Goal: Task Accomplishment & Management: Complete application form

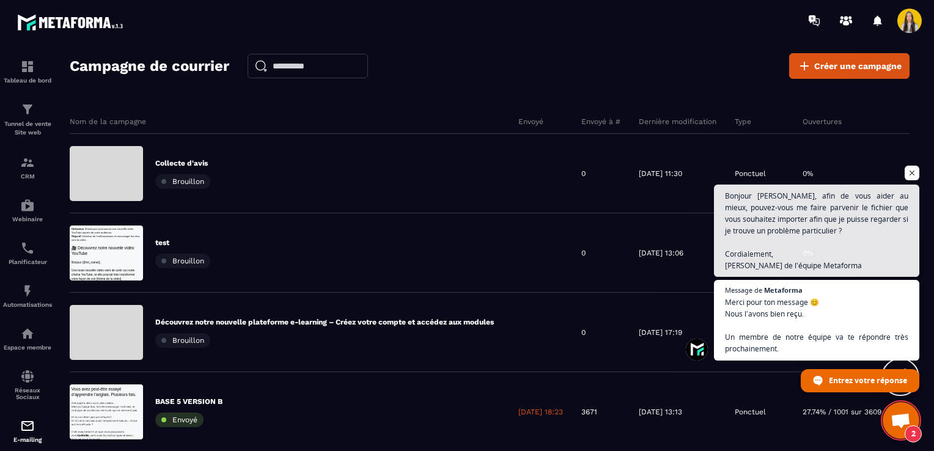
click at [912, 175] on span "Ouvrir le chat" at bounding box center [911, 173] width 15 height 15
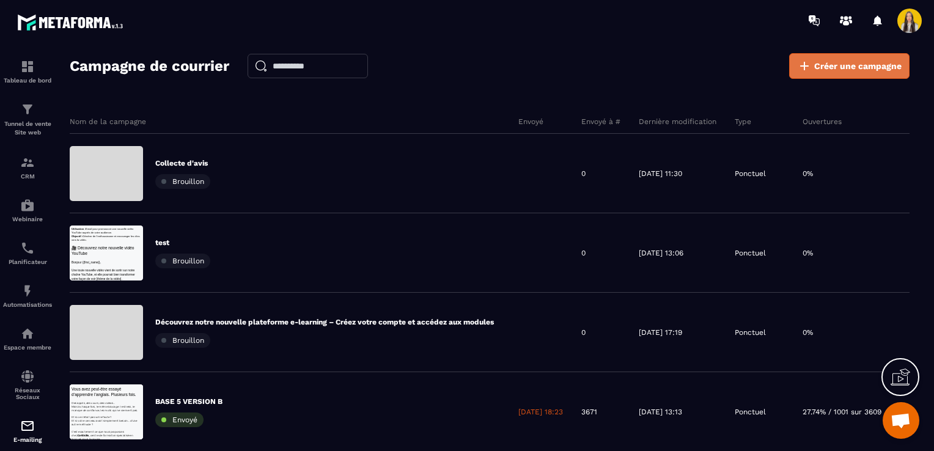
click at [832, 59] on link "Créer une campagne" at bounding box center [849, 66] width 120 height 26
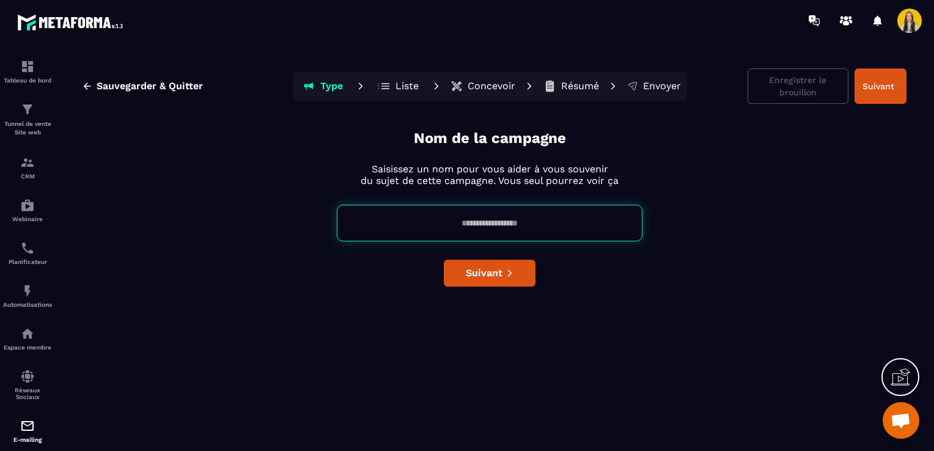
click at [445, 227] on input at bounding box center [489, 223] width 305 height 37
click at [467, 221] on input at bounding box center [489, 223] width 305 height 37
type input "**********"
click at [494, 270] on span "Suivant" at bounding box center [484, 273] width 37 height 12
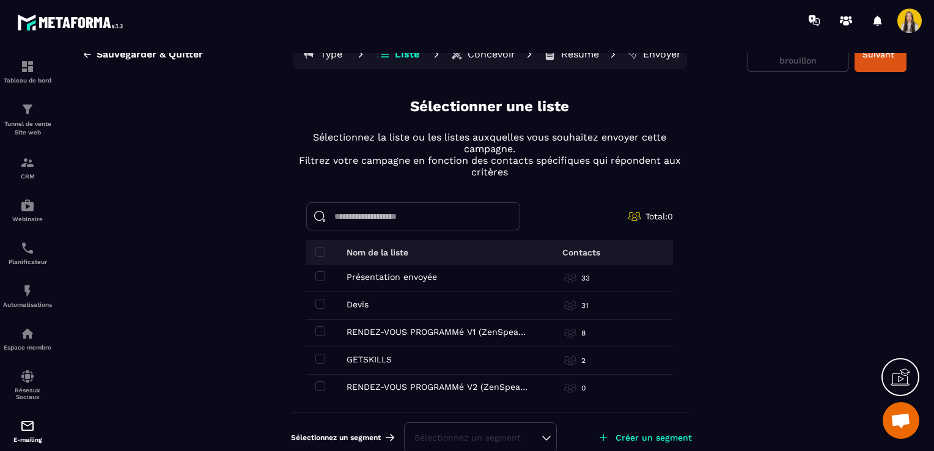
scroll to position [46, 0]
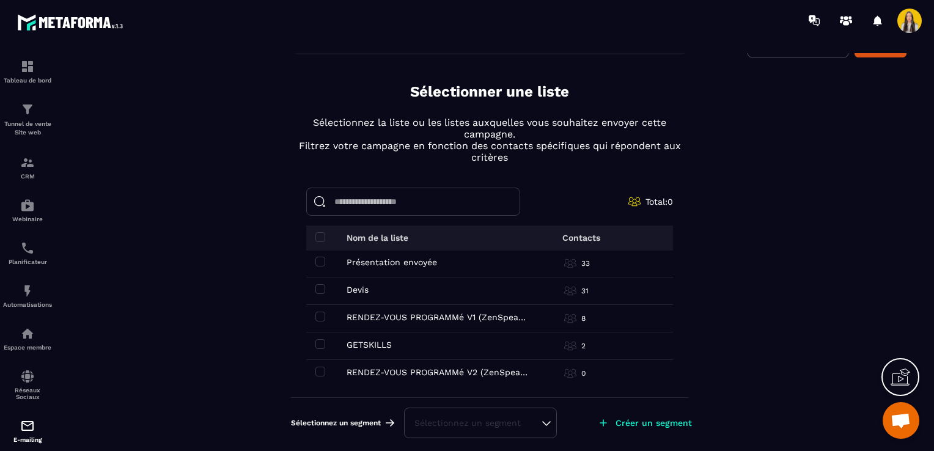
click at [484, 417] on div "Sélectionnez un segment" at bounding box center [480, 423] width 132 height 12
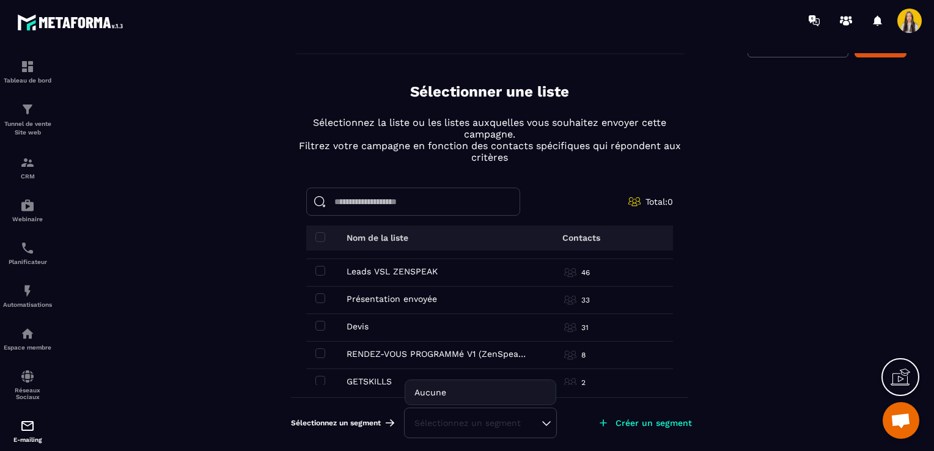
scroll to position [303, 0]
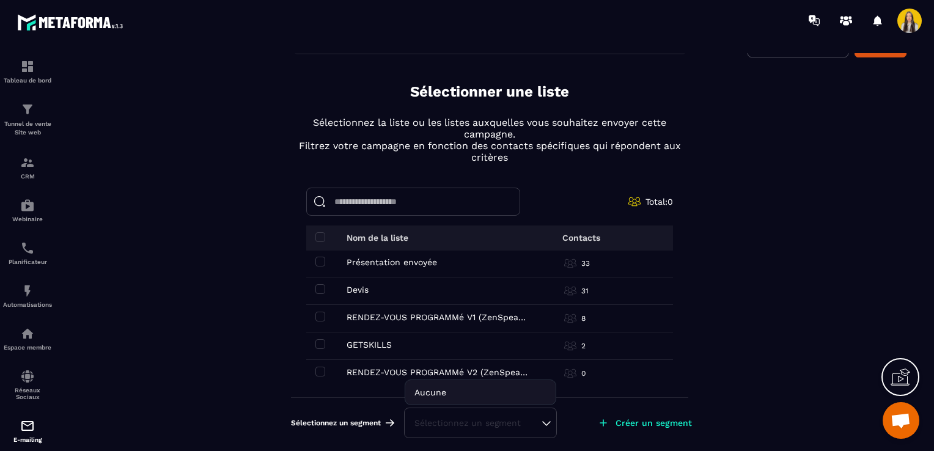
click at [422, 423] on div "Sélectionnez un segment" at bounding box center [480, 423] width 132 height 12
click at [459, 419] on div "Sélectionnez un segment" at bounding box center [480, 423] width 132 height 12
click at [440, 385] on li "Aucune" at bounding box center [480, 392] width 150 height 24
click at [20, 158] on img at bounding box center [27, 162] width 15 height 15
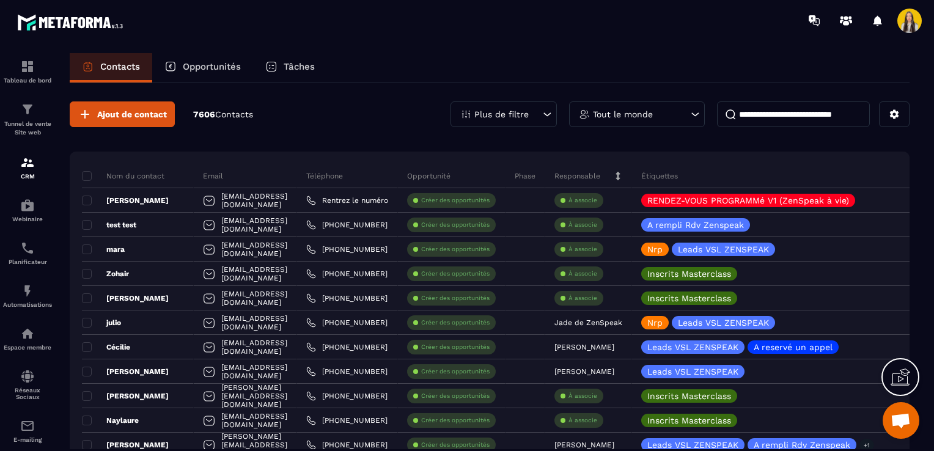
click at [538, 115] on div "Plus de filtre" at bounding box center [503, 114] width 106 height 26
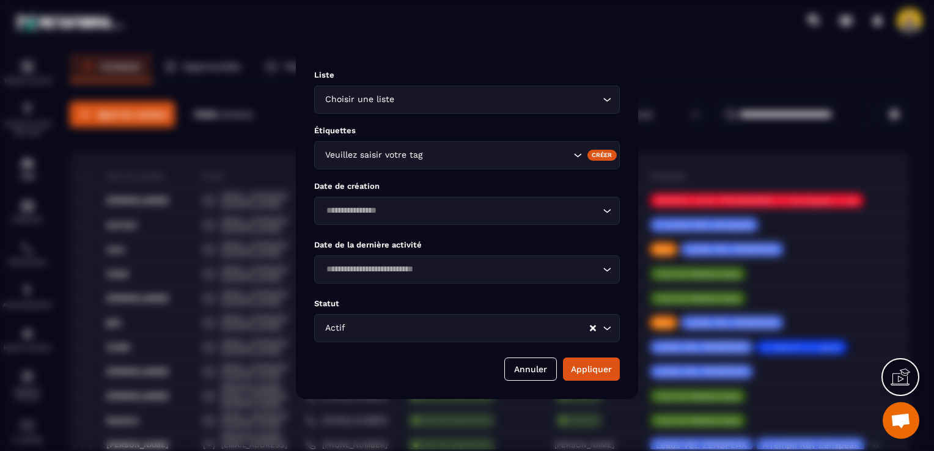
click at [406, 105] on input "Search for option" at bounding box center [498, 99] width 203 height 13
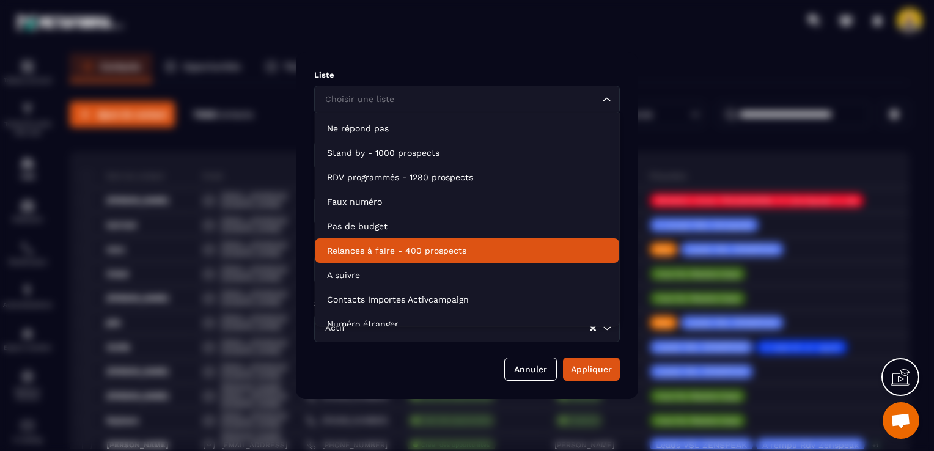
scroll to position [183, 0]
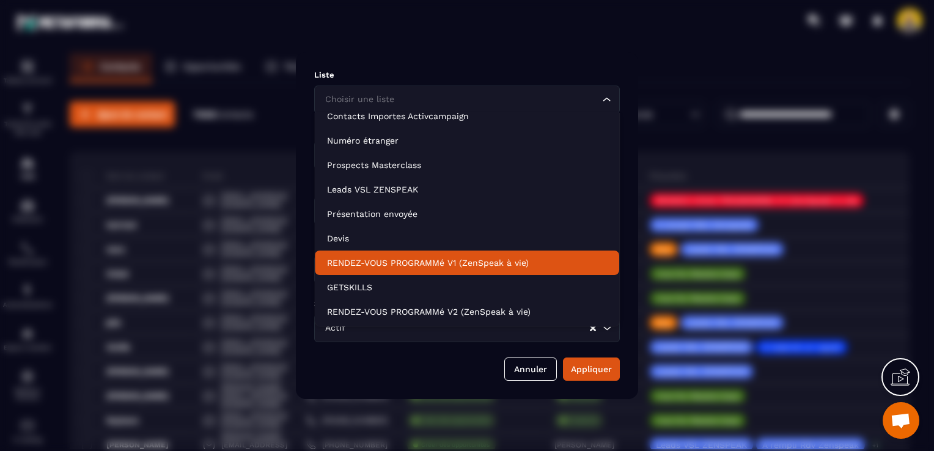
click at [408, 258] on p "RENDEZ-VOUS PROGRAMMé V1 (ZenSpeak à vie)" at bounding box center [467, 263] width 280 height 12
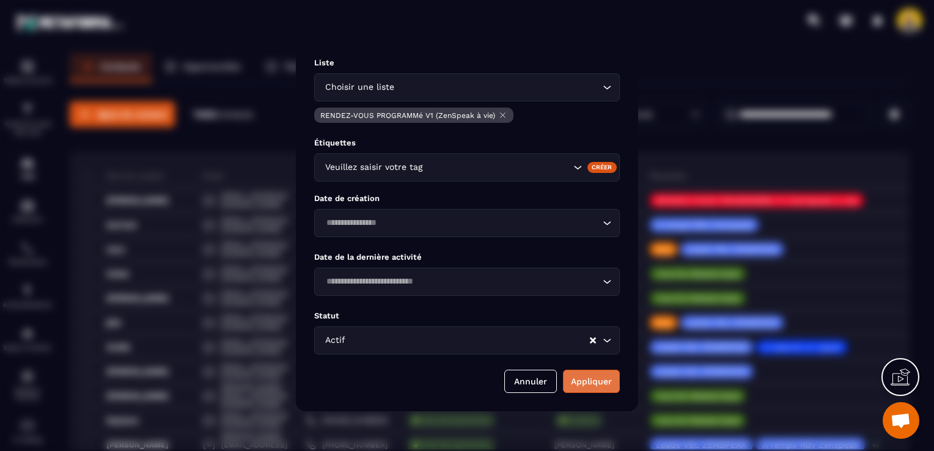
click at [585, 390] on button "Appliquer" at bounding box center [591, 381] width 57 height 23
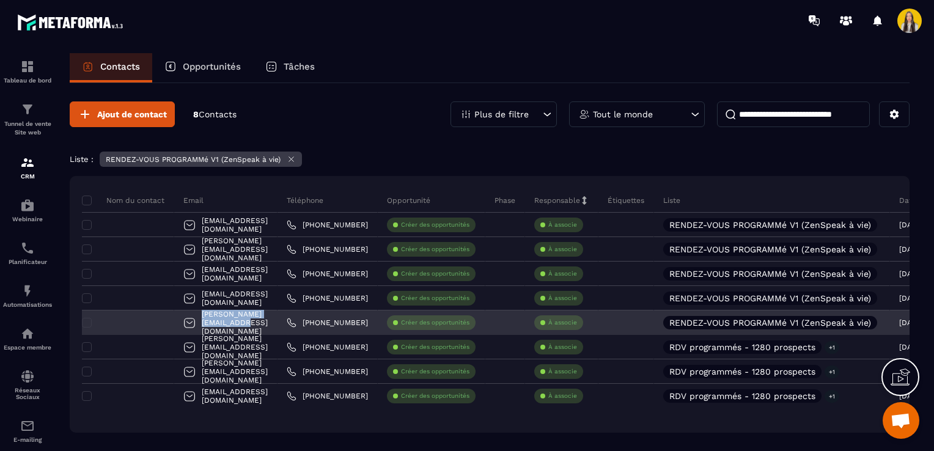
drag, startPoint x: 300, startPoint y: 321, endPoint x: 202, endPoint y: 321, distance: 97.8
click at [202, 321] on div "[PERSON_NAME][EMAIL_ADDRESS][DOMAIN_NAME]" at bounding box center [225, 322] width 103 height 24
copy p "[PERSON_NAME][EMAIL_ADDRESS][DOMAIN_NAME]"
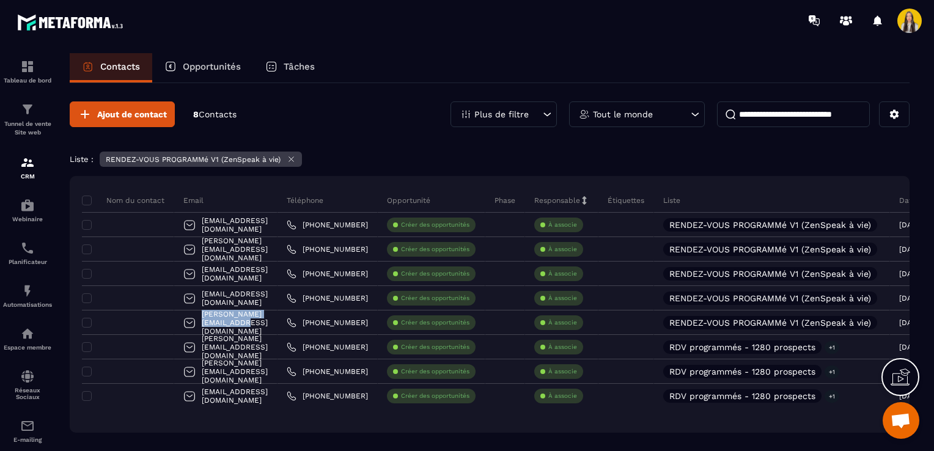
click at [287, 158] on icon at bounding box center [291, 159] width 9 height 9
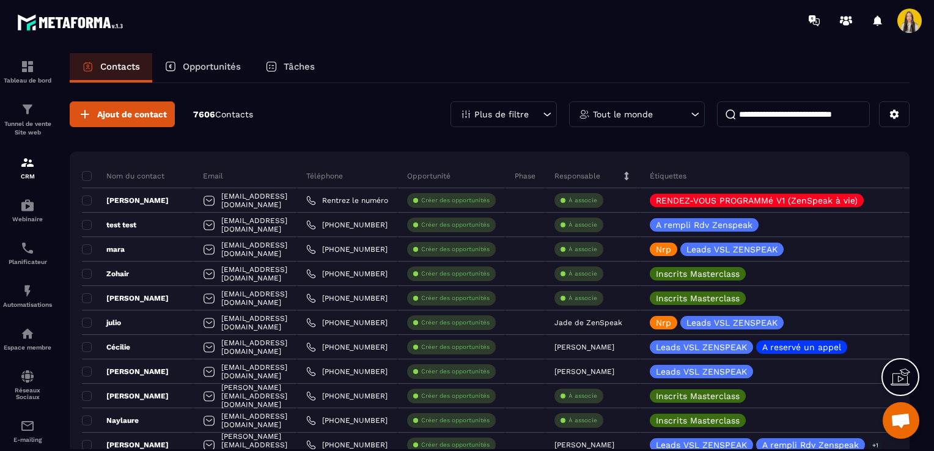
click at [760, 115] on input at bounding box center [793, 114] width 153 height 26
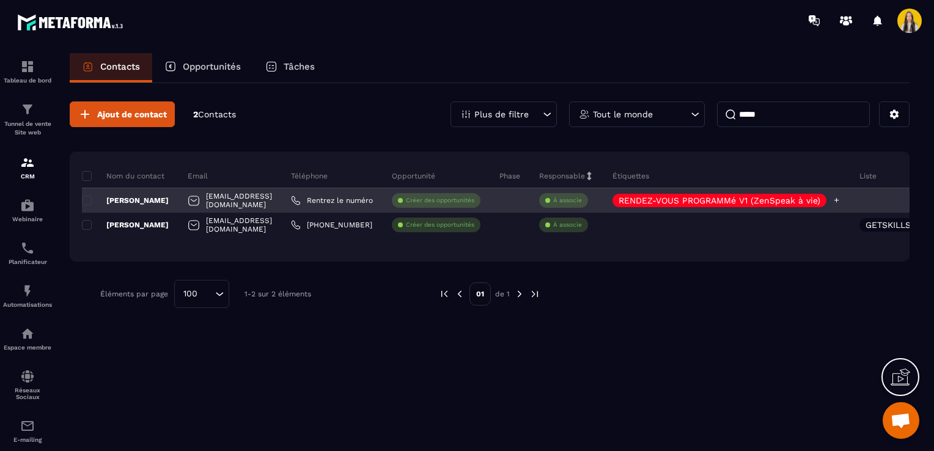
type input "*****"
click at [780, 197] on p "RENDEZ-VOUS PROGRAMMé V1 (ZenSpeak à vie)" at bounding box center [719, 200] width 202 height 9
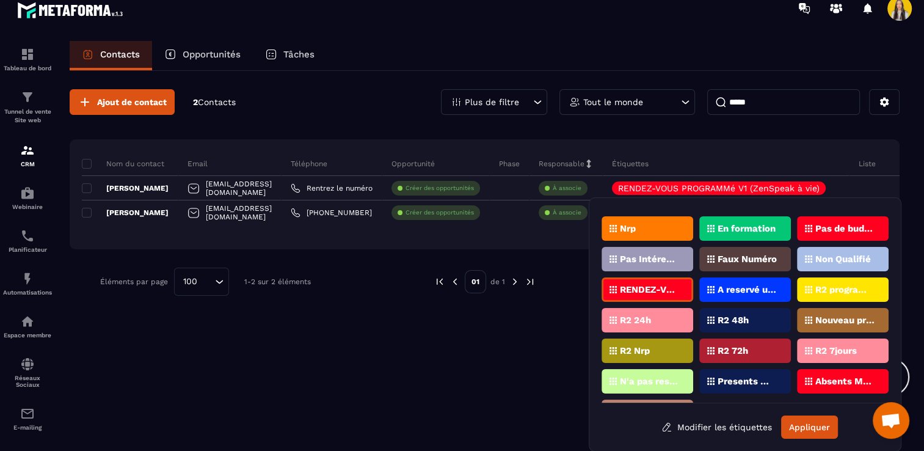
scroll to position [49, 0]
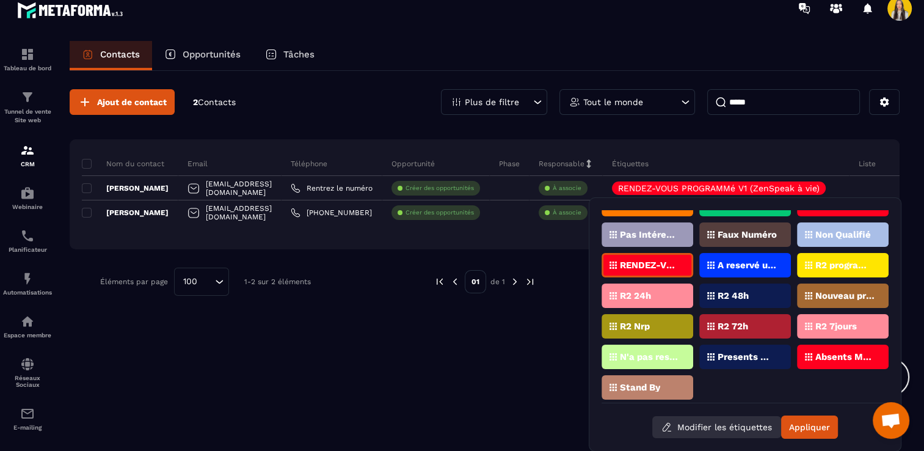
click at [733, 419] on button "Modifier les étiquettes" at bounding box center [717, 427] width 129 height 22
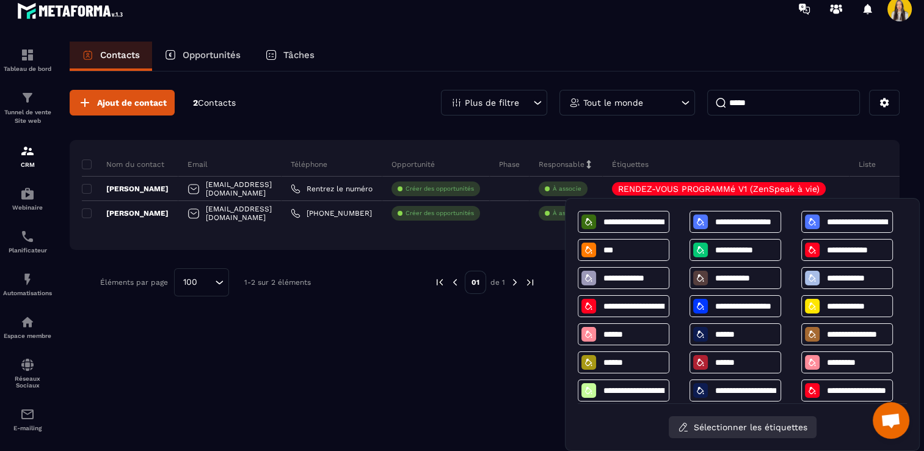
scroll to position [11, 0]
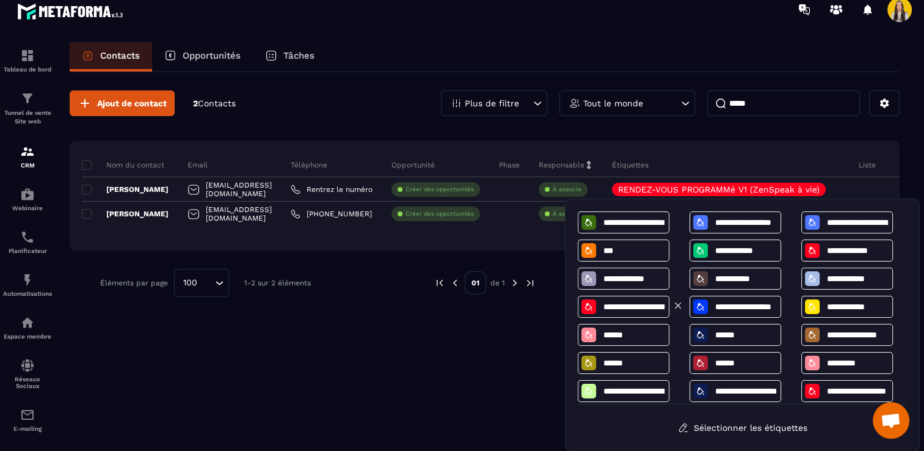
click at [678, 302] on icon at bounding box center [678, 305] width 11 height 11
click at [676, 304] on icon at bounding box center [678, 305] width 11 height 11
click at [675, 304] on icon at bounding box center [678, 305] width 11 height 11
click at [571, 334] on div "**********" at bounding box center [742, 325] width 355 height 253
click at [548, 340] on div "Ajout de contact 2 Contacts Plus de filtre Tout le monde ***** Nom du contact E…" at bounding box center [485, 255] width 830 height 366
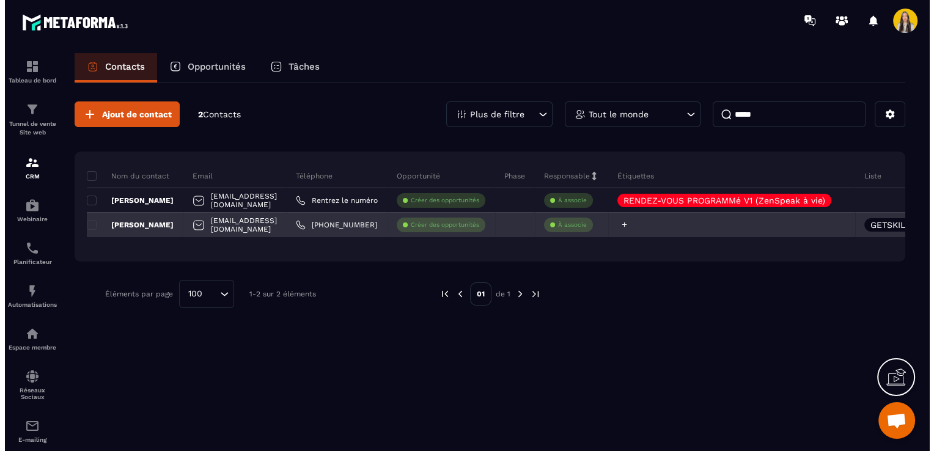
scroll to position [0, 0]
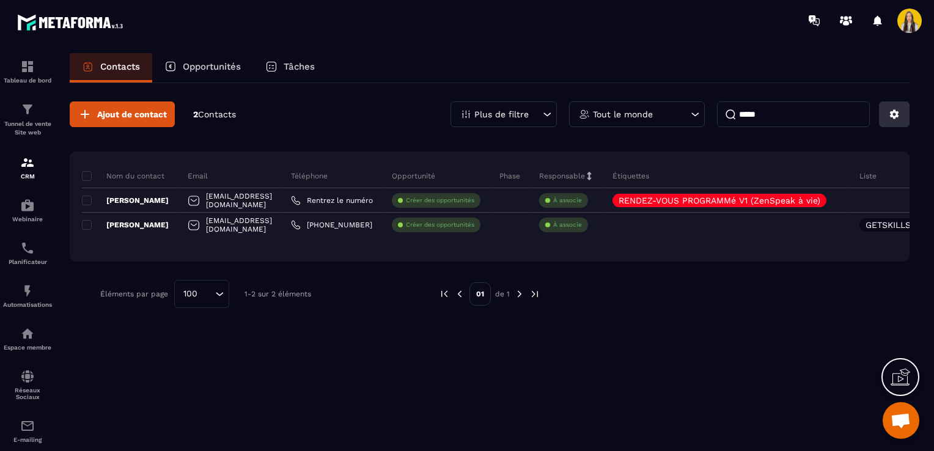
click at [888, 123] on button at bounding box center [894, 114] width 31 height 26
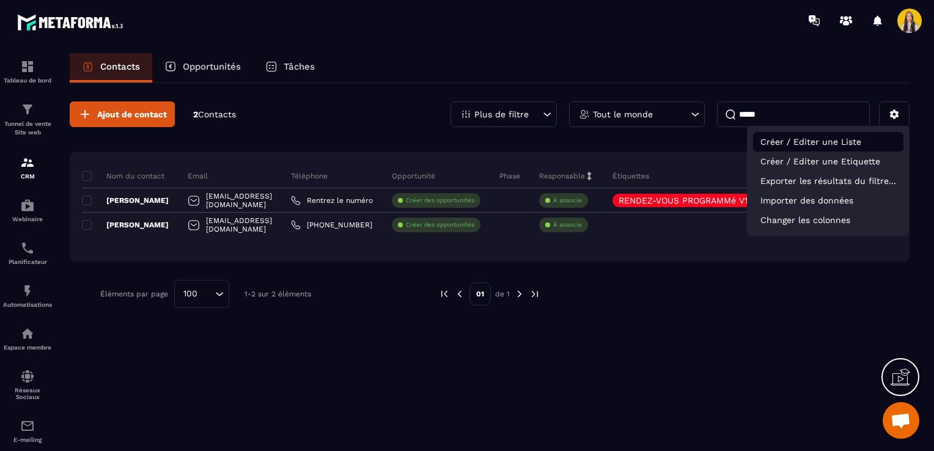
click at [795, 145] on p "Créer / Editer une Liste" at bounding box center [828, 142] width 150 height 20
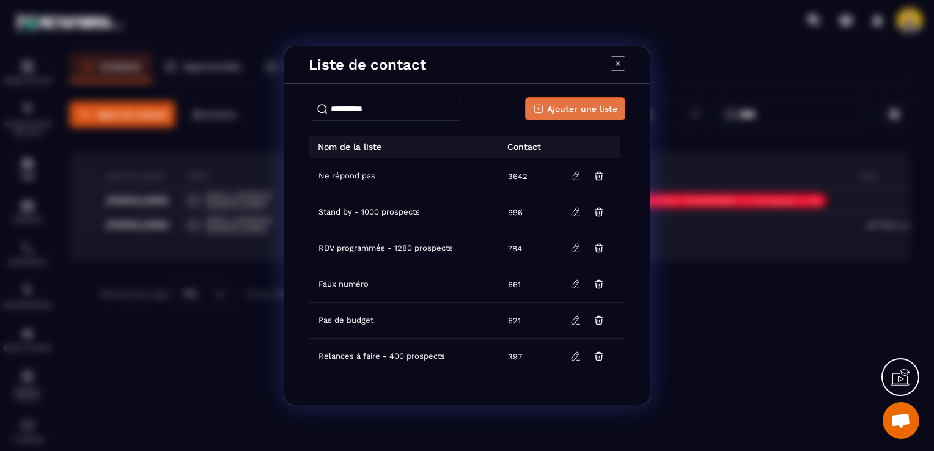
click at [533, 110] on icon "Modal window" at bounding box center [538, 108] width 11 height 11
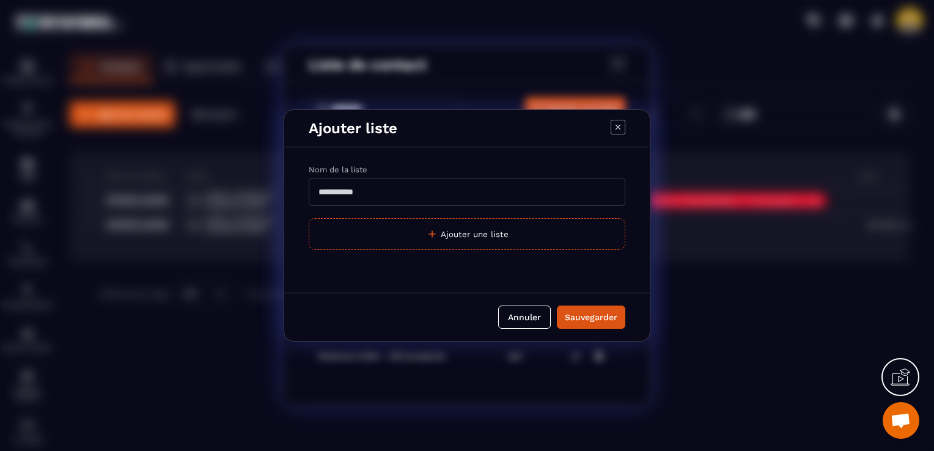
click at [384, 192] on input "Modal window" at bounding box center [467, 192] width 316 height 28
type input "****"
click at [579, 307] on button "Sauvegarder" at bounding box center [591, 316] width 68 height 23
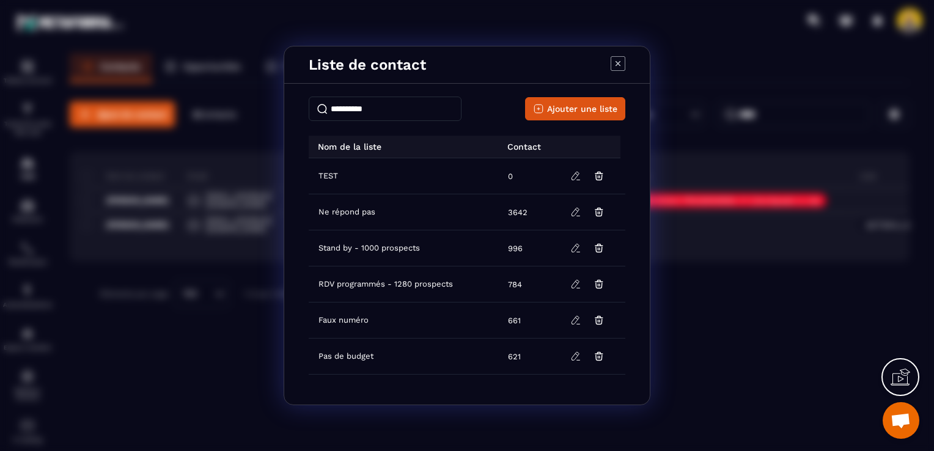
click at [618, 62] on icon "Modal window" at bounding box center [617, 63] width 15 height 15
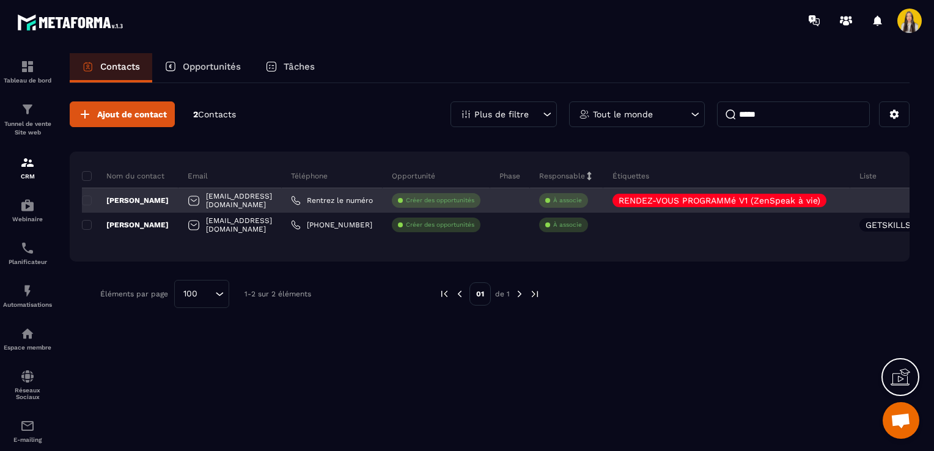
click at [885, 197] on div at bounding box center [889, 200] width 79 height 24
click at [840, 202] on icon at bounding box center [836, 200] width 8 height 8
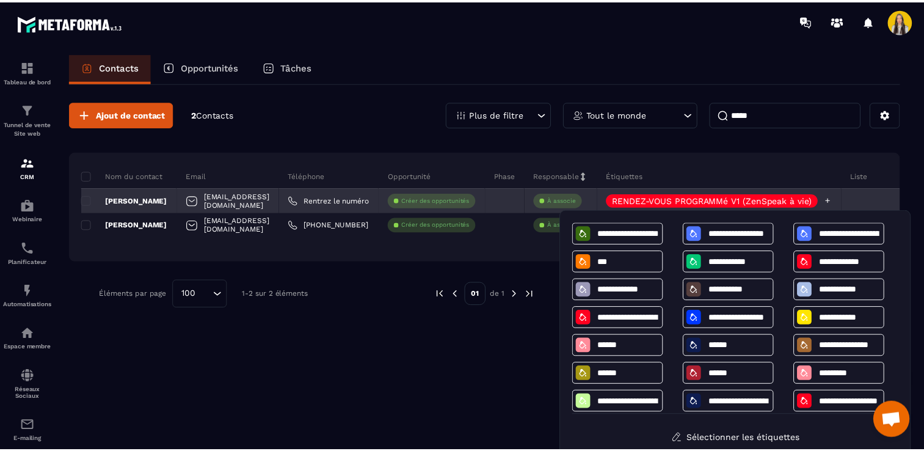
scroll to position [11, 0]
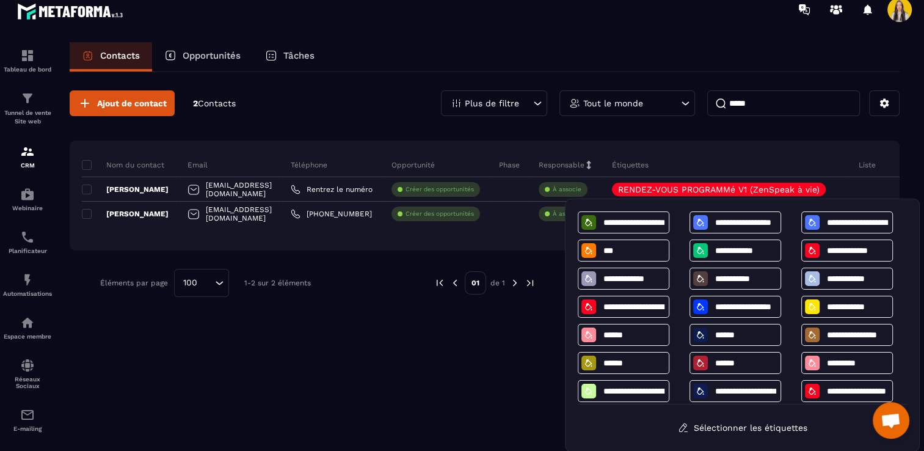
click at [488, 334] on div "Ajout de contact 2 Contacts Plus de filtre Tout le monde ***** Nom du contact E…" at bounding box center [485, 255] width 830 height 366
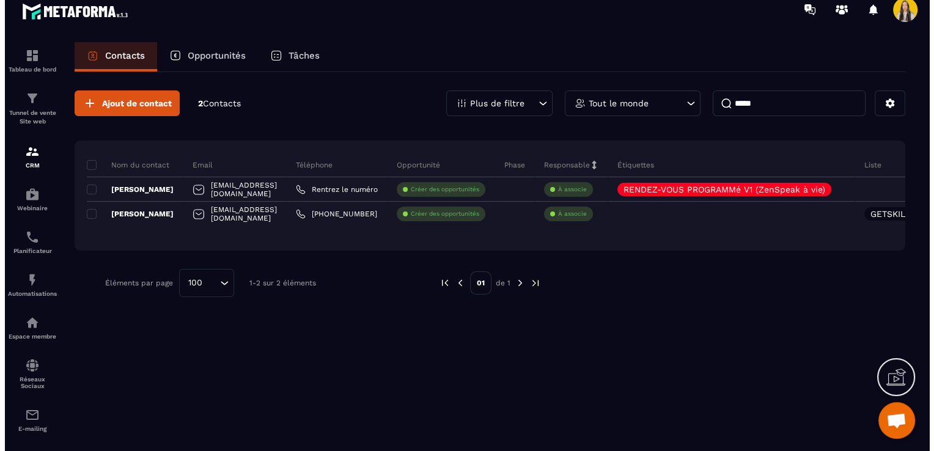
scroll to position [0, 0]
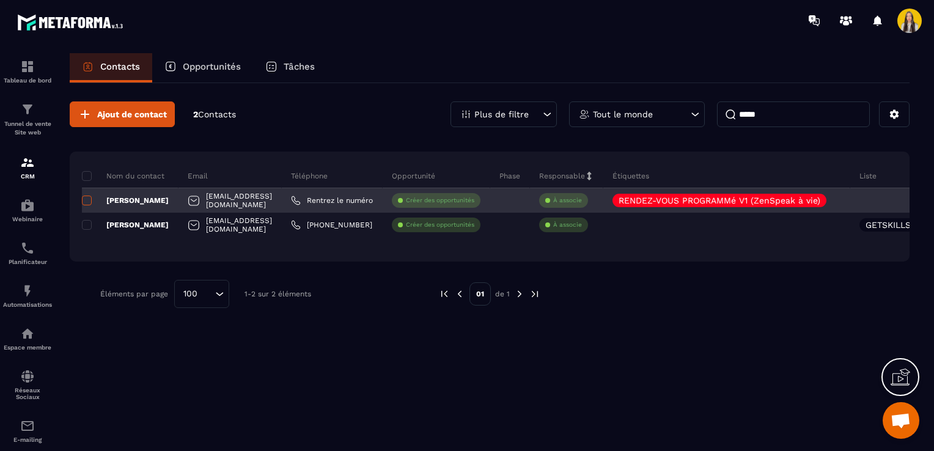
click at [89, 200] on span at bounding box center [87, 201] width 10 height 10
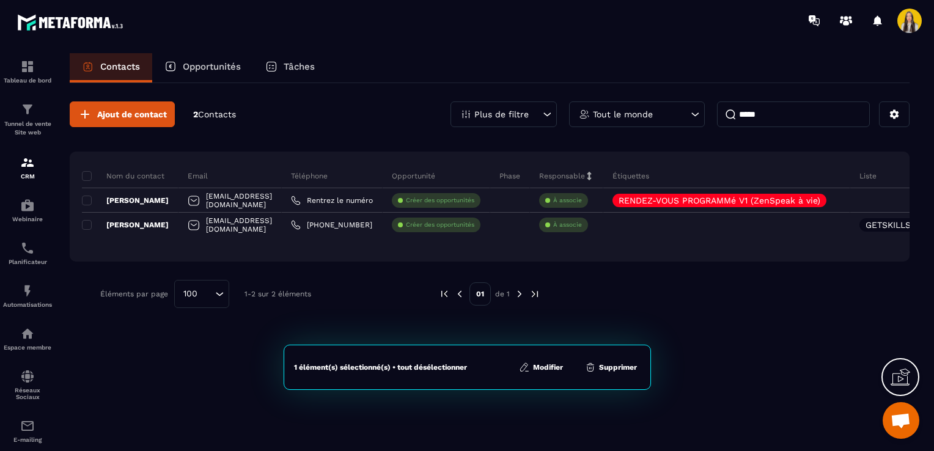
click at [547, 364] on button "Modifier" at bounding box center [540, 367] width 51 height 12
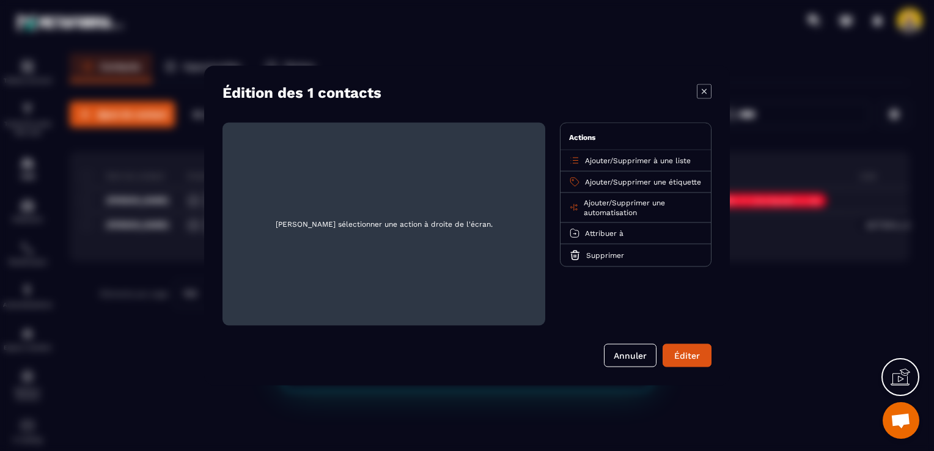
click at [595, 163] on span "Ajouter" at bounding box center [597, 160] width 25 height 9
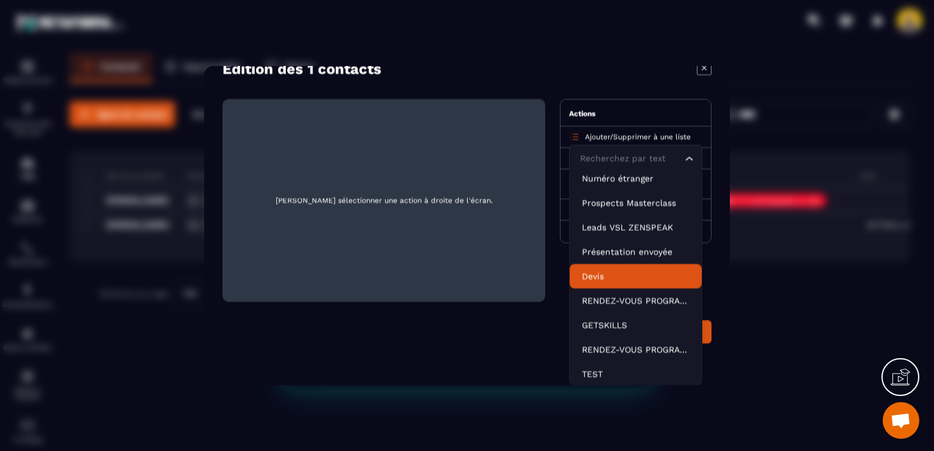
scroll to position [24, 0]
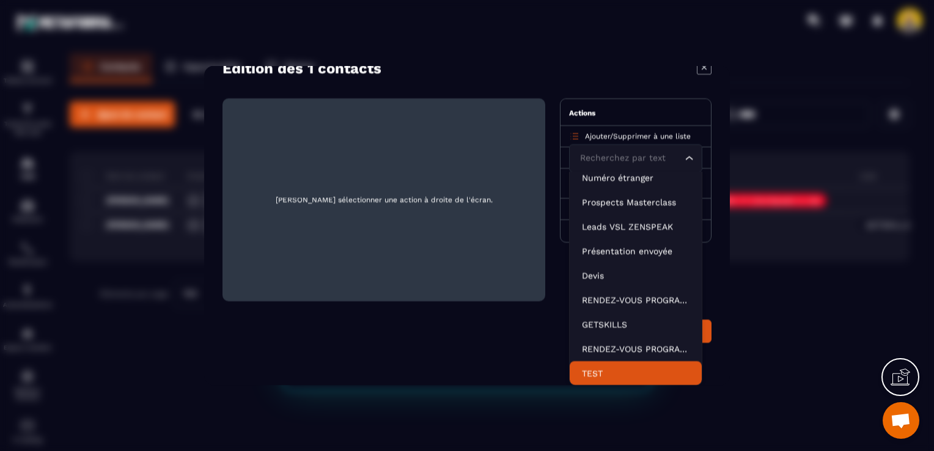
click at [605, 375] on p "TEST" at bounding box center [636, 373] width 108 height 12
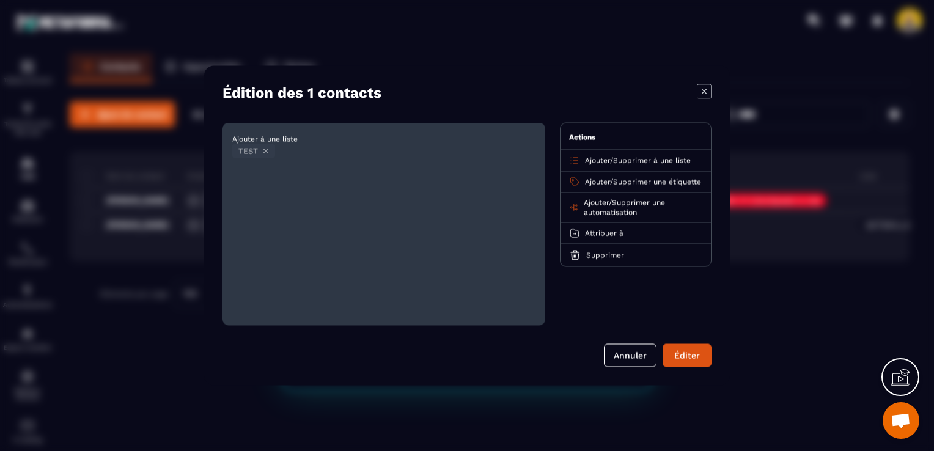
scroll to position [0, 0]
click at [678, 351] on button "Éditer" at bounding box center [686, 355] width 49 height 23
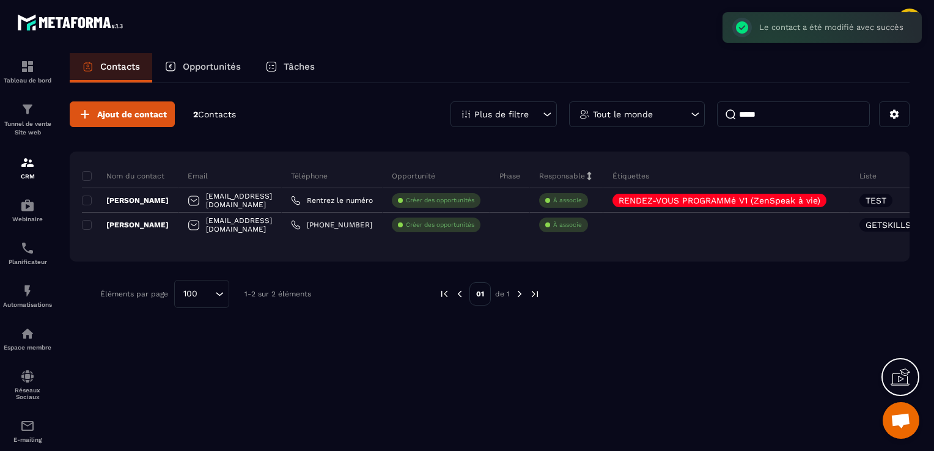
click at [770, 109] on input "*****" at bounding box center [793, 114] width 153 height 26
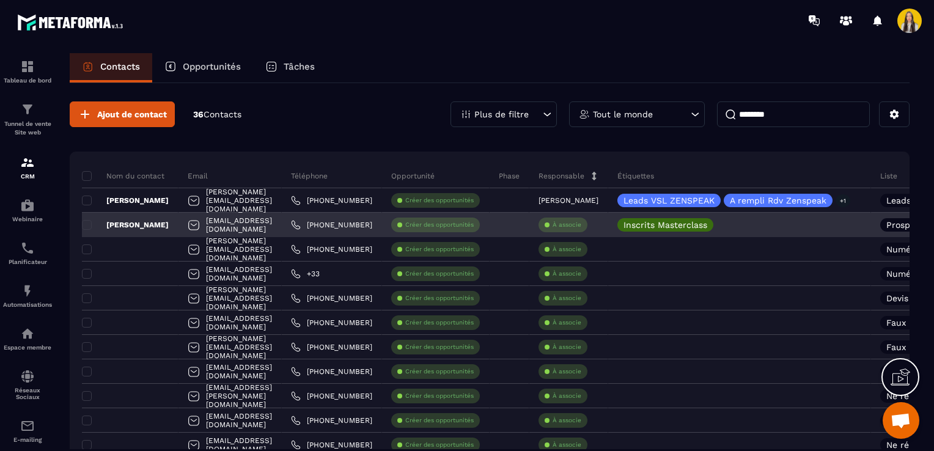
type input "********"
click at [93, 224] on p "[PERSON_NAME]" at bounding box center [125, 225] width 87 height 10
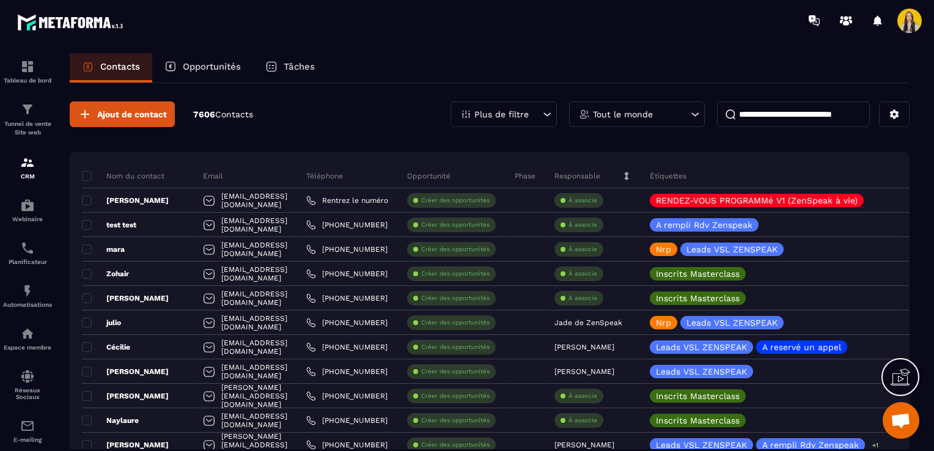
click at [777, 109] on input at bounding box center [793, 114] width 153 height 26
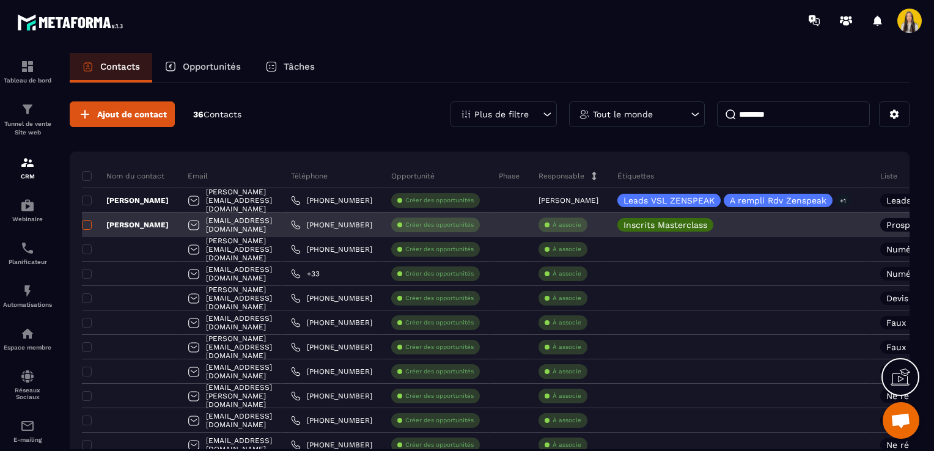
type input "********"
click at [90, 224] on span at bounding box center [87, 225] width 10 height 10
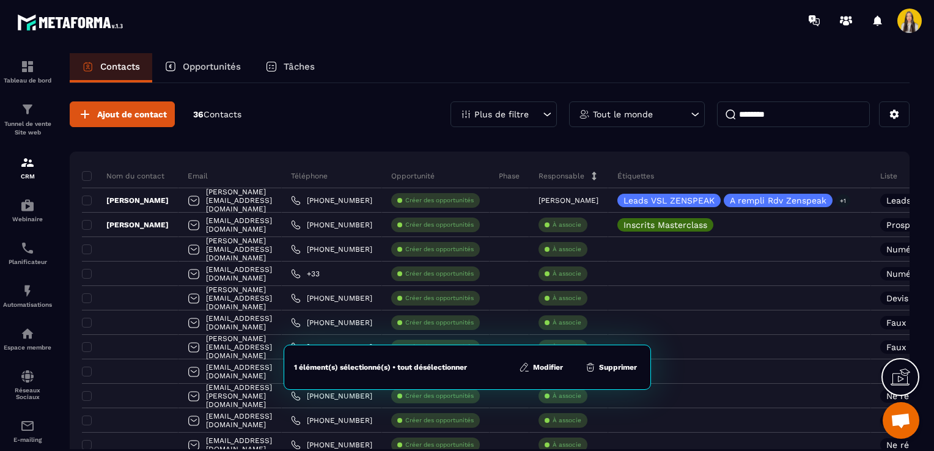
click at [528, 371] on icon at bounding box center [524, 367] width 11 height 11
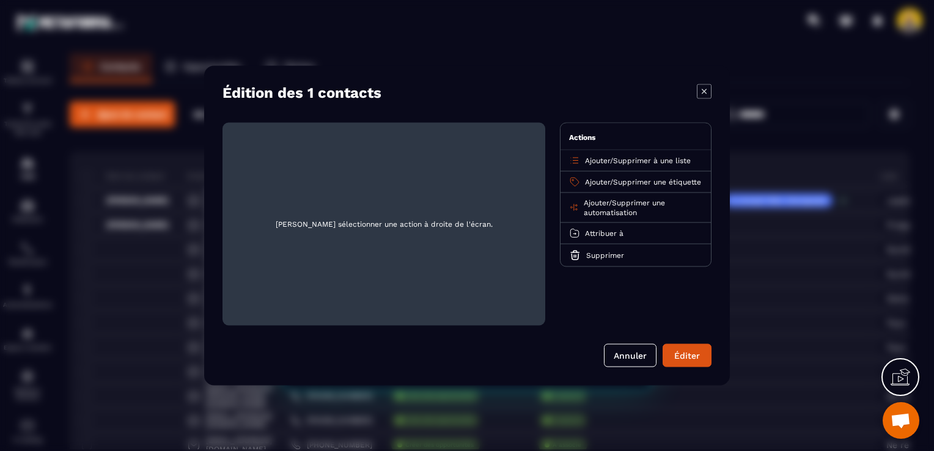
click at [610, 164] on p "Ajouter / Supprimer à une liste" at bounding box center [638, 161] width 106 height 10
click at [591, 161] on span "Ajouter" at bounding box center [597, 160] width 25 height 9
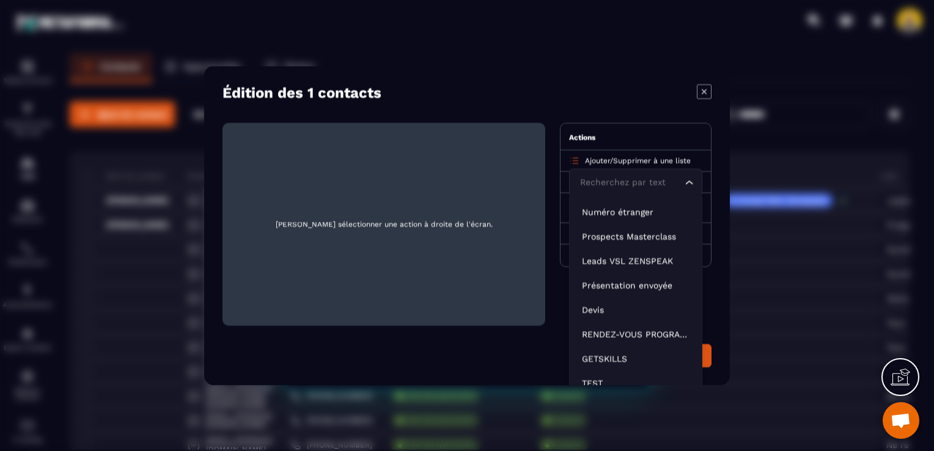
scroll to position [202, 0]
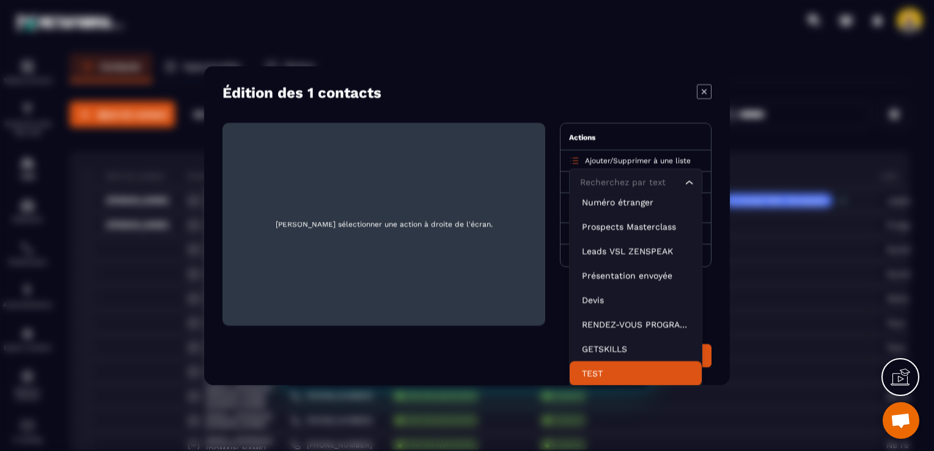
click at [609, 367] on p "TEST" at bounding box center [636, 373] width 108 height 12
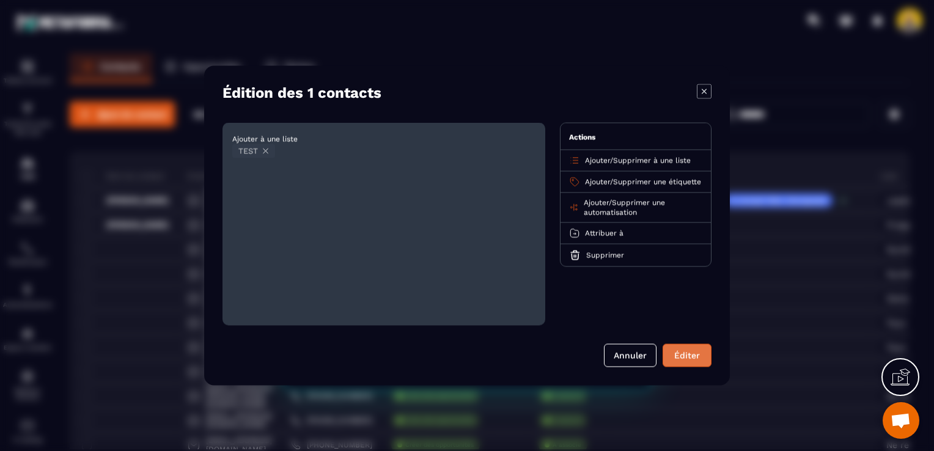
click at [684, 354] on button "Éditer" at bounding box center [686, 355] width 49 height 23
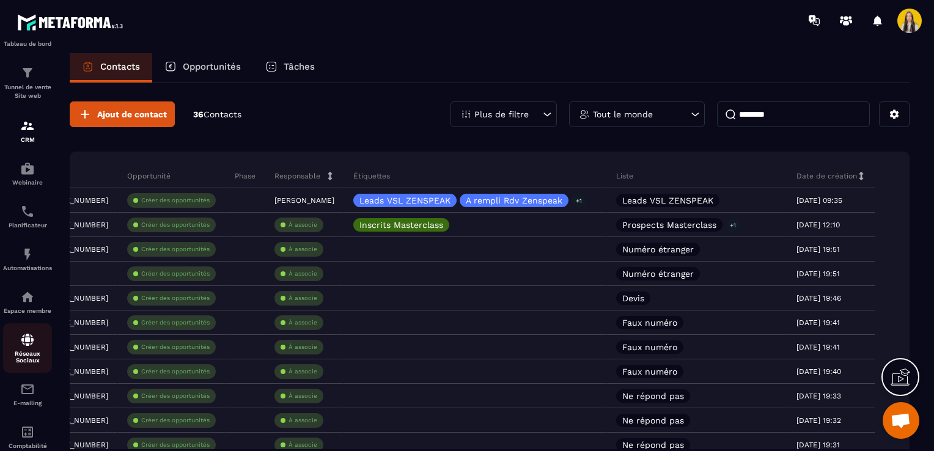
scroll to position [70, 0]
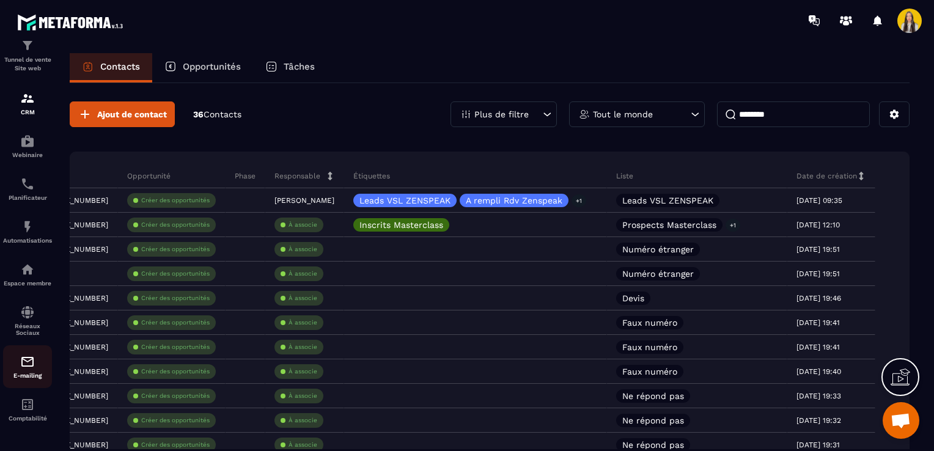
click at [23, 362] on img at bounding box center [27, 361] width 15 height 15
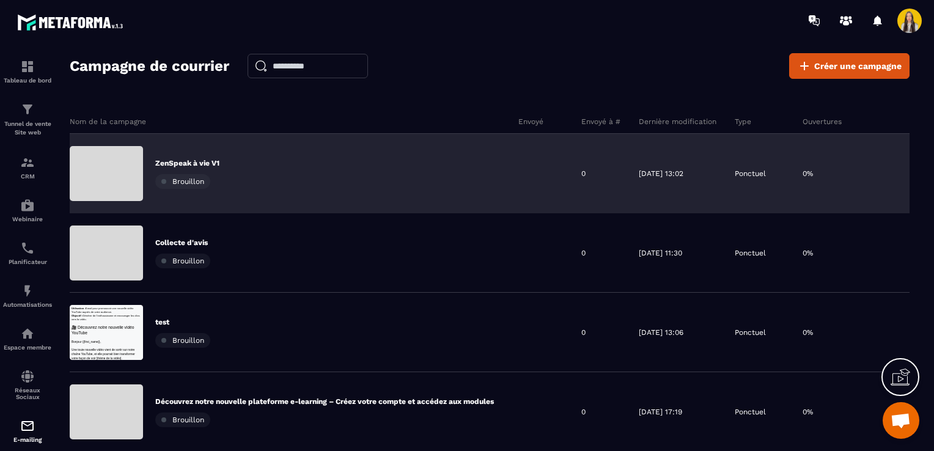
click at [380, 172] on div "ZenSpeak à vie V1 Brouillon" at bounding box center [289, 173] width 439 height 79
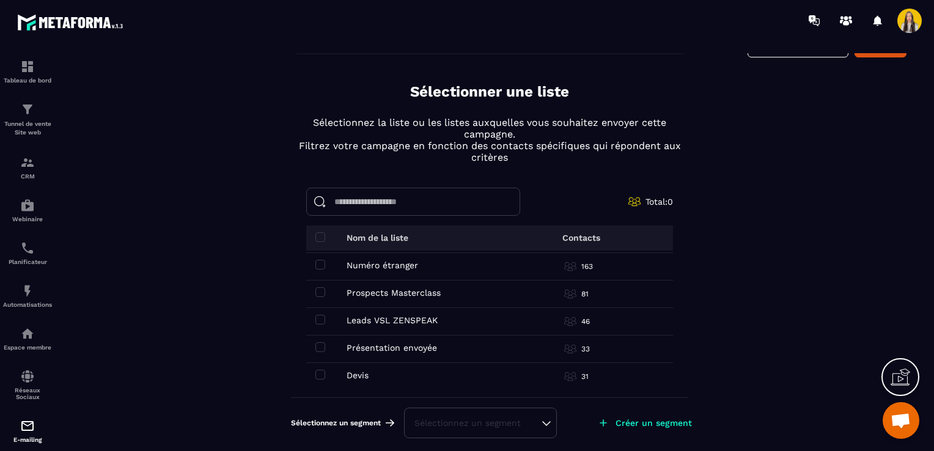
scroll to position [331, 0]
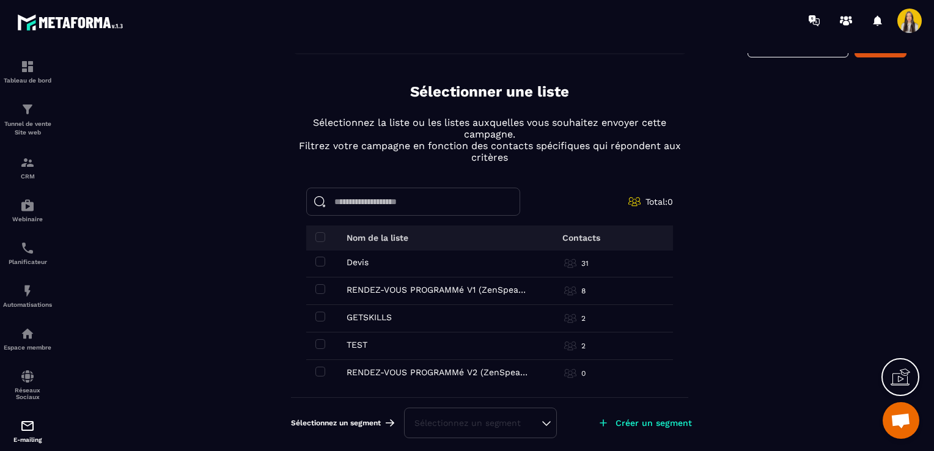
click at [389, 335] on td "TEST TEST" at bounding box center [407, 345] width 202 height 27
click at [318, 341] on span at bounding box center [320, 344] width 10 height 10
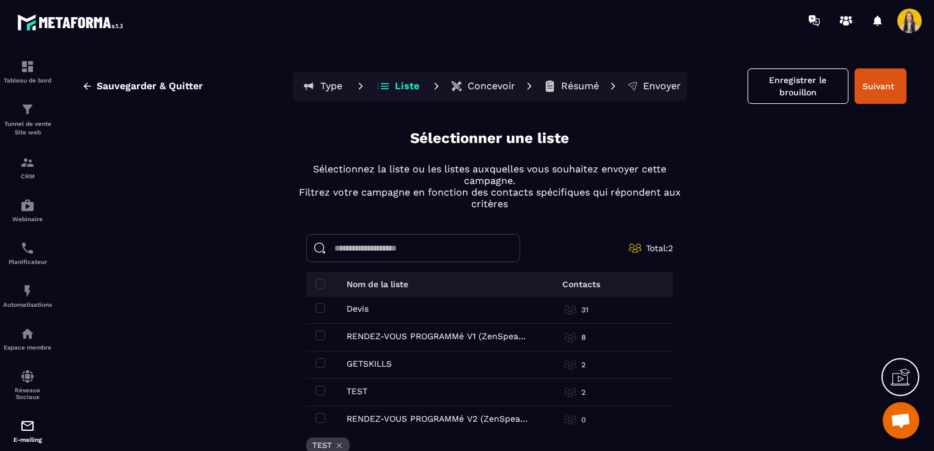
scroll to position [0, 0]
click at [483, 84] on p "Concevoir" at bounding box center [491, 86] width 48 height 12
click at [477, 85] on p "Concevoir" at bounding box center [491, 86] width 48 height 12
click at [872, 82] on button "Suivant" at bounding box center [880, 85] width 52 height 35
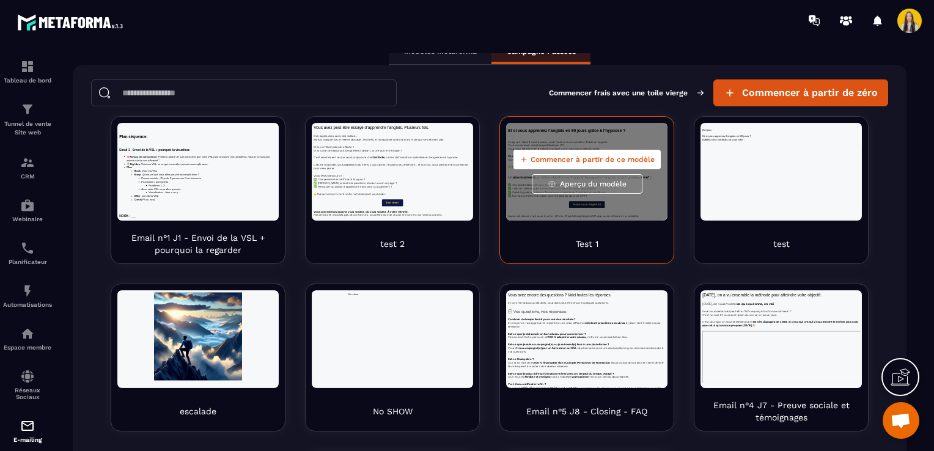
click at [560, 153] on button "Commencer à partir de ce modèle" at bounding box center [586, 160] width 147 height 20
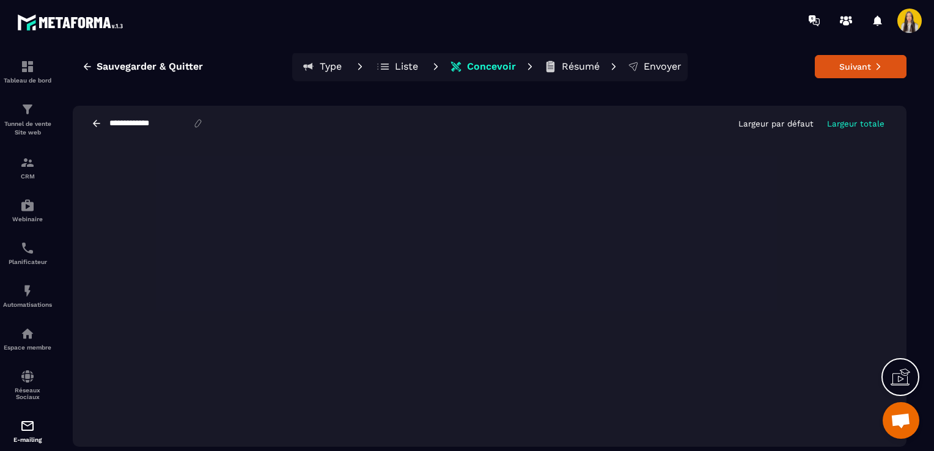
click at [203, 126] on icon at bounding box center [197, 123] width 11 height 11
click at [203, 124] on icon at bounding box center [197, 123] width 11 height 11
click at [203, 123] on icon at bounding box center [197, 123] width 11 height 11
click at [785, 126] on p "Largeur par défaut" at bounding box center [775, 123] width 75 height 9
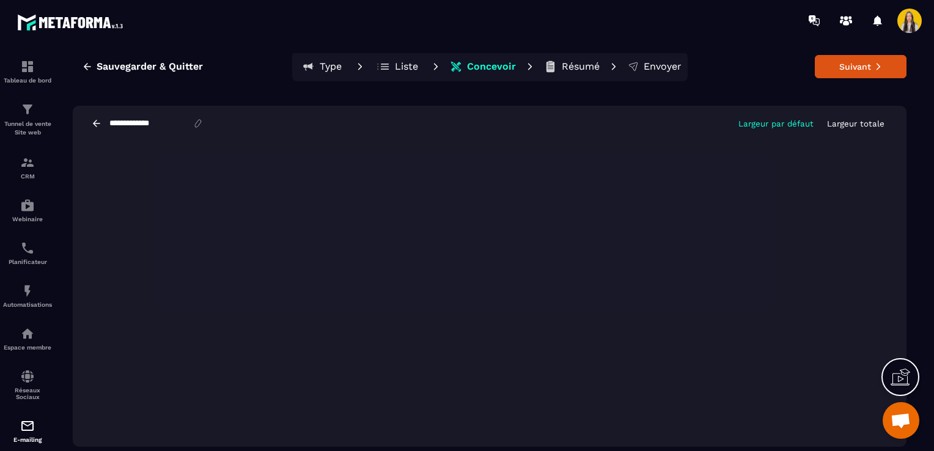
click at [843, 122] on p "Largeur totale" at bounding box center [855, 123] width 57 height 9
click at [838, 66] on button "Suivant" at bounding box center [860, 66] width 92 height 23
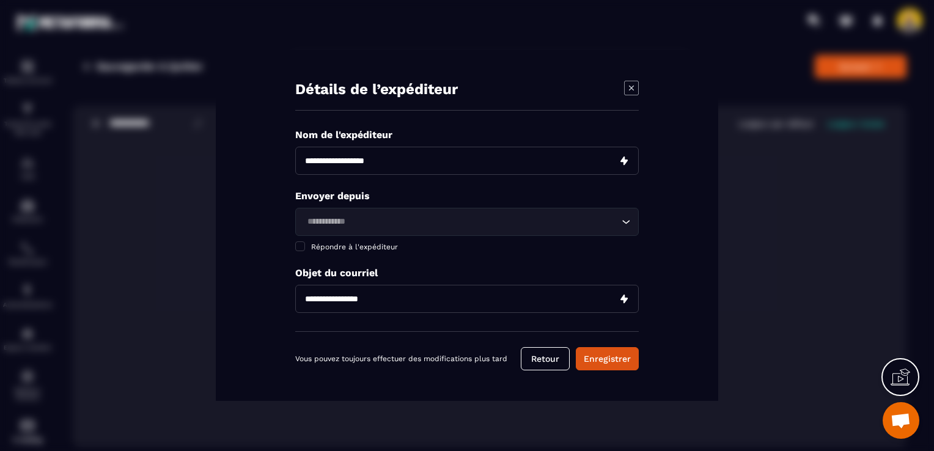
click at [386, 155] on input "Modal window" at bounding box center [466, 161] width 343 height 28
type input "********"
click at [336, 208] on div "Loading..." at bounding box center [466, 222] width 343 height 28
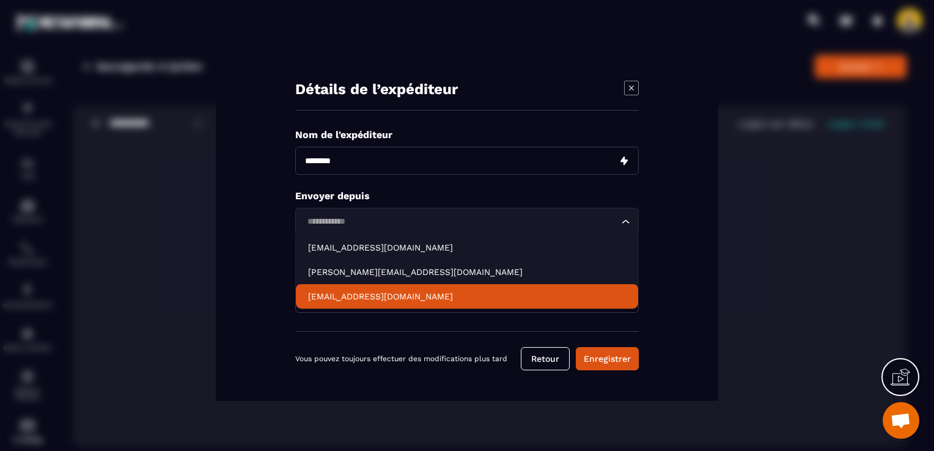
click at [353, 293] on p "[EMAIL_ADDRESS][DOMAIN_NAME]" at bounding box center [467, 296] width 318 height 12
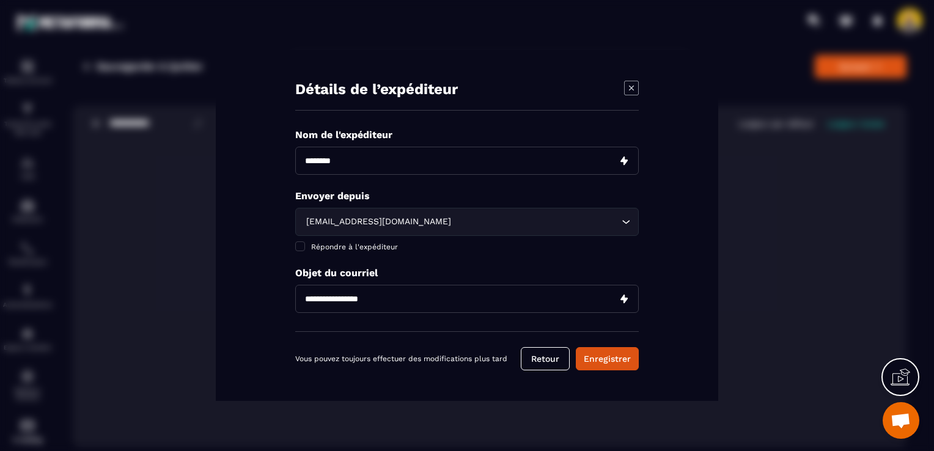
click at [403, 298] on input "Modal window" at bounding box center [466, 299] width 343 height 28
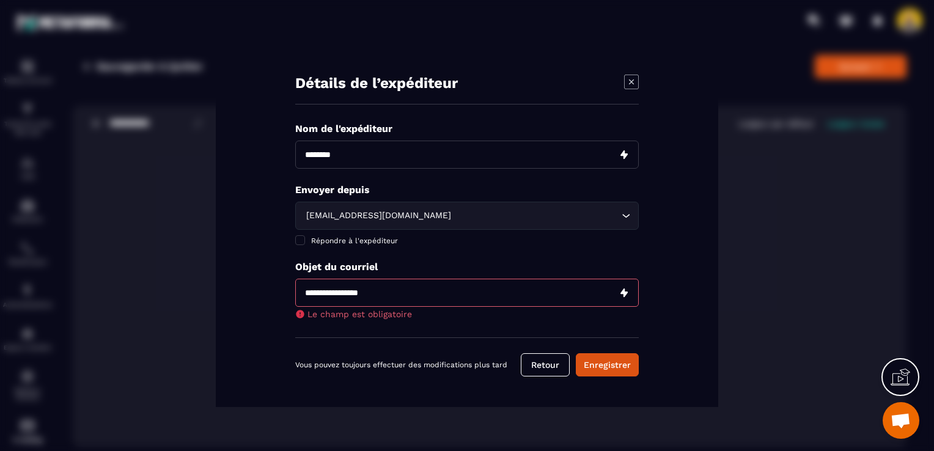
click at [350, 289] on input "Modal window" at bounding box center [466, 293] width 343 height 28
paste input "**********"
click at [350, 289] on input "**********" at bounding box center [466, 293] width 343 height 28
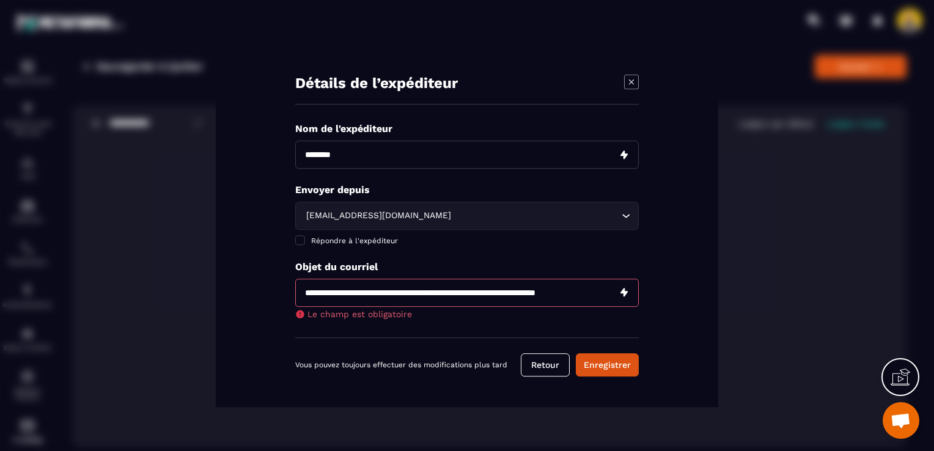
drag, startPoint x: 350, startPoint y: 289, endPoint x: 264, endPoint y: 297, distance: 86.5
click at [264, 297] on div "**********" at bounding box center [467, 225] width 502 height 363
type input "**********"
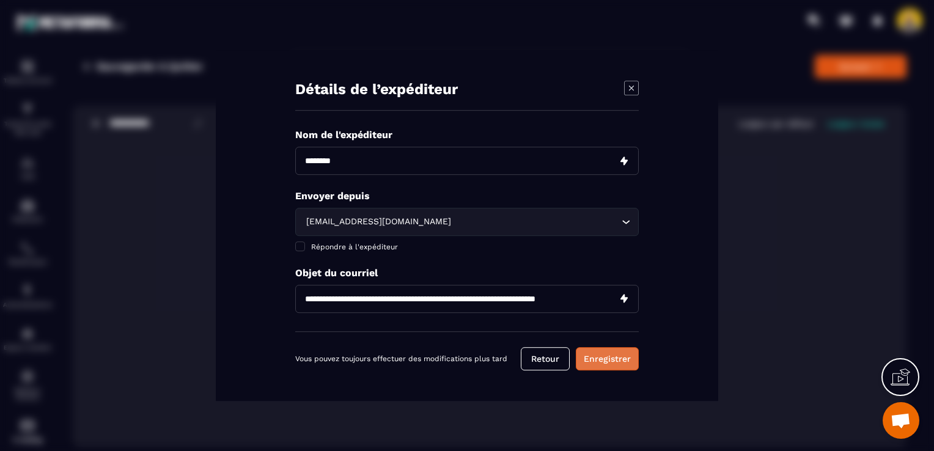
click at [598, 364] on button "Enregistrer" at bounding box center [607, 358] width 63 height 23
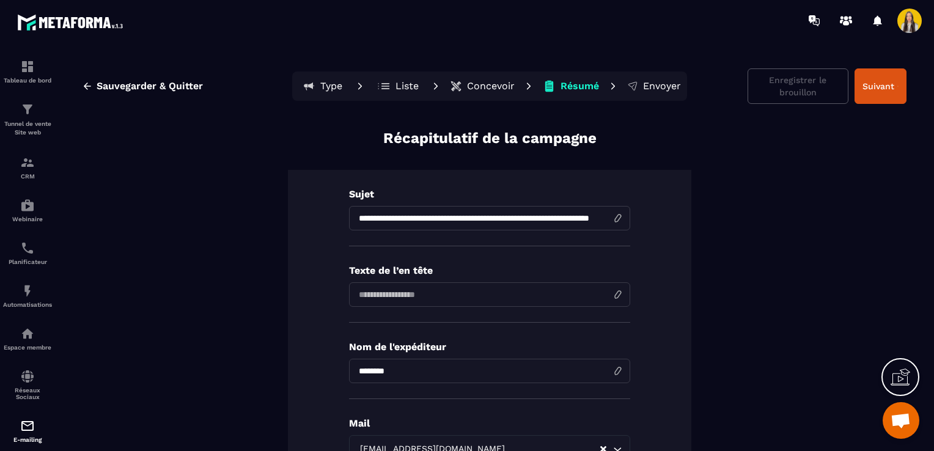
scroll to position [122, 0]
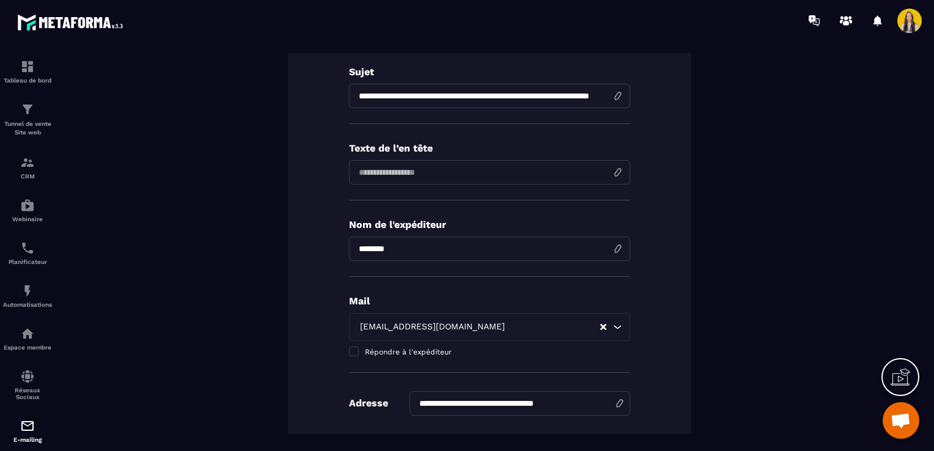
click at [611, 169] on input at bounding box center [489, 172] width 281 height 24
paste input "**********"
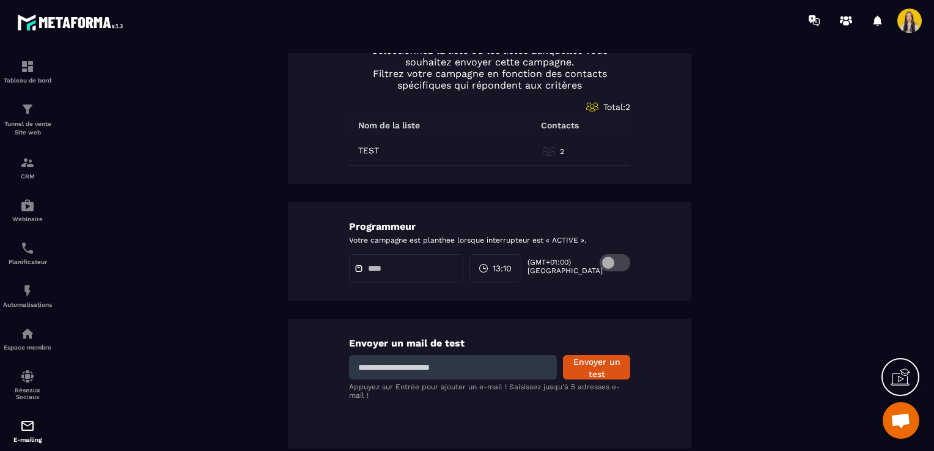
scroll to position [582, 0]
type input "**********"
click at [519, 357] on input at bounding box center [453, 366] width 208 height 24
type input "**********"
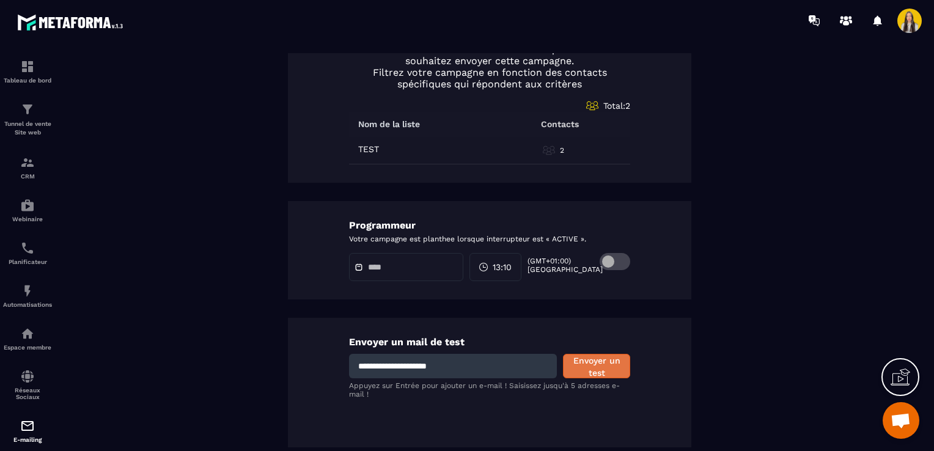
click at [596, 367] on button "Envoyer un test" at bounding box center [596, 366] width 67 height 24
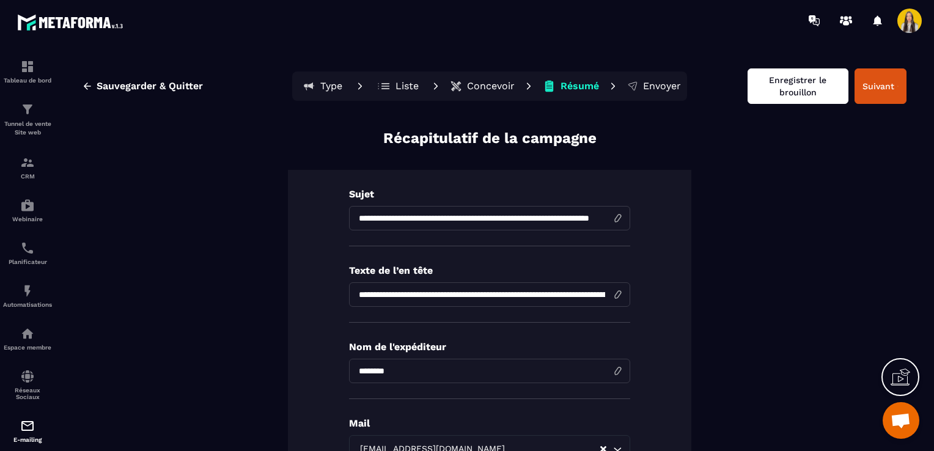
click at [771, 94] on button "Enregistrer le brouillon" at bounding box center [797, 85] width 101 height 35
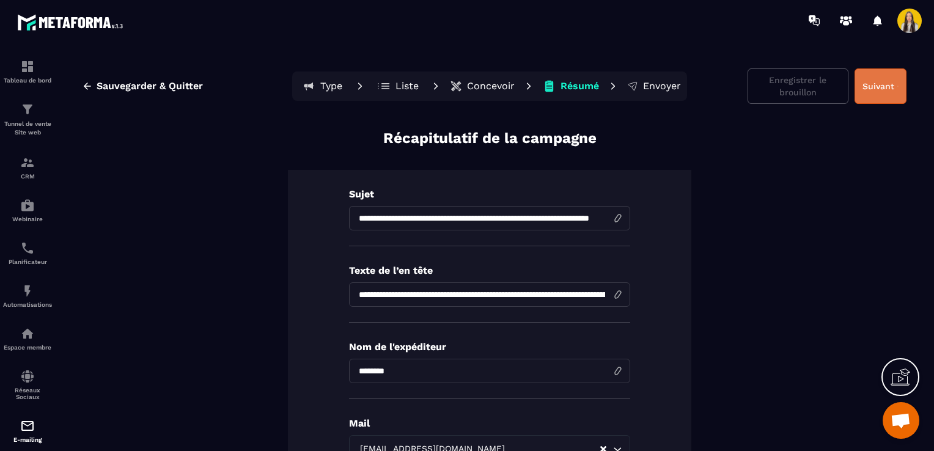
click at [875, 87] on button "Suivant" at bounding box center [880, 85] width 52 height 35
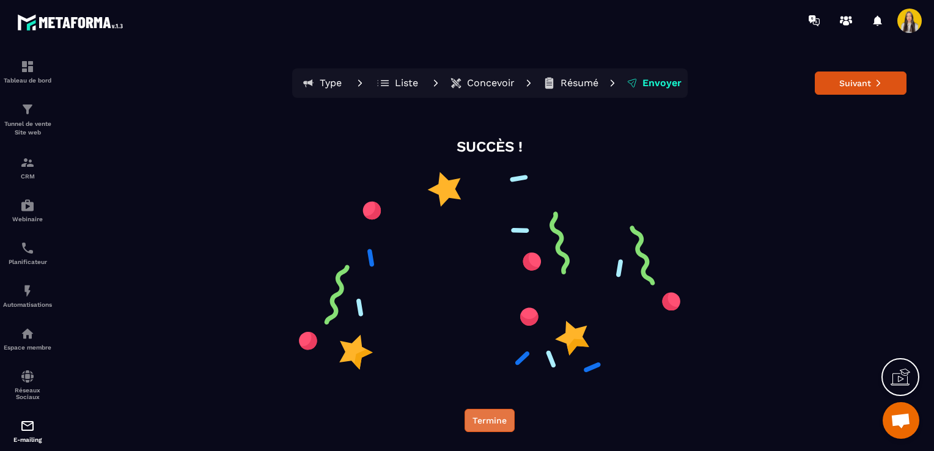
click at [491, 414] on button "Termine" at bounding box center [489, 420] width 50 height 23
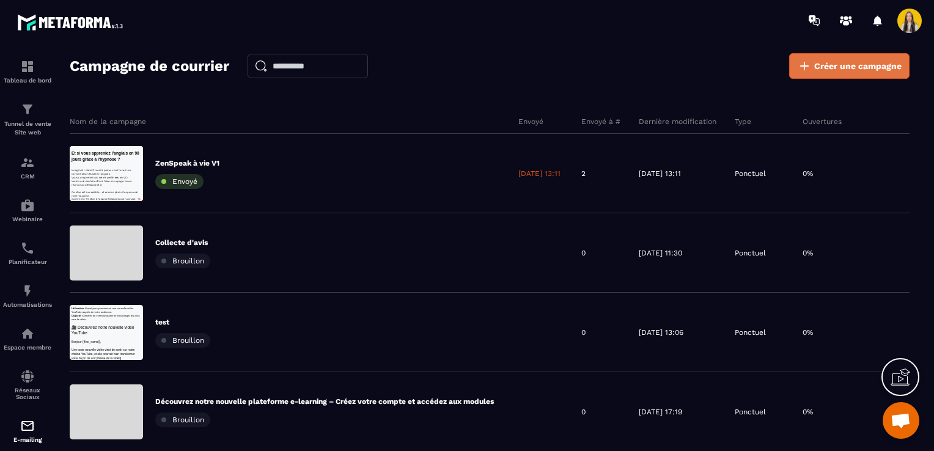
click at [828, 71] on span "Créer une campagne" at bounding box center [857, 66] width 87 height 12
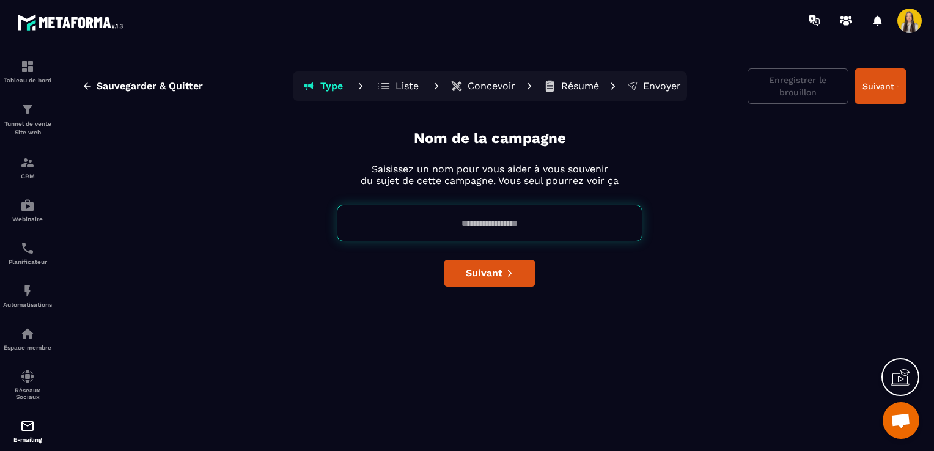
click at [462, 229] on input at bounding box center [489, 223] width 305 height 37
type input "**********"
click at [473, 279] on button "Suivant" at bounding box center [490, 273] width 92 height 27
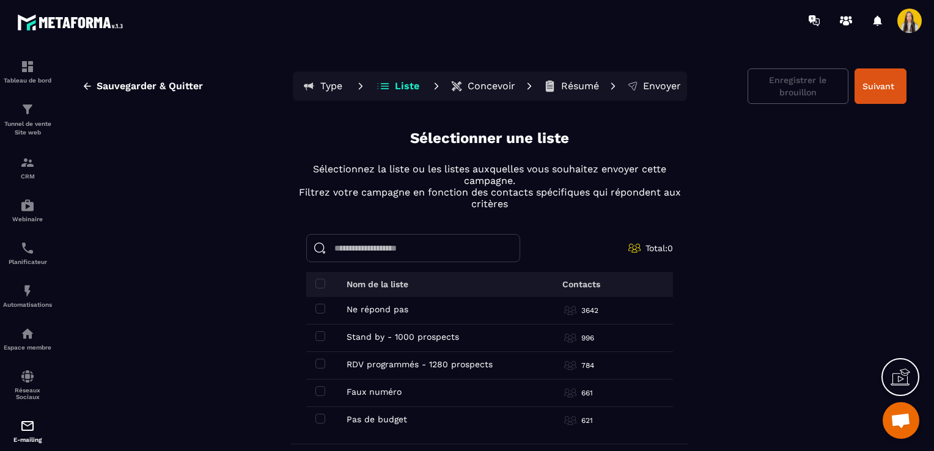
scroll to position [331, 0]
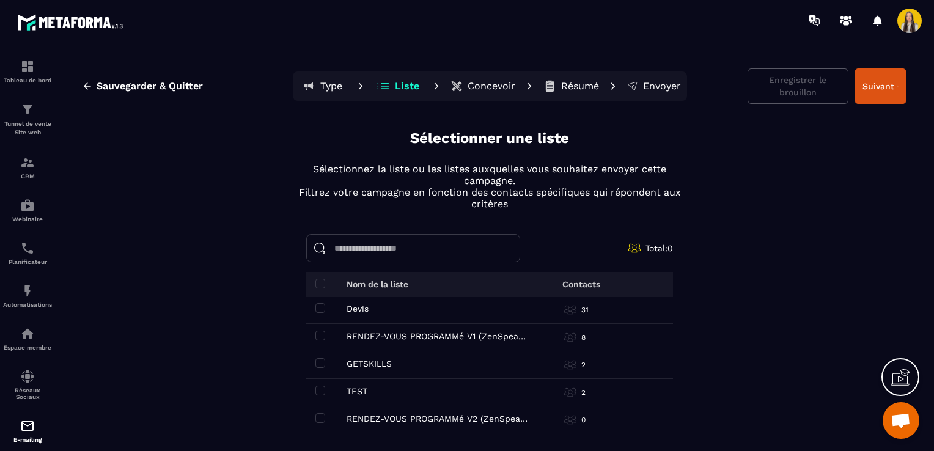
click at [429, 382] on td "TEST TEST" at bounding box center [407, 392] width 202 height 27
click at [317, 387] on span at bounding box center [320, 391] width 10 height 10
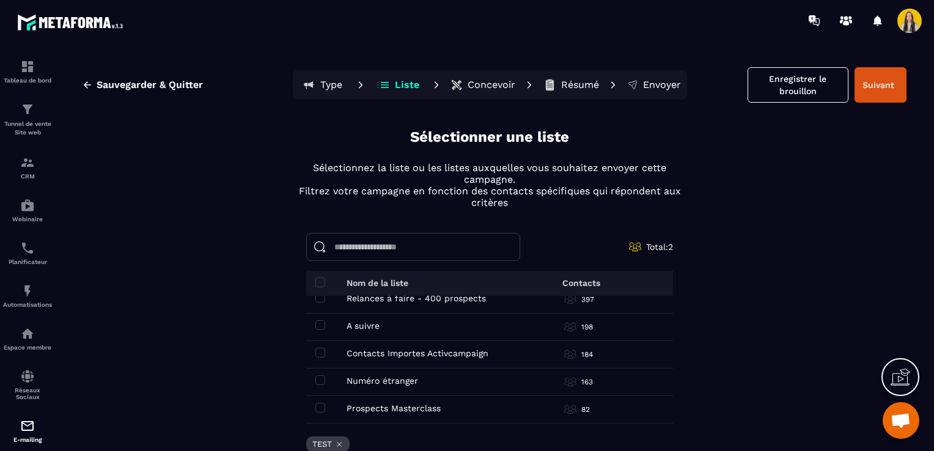
scroll to position [0, 0]
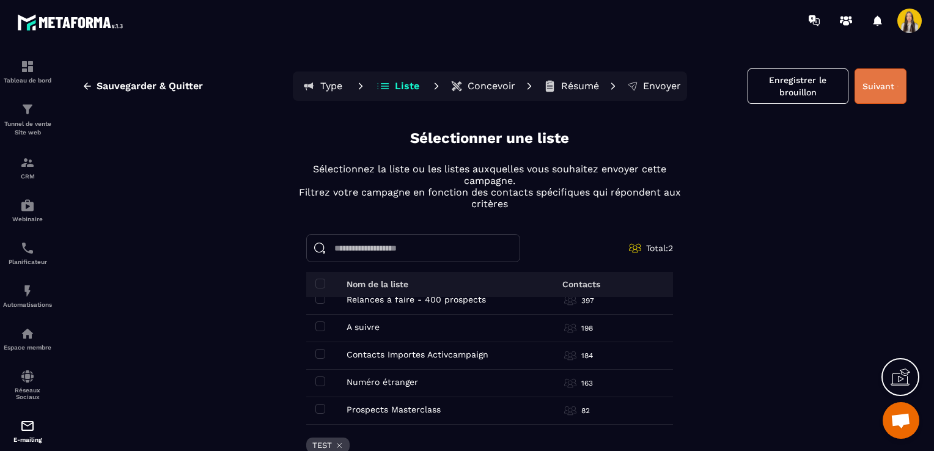
click at [854, 91] on button "Suivant" at bounding box center [880, 85] width 52 height 35
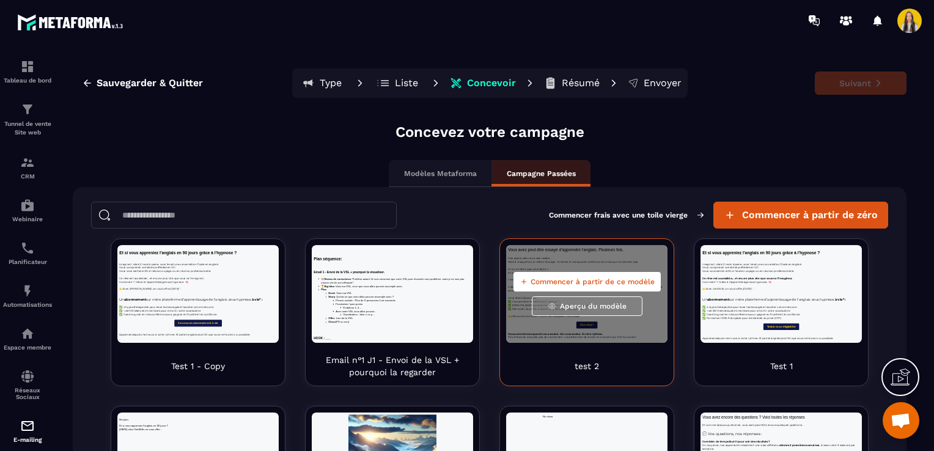
click at [568, 285] on span "Commencer à partir de ce modèle" at bounding box center [592, 282] width 124 height 10
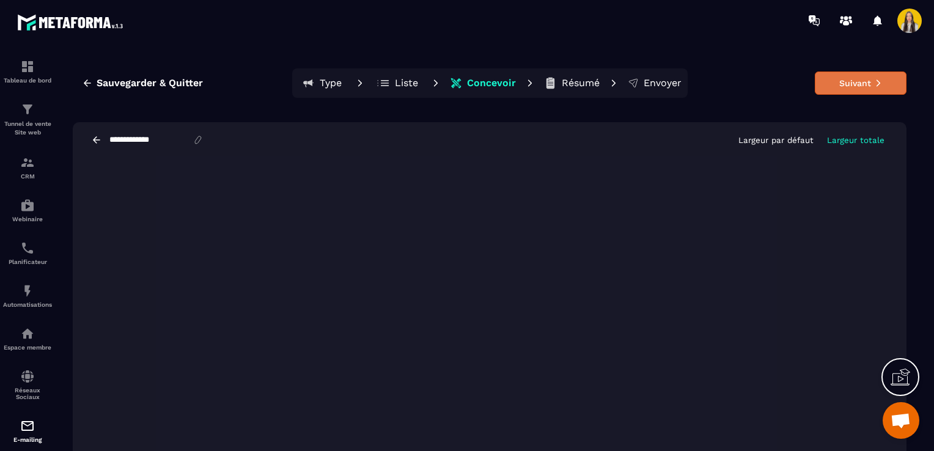
click at [825, 88] on button "Suivant" at bounding box center [860, 82] width 92 height 23
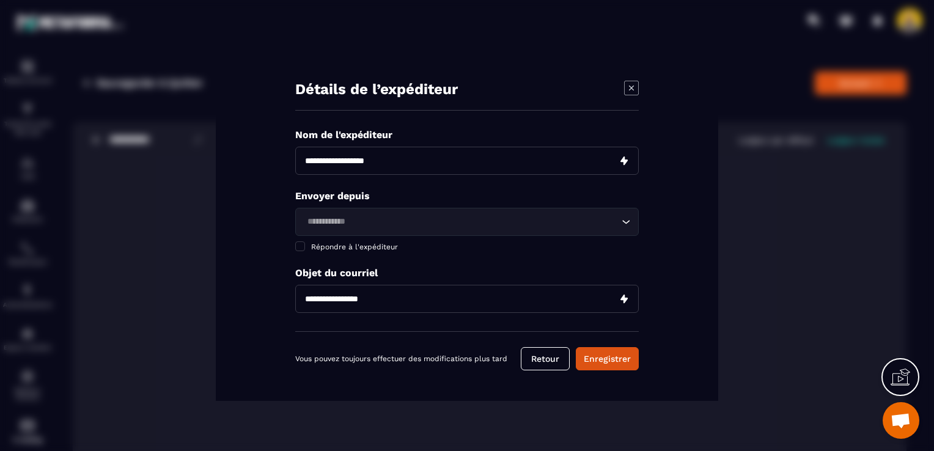
click at [369, 167] on input "Modal window" at bounding box center [466, 161] width 343 height 28
type input "********"
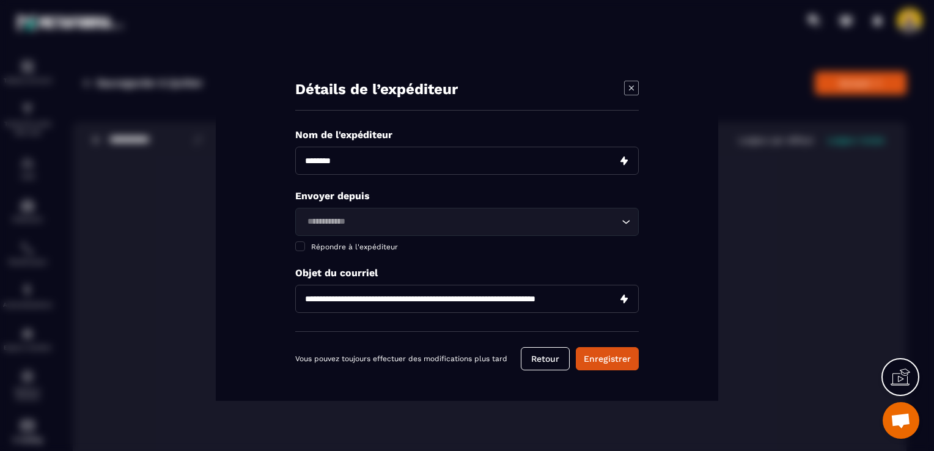
click at [345, 222] on input "Search for option" at bounding box center [460, 221] width 315 height 13
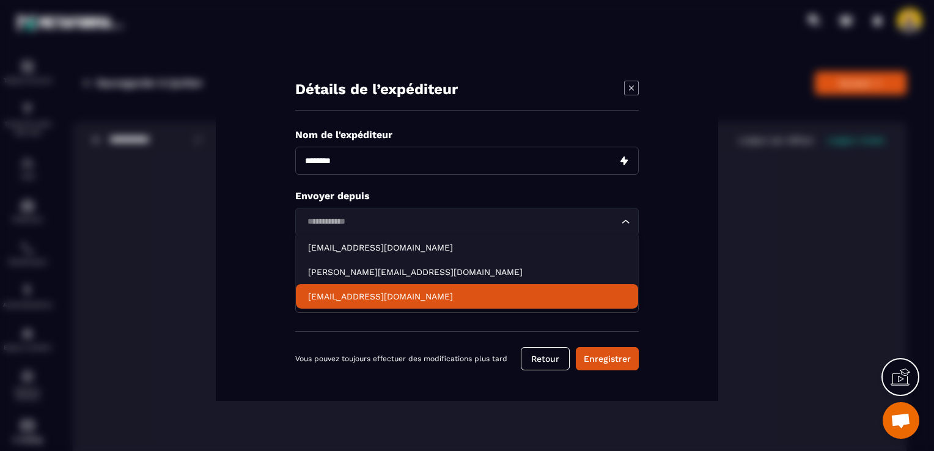
click at [367, 294] on p "[EMAIL_ADDRESS][DOMAIN_NAME]" at bounding box center [467, 296] width 318 height 12
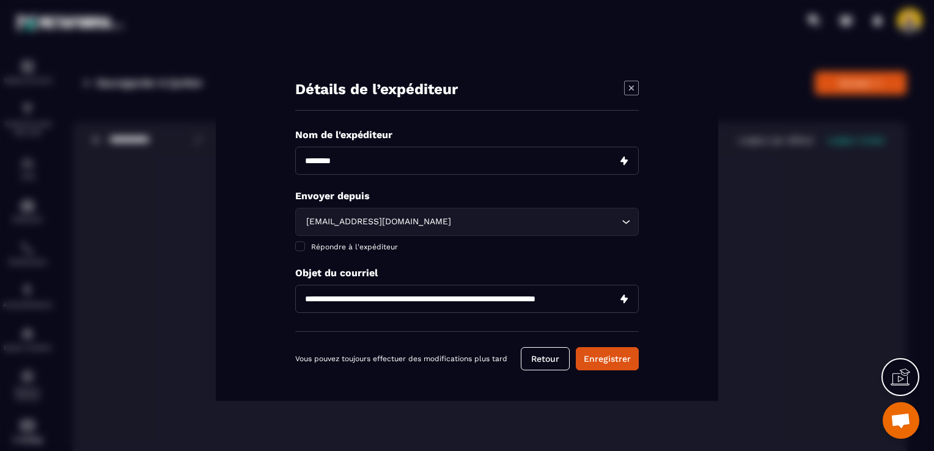
click at [417, 288] on input "**********" at bounding box center [466, 299] width 343 height 28
click at [419, 301] on input "**********" at bounding box center [466, 299] width 343 height 28
paste input "Modal window"
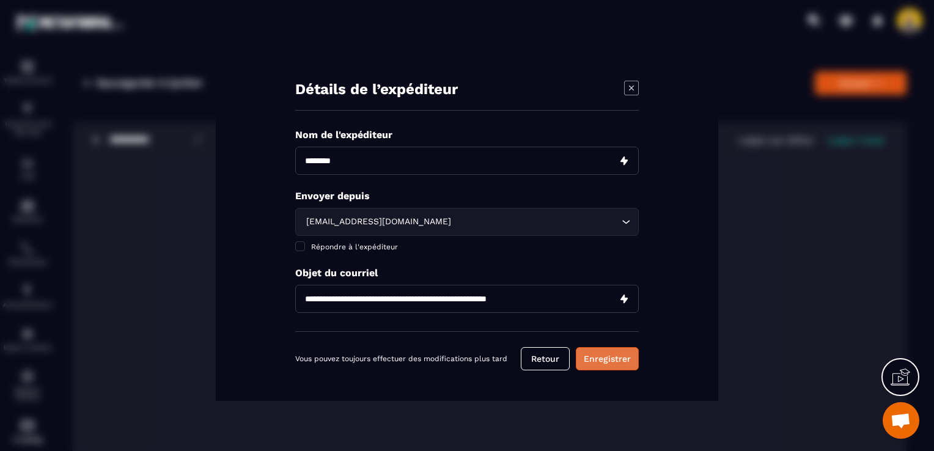
type input "**********"
click at [615, 362] on button "Enregistrer" at bounding box center [607, 358] width 63 height 23
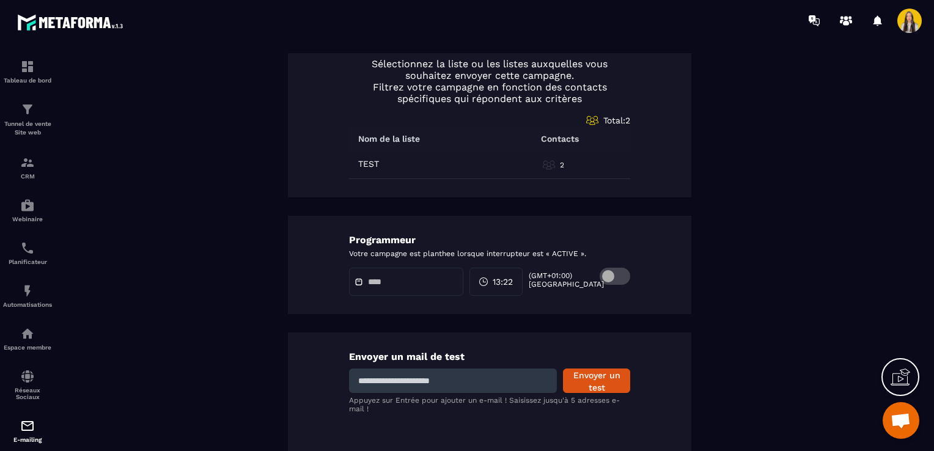
scroll to position [582, 0]
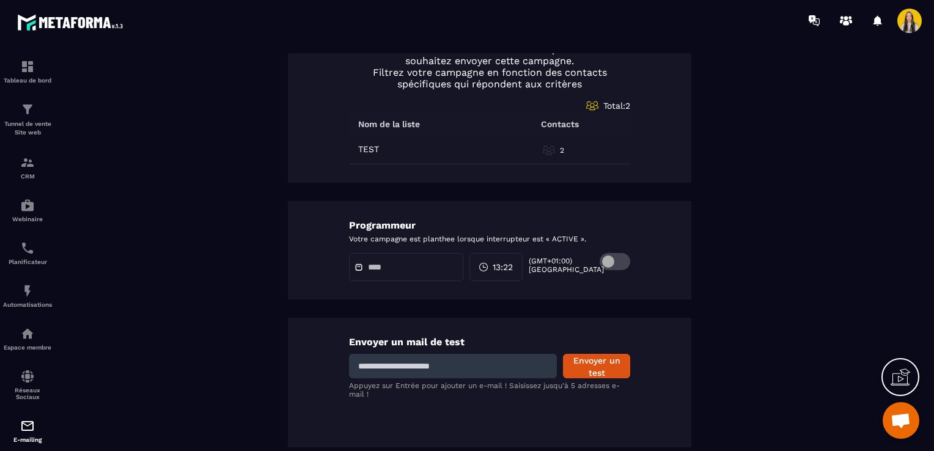
click at [483, 354] on input at bounding box center [453, 366] width 208 height 24
type input "**********"
click at [572, 354] on button "Envoyer un test" at bounding box center [596, 366] width 67 height 24
click at [519, 272] on div "13:22" at bounding box center [495, 267] width 53 height 28
click at [510, 270] on span "13:22" at bounding box center [502, 267] width 20 height 12
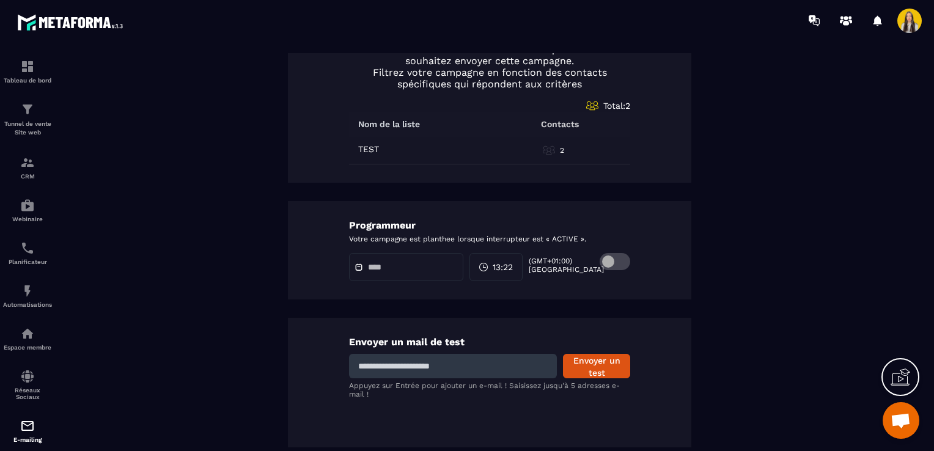
click at [486, 267] on icon at bounding box center [484, 267] width 3 height 1
click at [463, 268] on div at bounding box center [406, 267] width 114 height 28
click at [358, 268] on span at bounding box center [361, 267] width 15 height 9
click at [604, 260] on span at bounding box center [614, 261] width 31 height 17
click at [369, 269] on input "text" at bounding box center [411, 267] width 86 height 9
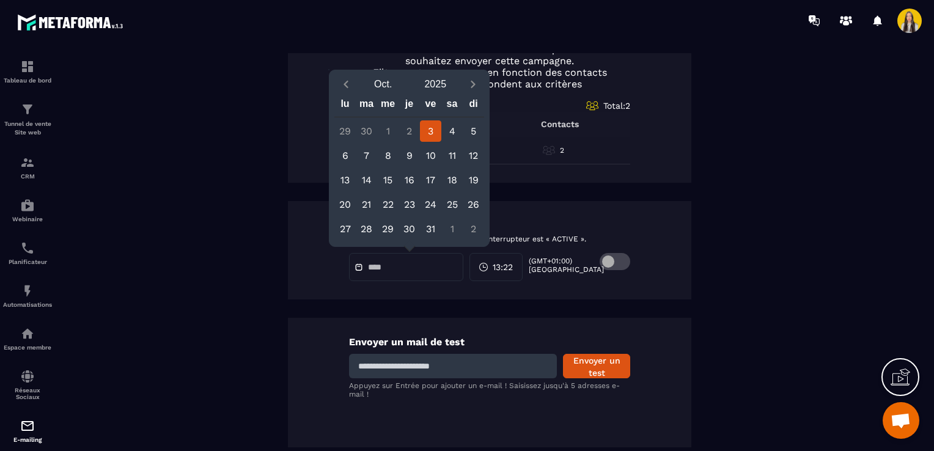
click at [437, 136] on div "3" at bounding box center [430, 130] width 21 height 21
type input "**********"
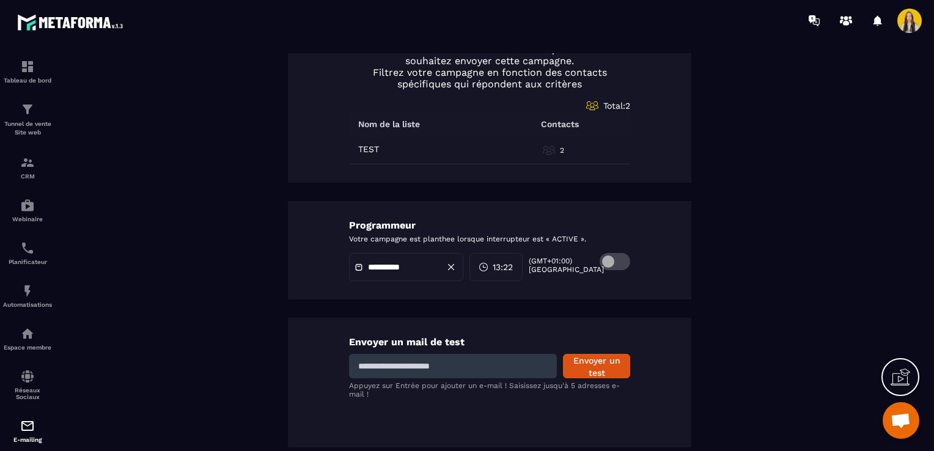
click at [503, 266] on span "13:22" at bounding box center [502, 267] width 20 height 12
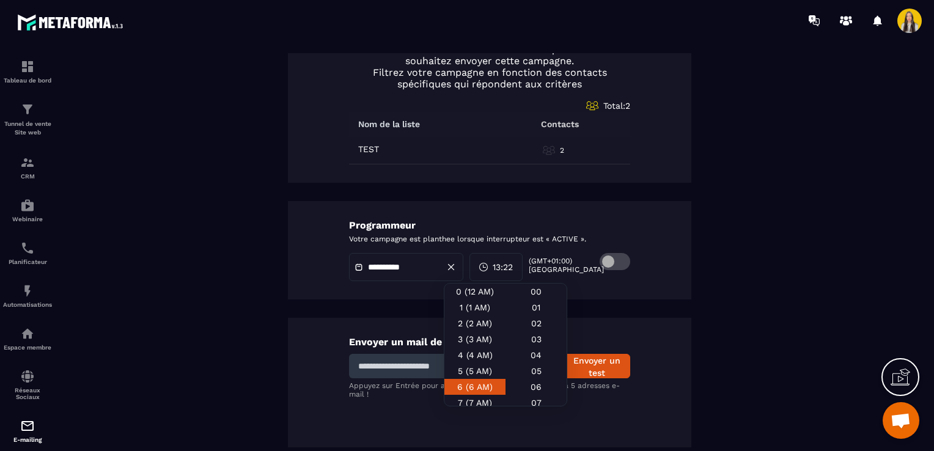
scroll to position [122, 0]
click at [469, 373] on div "13 (1 PM)" at bounding box center [474, 376] width 61 height 16
click at [475, 378] on div "13 (1 PM)" at bounding box center [474, 376] width 61 height 16
click at [469, 388] on div "14 (2 PM)" at bounding box center [474, 392] width 61 height 16
click at [525, 294] on div "00" at bounding box center [535, 291] width 61 height 16
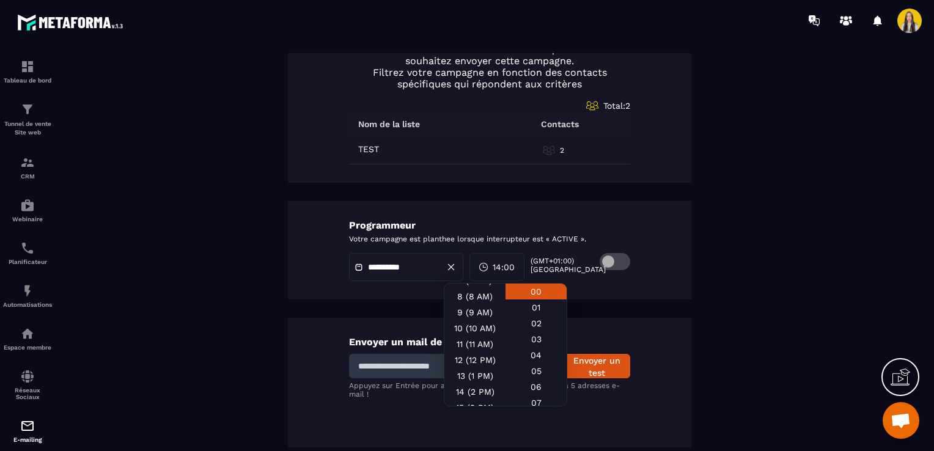
click at [594, 277] on div "**********" at bounding box center [489, 267] width 281 height 28
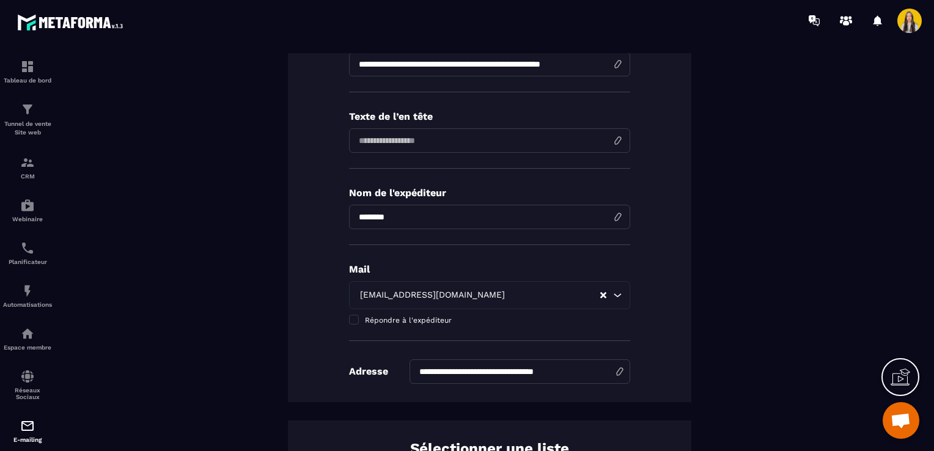
scroll to position [0, 0]
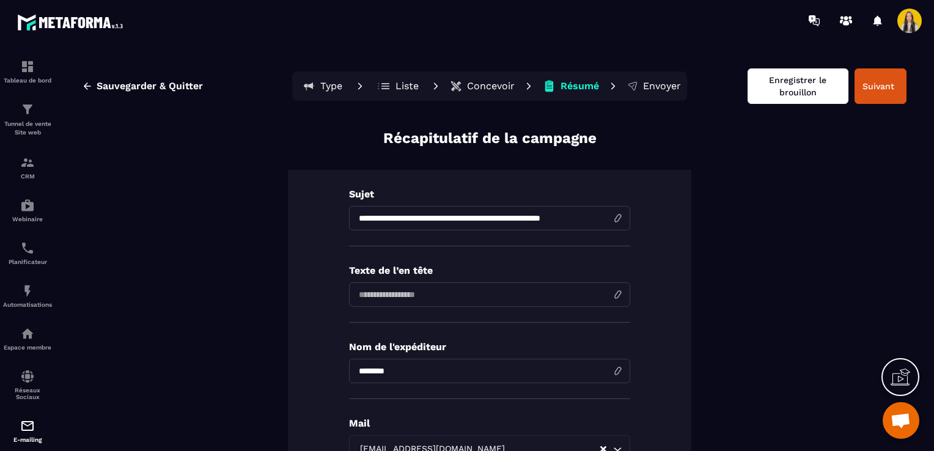
click at [806, 95] on button "Enregistrer le brouillon" at bounding box center [797, 85] width 101 height 35
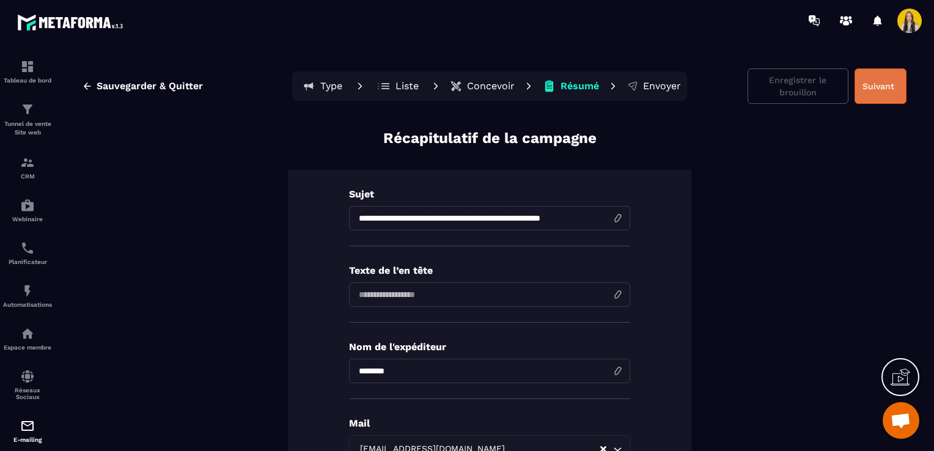
click at [868, 90] on button "Suivant" at bounding box center [880, 85] width 52 height 35
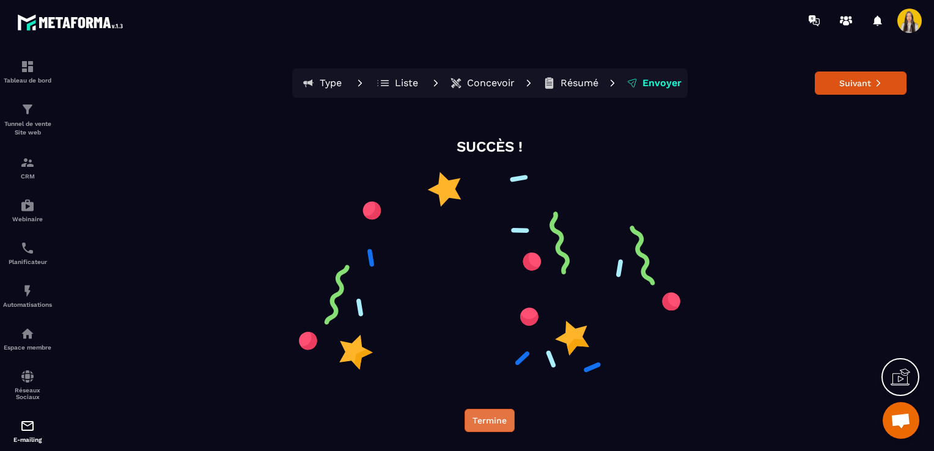
click at [489, 424] on button "Termine" at bounding box center [489, 420] width 50 height 23
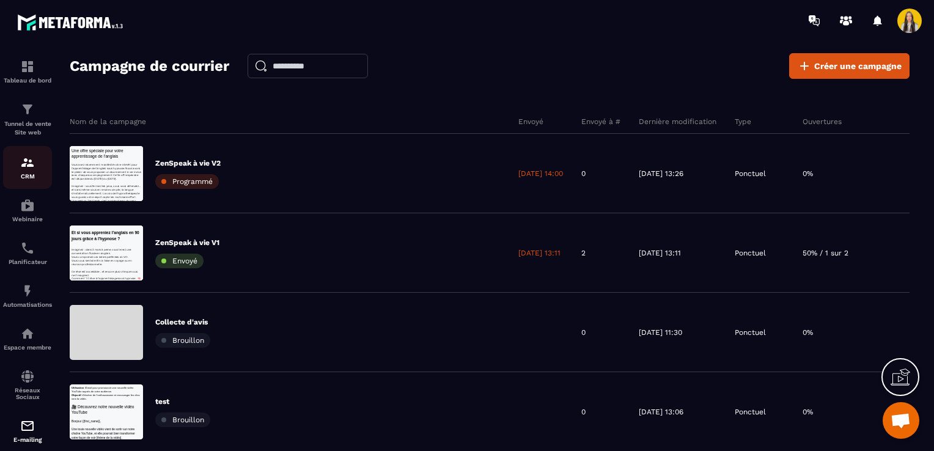
click at [21, 180] on p "CRM" at bounding box center [27, 176] width 49 height 7
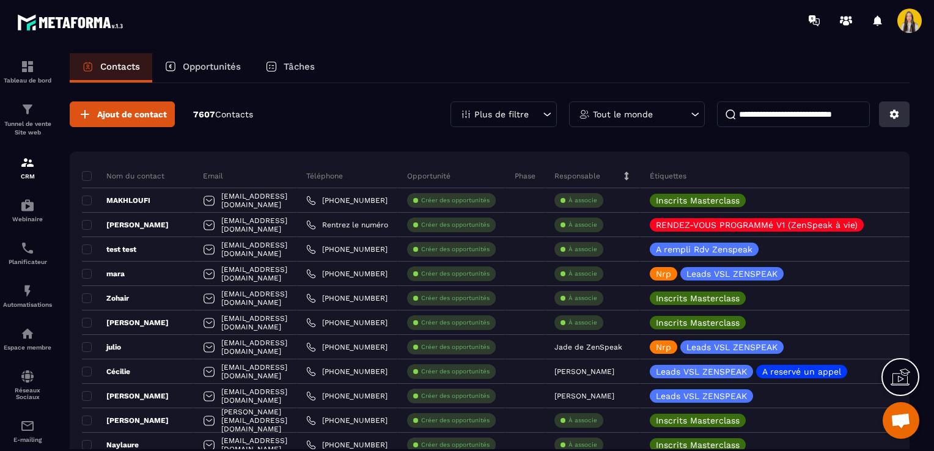
click at [898, 114] on icon at bounding box center [893, 114] width 11 height 11
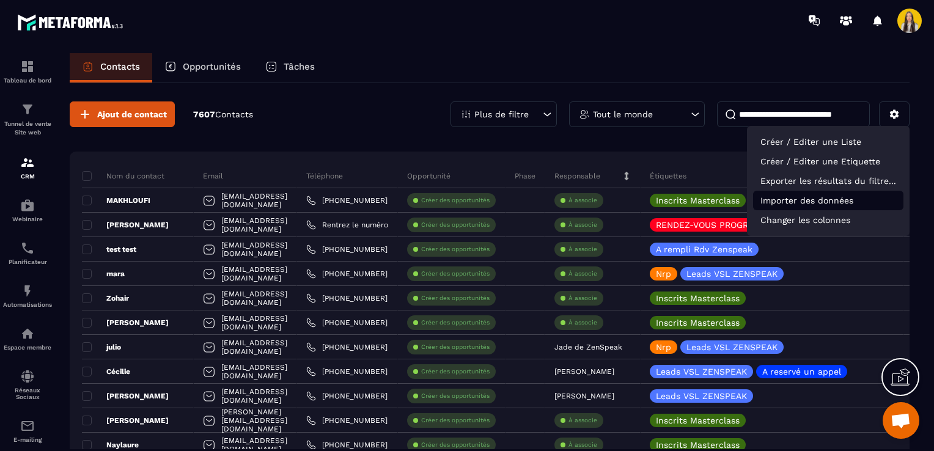
click at [766, 202] on p "Importer des données" at bounding box center [828, 201] width 150 height 20
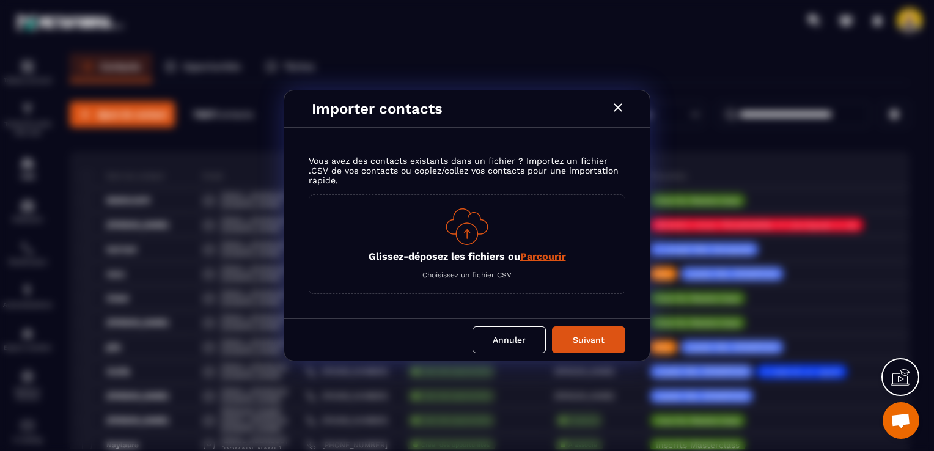
click at [539, 260] on span "Parcourir" at bounding box center [543, 256] width 46 height 12
click at [0, 0] on input "Glissez-déposez les fichiers ou Parcourir" at bounding box center [0, 0] width 0 height 0
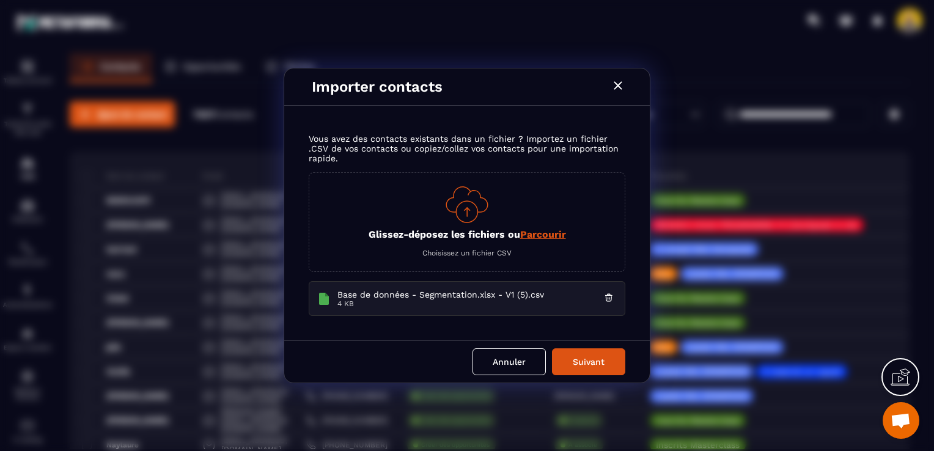
click at [580, 347] on div "Annuler Suivant" at bounding box center [466, 361] width 365 height 42
click at [580, 353] on button "Suivant" at bounding box center [588, 361] width 73 height 27
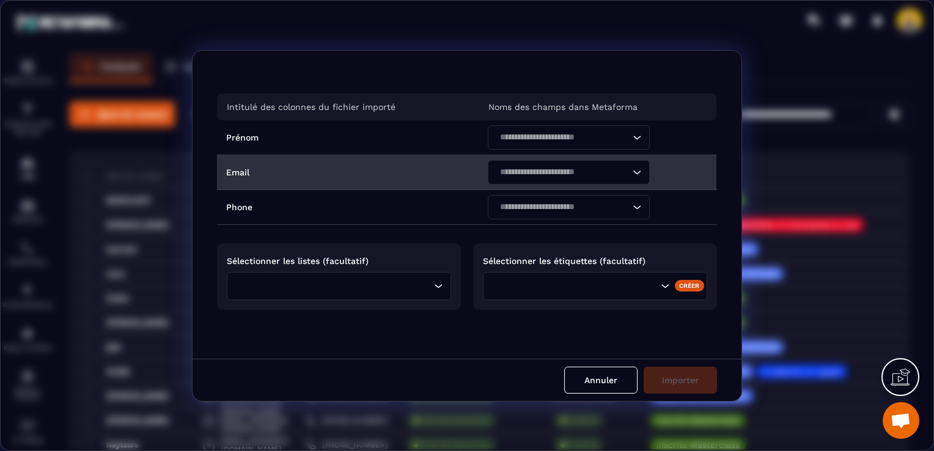
click at [544, 155] on div "Loading..." at bounding box center [563, 172] width 171 height 34
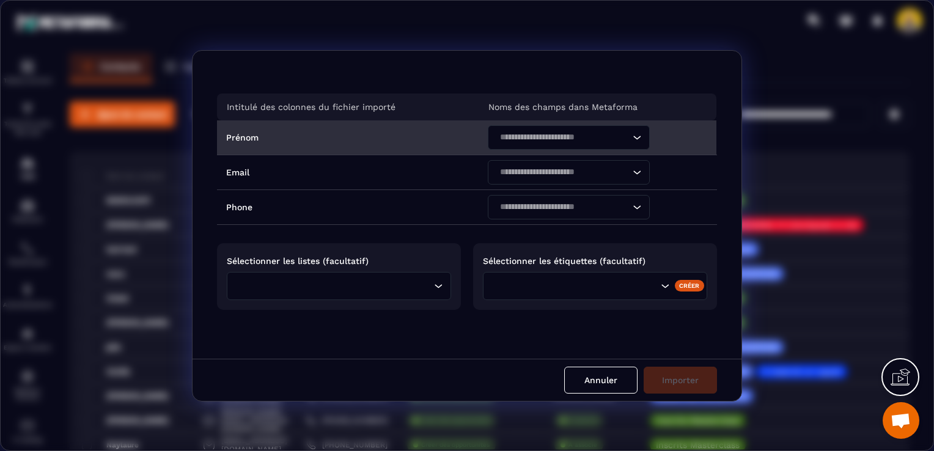
click at [541, 148] on div "Search for option" at bounding box center [562, 137] width 136 height 24
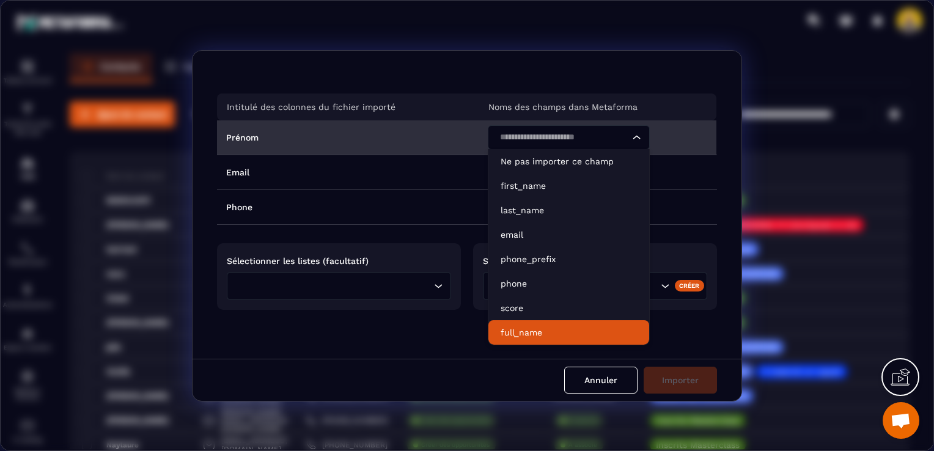
click at [534, 329] on p "full_name" at bounding box center [568, 332] width 136 height 12
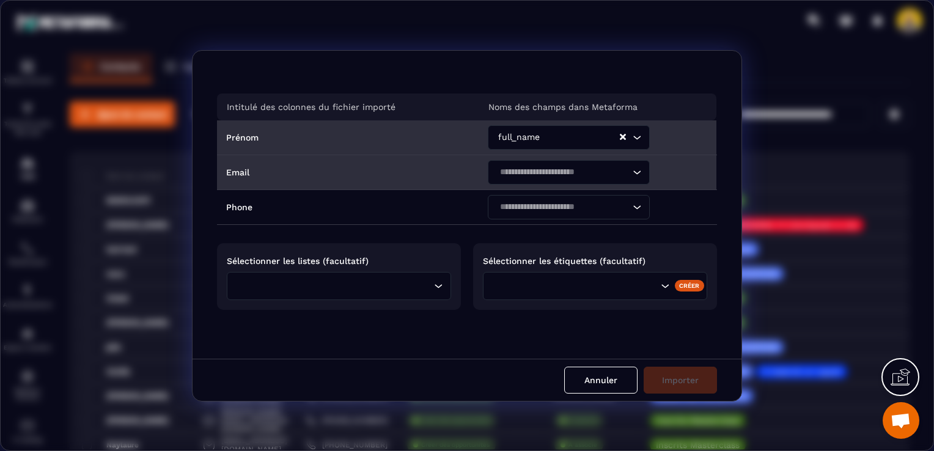
click at [515, 170] on input "Search for option" at bounding box center [562, 172] width 134 height 13
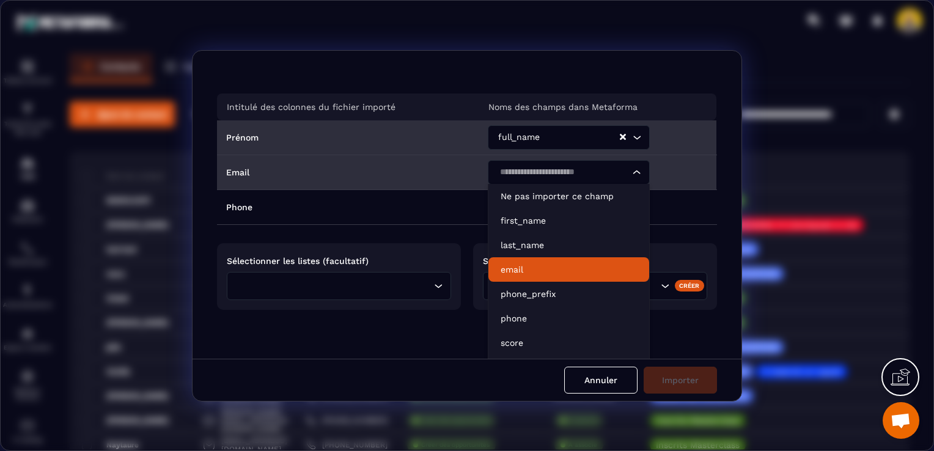
click at [518, 277] on li "email" at bounding box center [568, 269] width 161 height 24
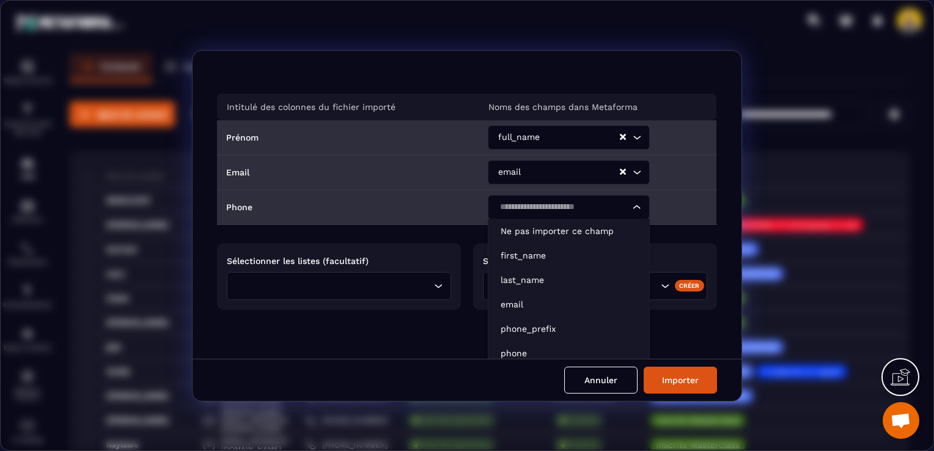
click at [521, 203] on input "Search for option" at bounding box center [562, 206] width 134 height 13
click at [534, 341] on li "phone" at bounding box center [568, 353] width 161 height 24
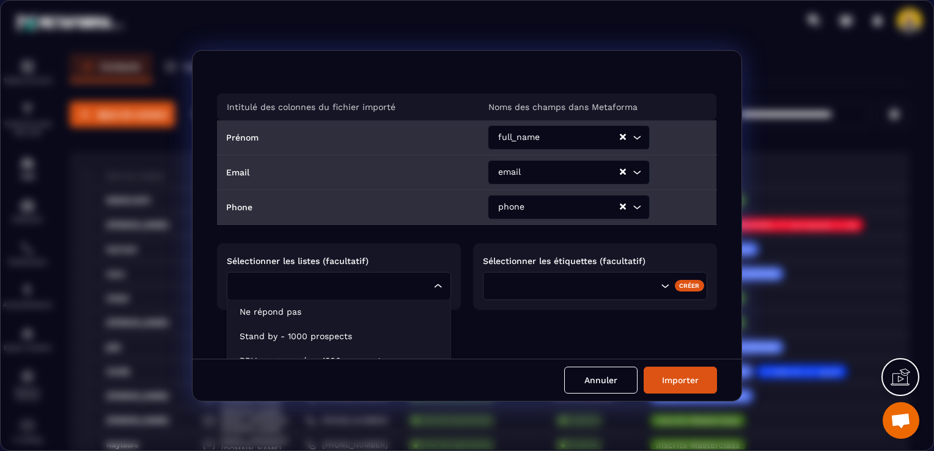
click at [370, 287] on input "Search for option" at bounding box center [333, 285] width 196 height 13
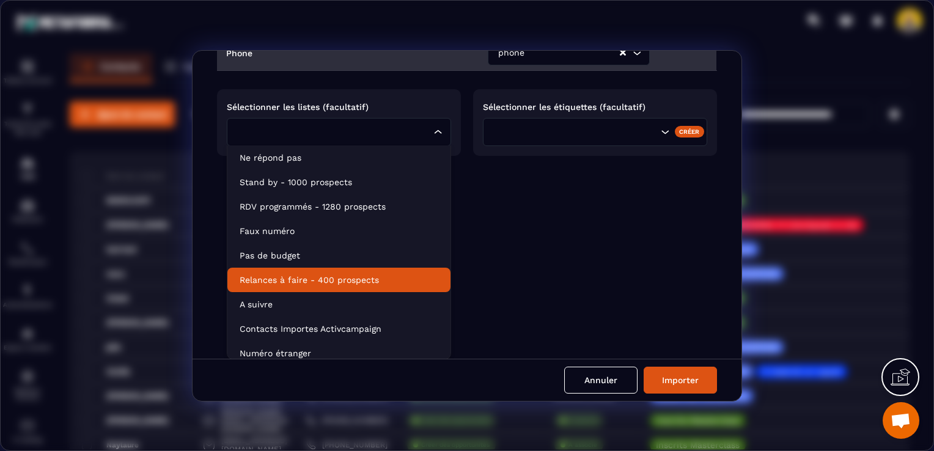
scroll to position [202, 0]
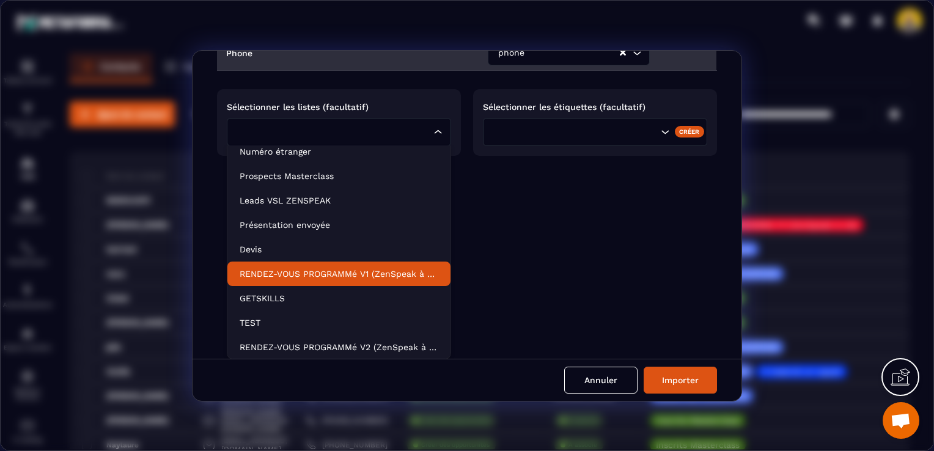
click at [342, 277] on p "RENDEZ-VOUS PROGRAMMé V1 (ZenSpeak à vie)" at bounding box center [338, 274] width 199 height 12
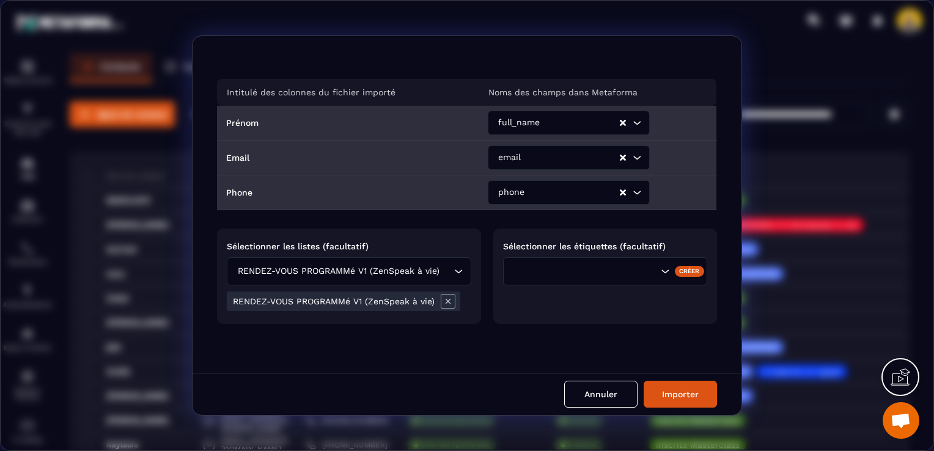
scroll to position [0, 0]
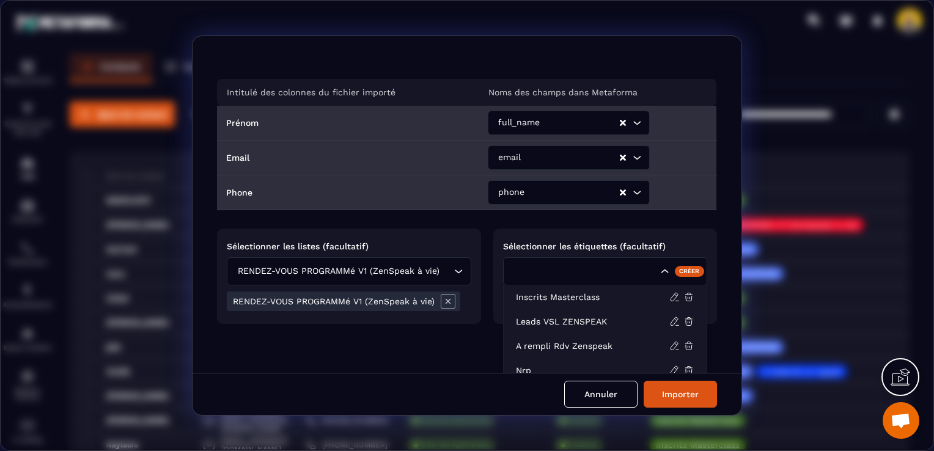
click at [516, 264] on div "Search for option" at bounding box center [605, 271] width 204 height 28
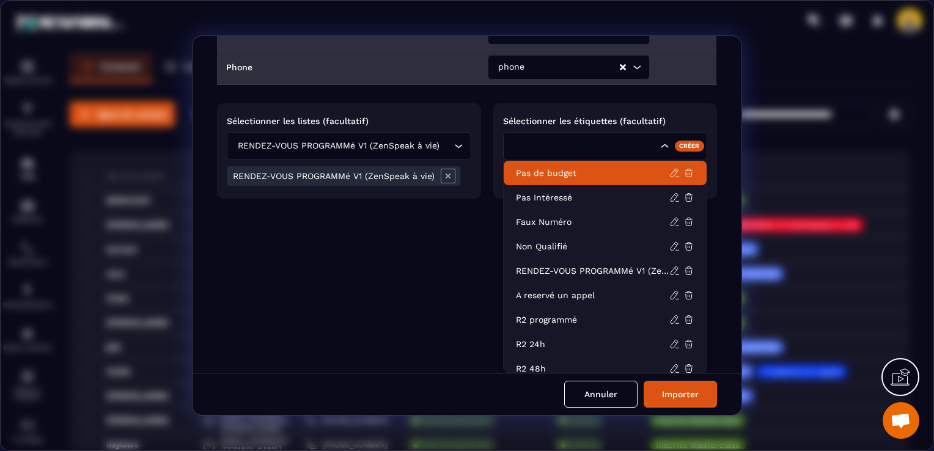
scroll to position [122, 0]
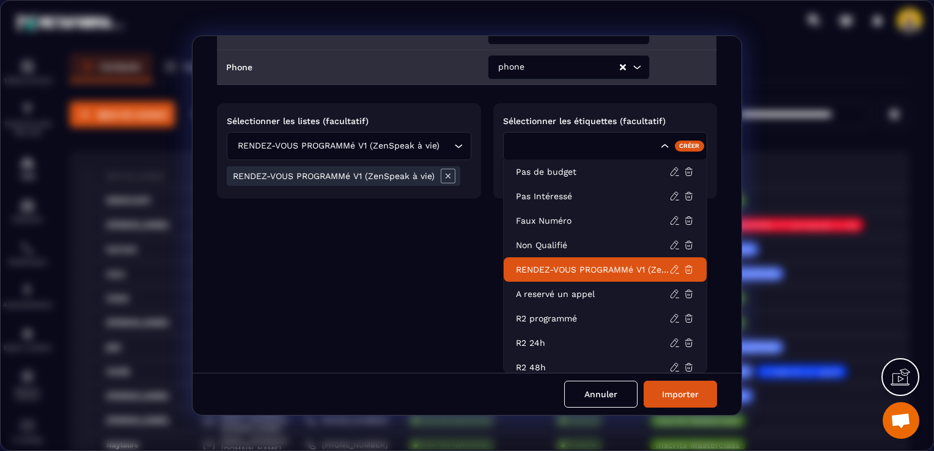
click at [567, 279] on li "RENDEZ-VOUS PROGRAMMé V1 (ZenSpeak à vie)" at bounding box center [604, 269] width 203 height 24
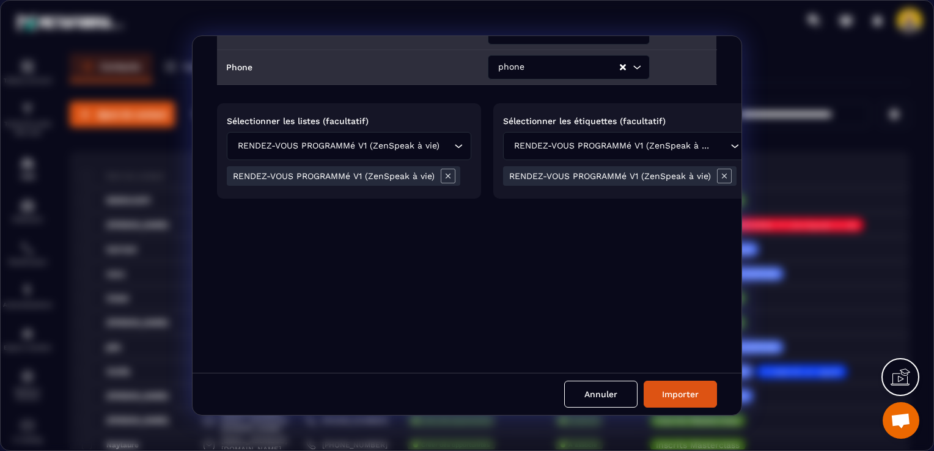
scroll to position [0, 0]
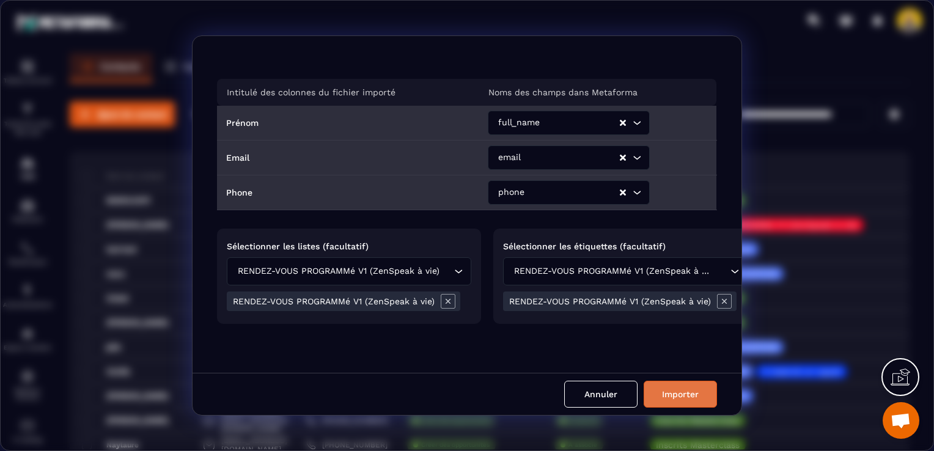
click at [659, 393] on button "Importer" at bounding box center [679, 394] width 73 height 27
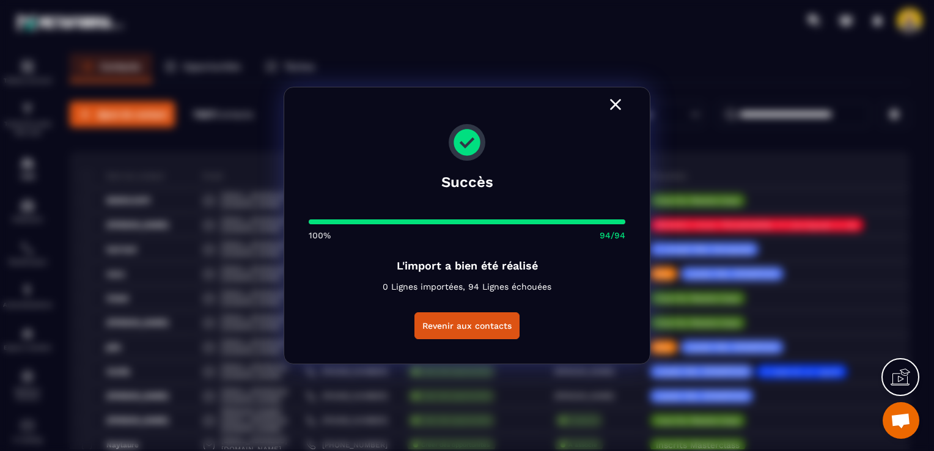
click at [604, 104] on div "Modal window" at bounding box center [466, 105] width 365 height 37
click at [617, 106] on icon "Modal window" at bounding box center [615, 104] width 11 height 11
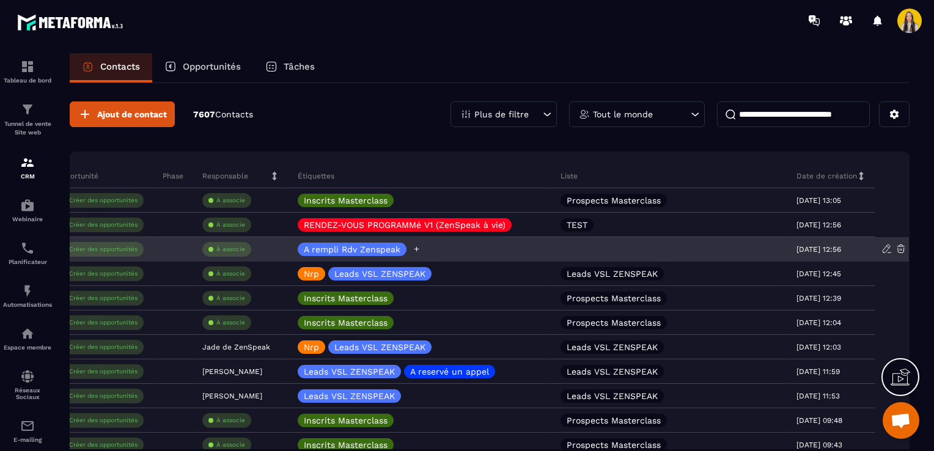
scroll to position [0, 413]
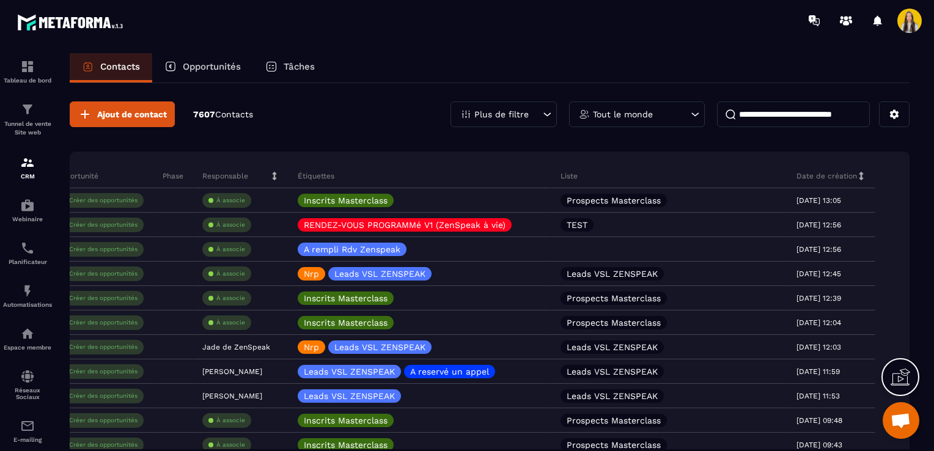
click at [565, 175] on p "Liste" at bounding box center [568, 176] width 17 height 10
click at [514, 122] on div "Plus de filtre" at bounding box center [503, 114] width 106 height 26
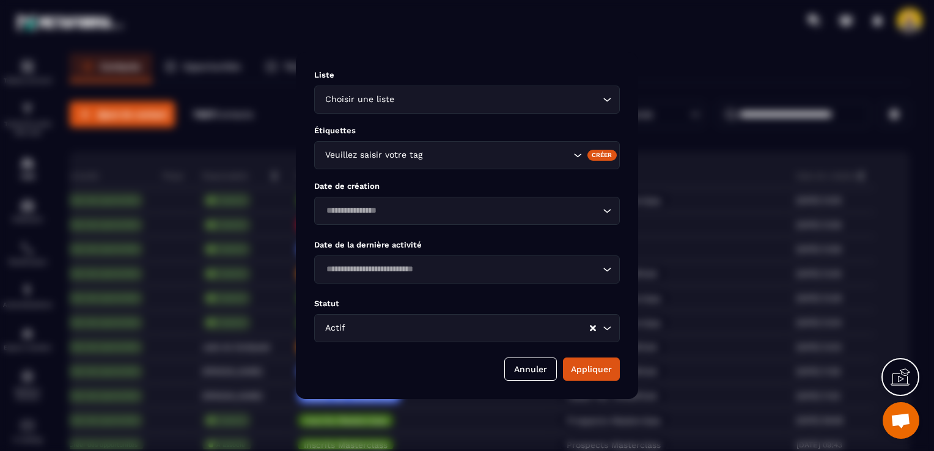
click at [379, 109] on div "Choisir une liste Loading..." at bounding box center [466, 100] width 305 height 28
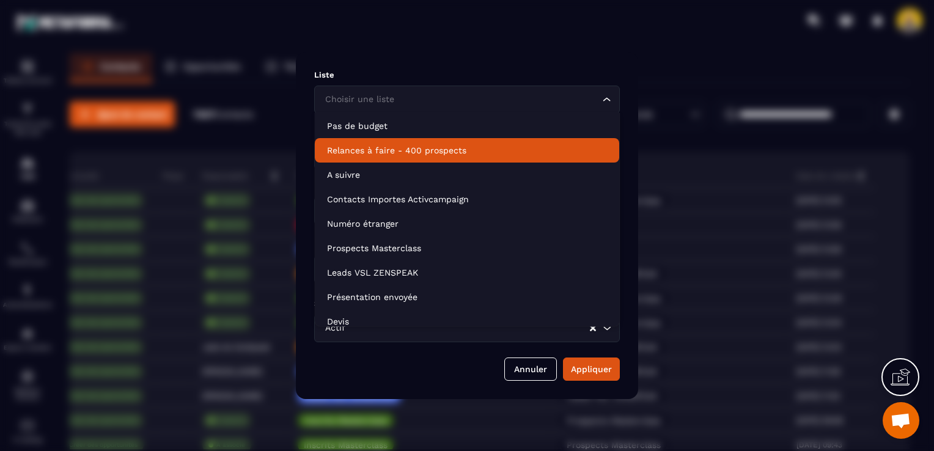
scroll to position [208, 0]
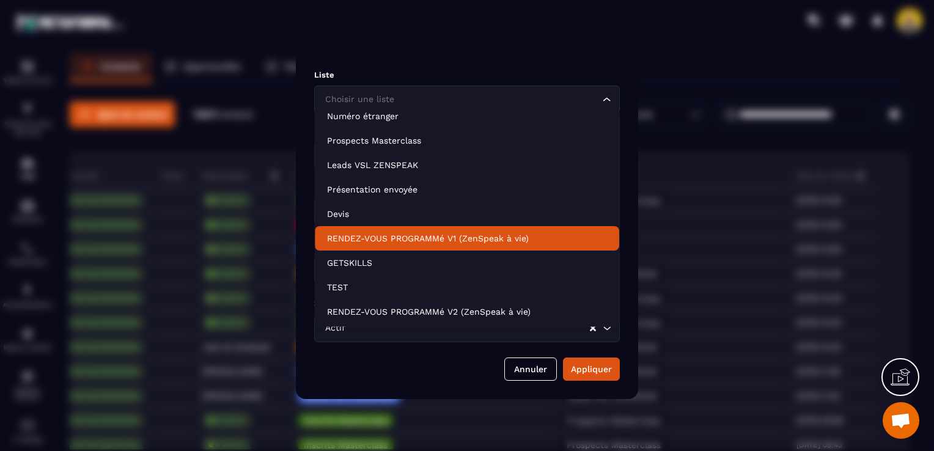
click at [408, 241] on p "RENDEZ-VOUS PROGRAMMé V1 (ZenSpeak à vie)" at bounding box center [467, 238] width 280 height 12
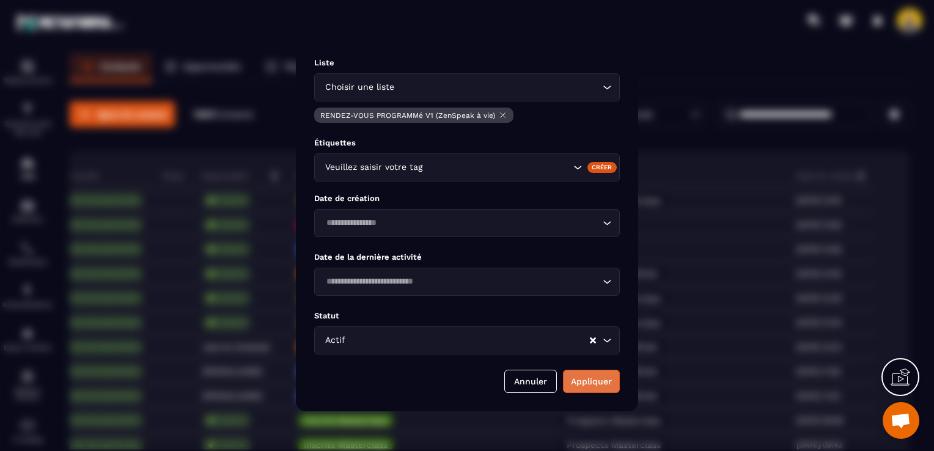
click at [574, 370] on button "Appliquer" at bounding box center [591, 381] width 57 height 23
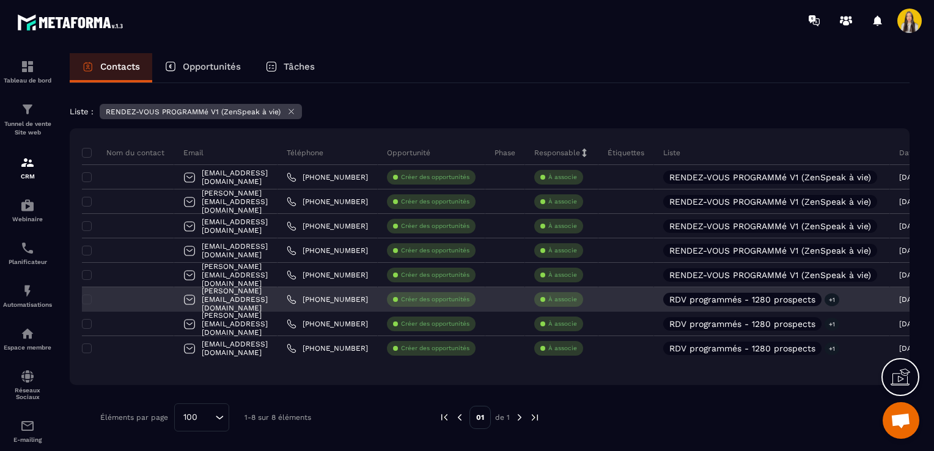
scroll to position [0, 0]
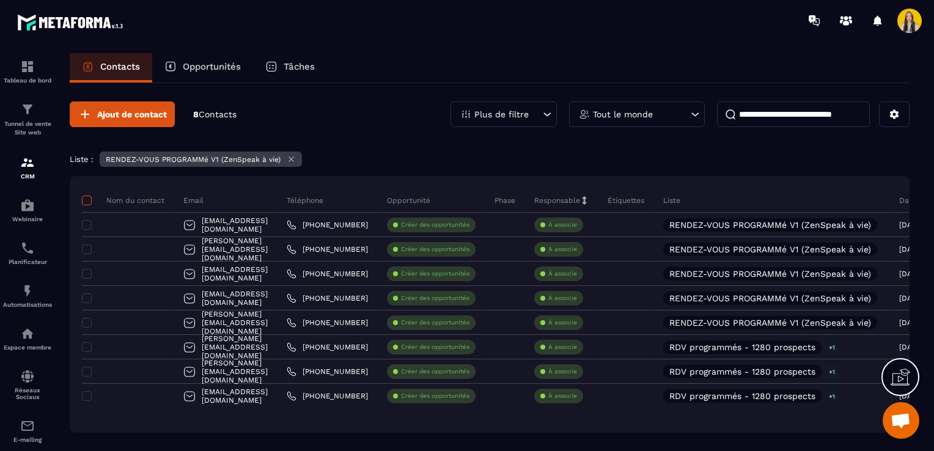
click at [89, 199] on span at bounding box center [87, 201] width 10 height 10
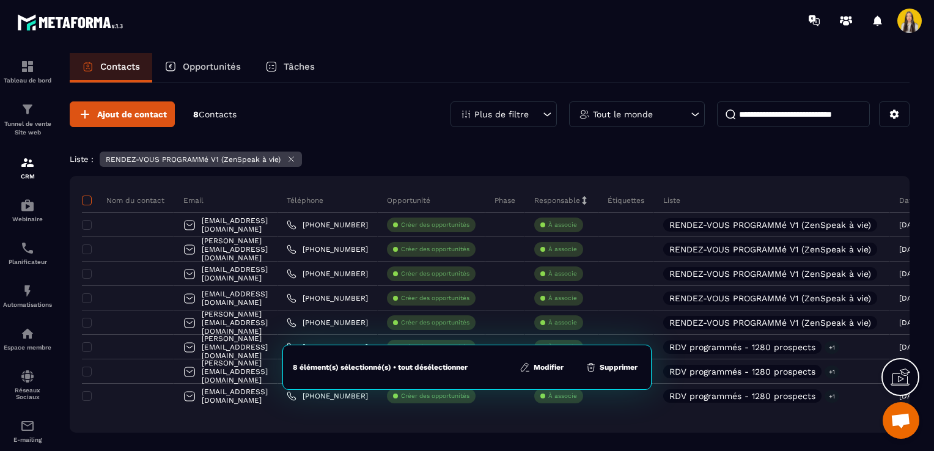
click at [89, 199] on span at bounding box center [87, 201] width 10 height 10
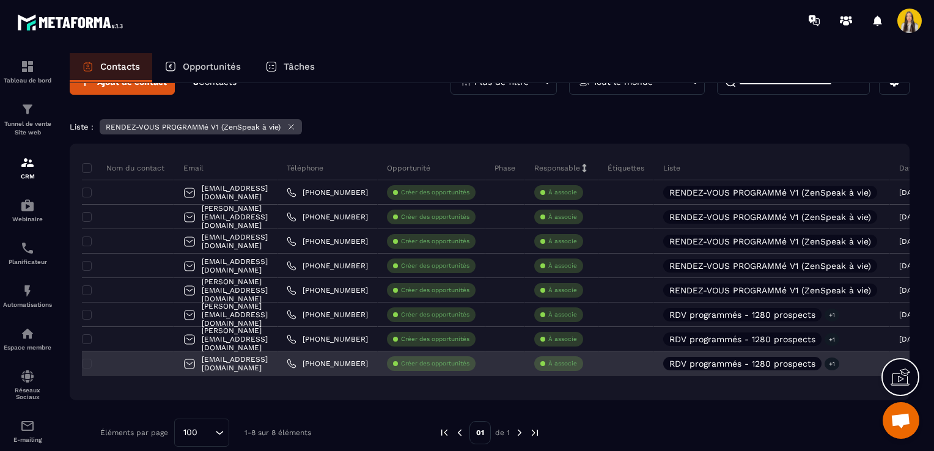
scroll to position [48, 0]
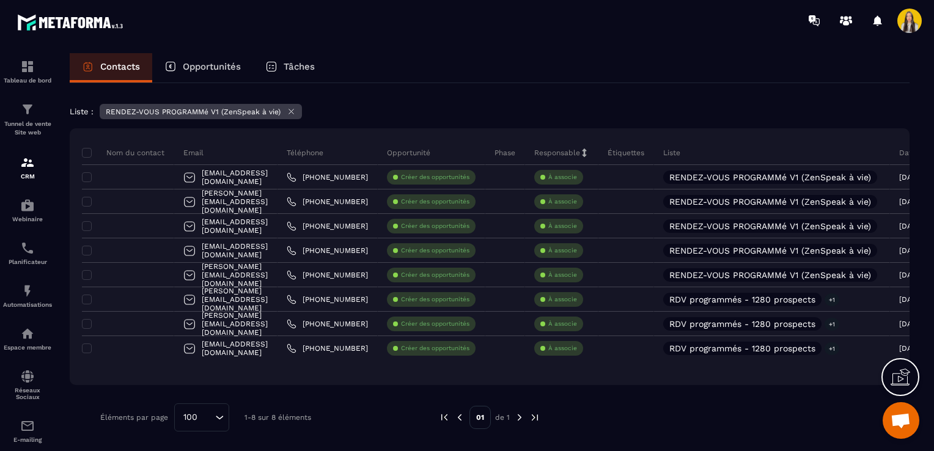
click at [521, 413] on img at bounding box center [519, 417] width 11 height 11
click at [204, 412] on div "100 Loading..." at bounding box center [201, 417] width 55 height 28
click at [202, 390] on p "100" at bounding box center [201, 390] width 29 height 12
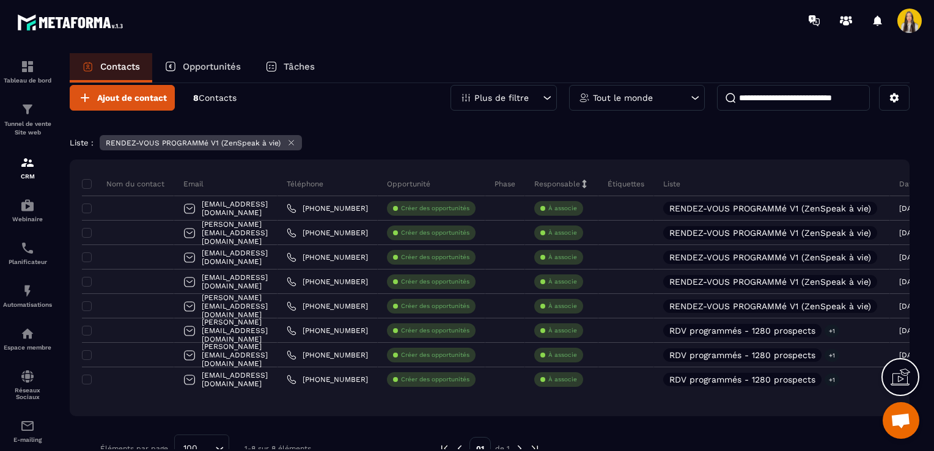
scroll to position [0, 0]
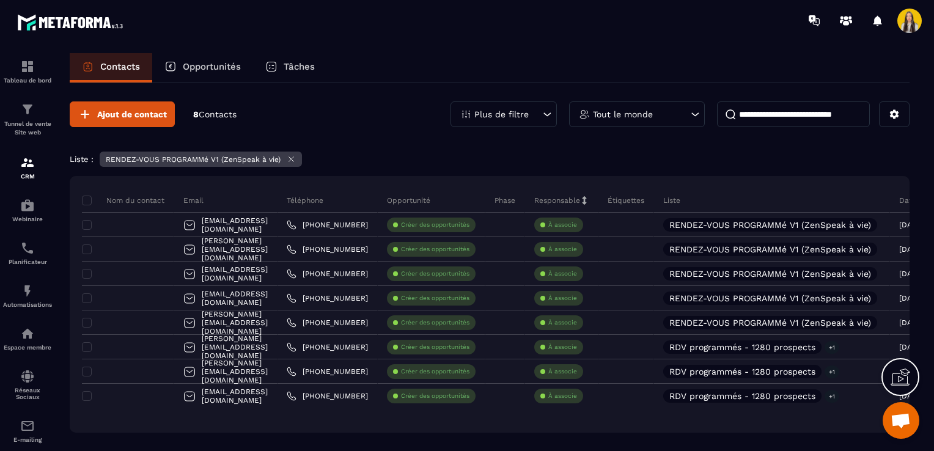
click at [287, 160] on icon at bounding box center [291, 159] width 9 height 9
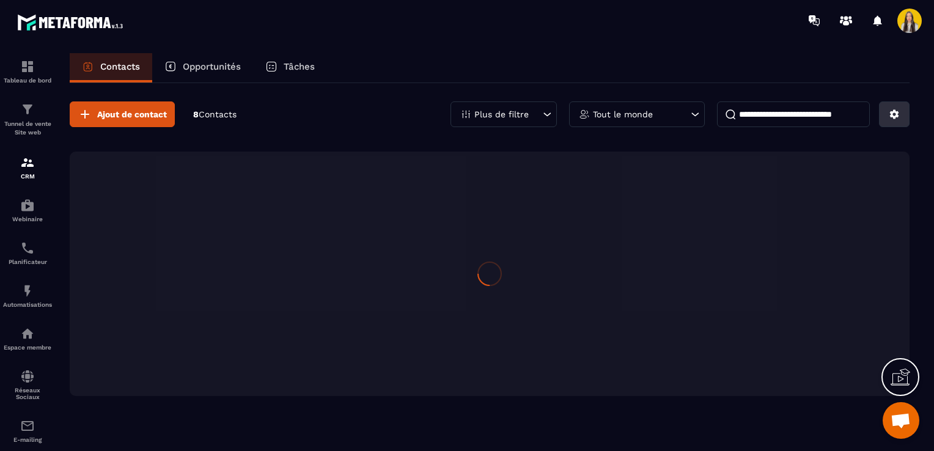
click at [890, 119] on icon at bounding box center [893, 114] width 11 height 11
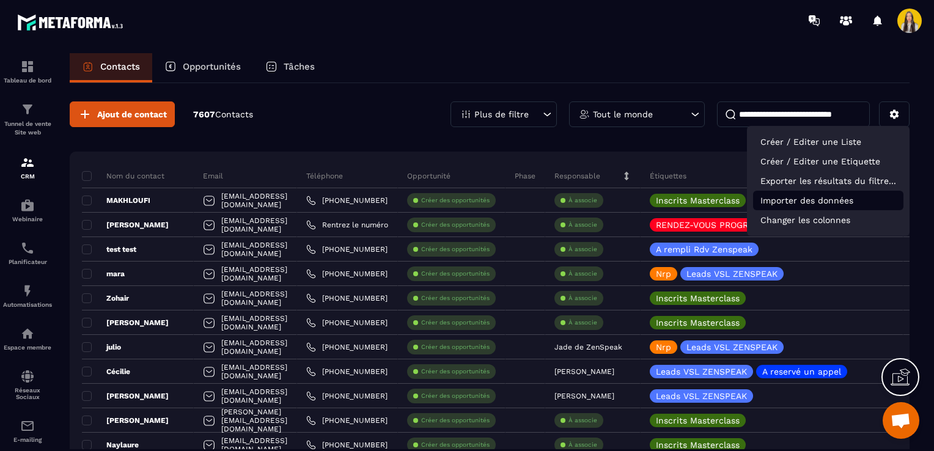
click at [846, 202] on p "Importer des données" at bounding box center [828, 201] width 150 height 20
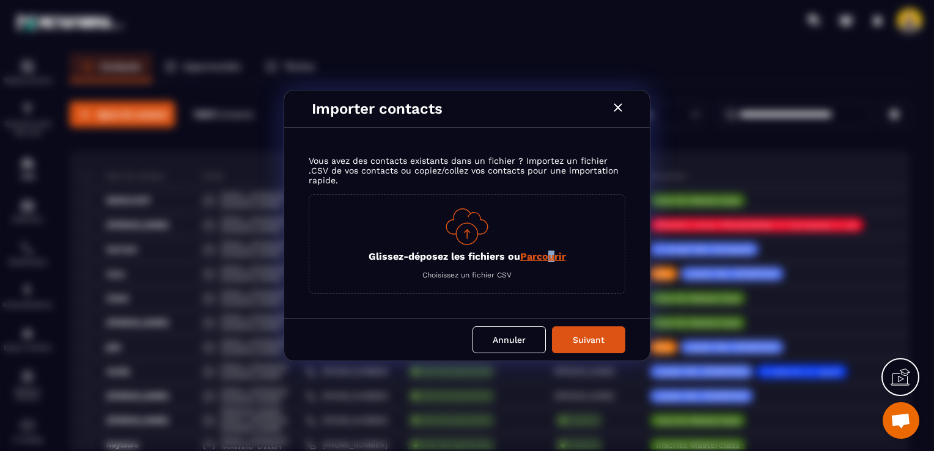
click at [552, 253] on span "Parcourir" at bounding box center [543, 256] width 46 height 12
drag, startPoint x: 552, startPoint y: 253, endPoint x: 530, endPoint y: 255, distance: 21.5
click at [530, 255] on span "Parcourir" at bounding box center [543, 256] width 46 height 12
click at [0, 0] on input "Glissez-déposez les fichiers ou Parcourir" at bounding box center [0, 0] width 0 height 0
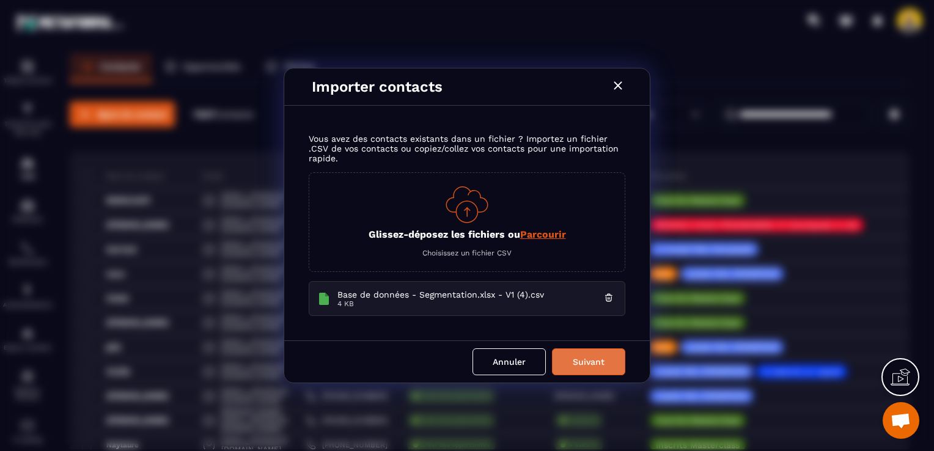
click at [569, 356] on button "Suivant" at bounding box center [588, 361] width 73 height 27
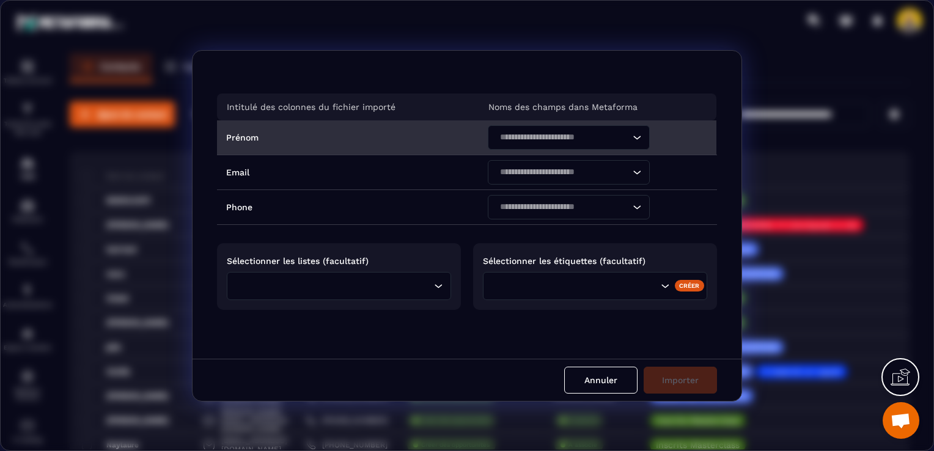
click at [554, 138] on input "Search for option" at bounding box center [562, 137] width 134 height 13
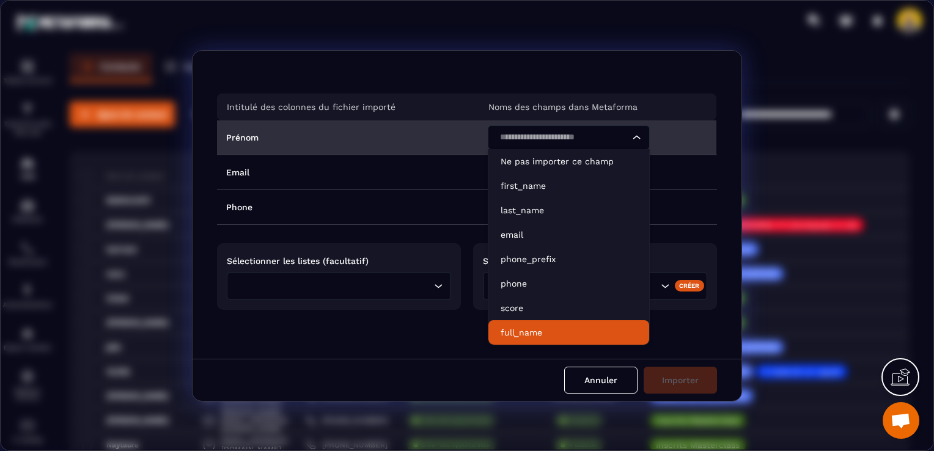
click at [541, 326] on p "full_name" at bounding box center [568, 332] width 136 height 12
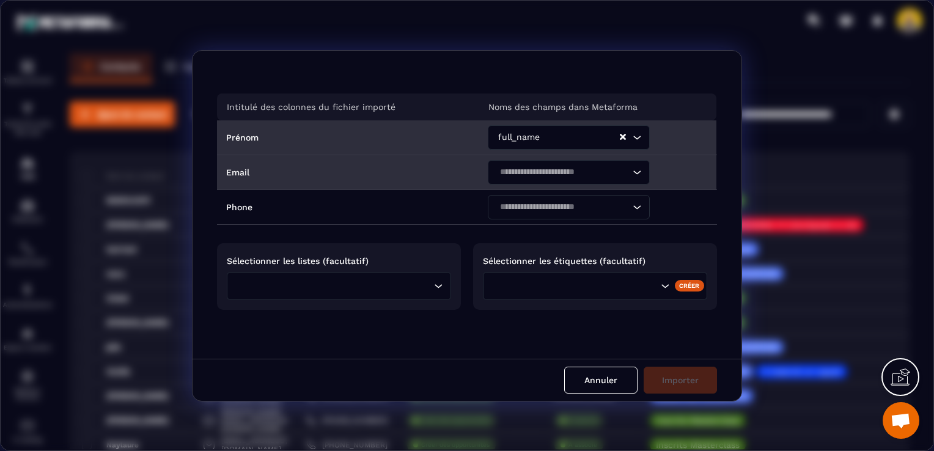
click at [545, 175] on input "Search for option" at bounding box center [562, 172] width 134 height 13
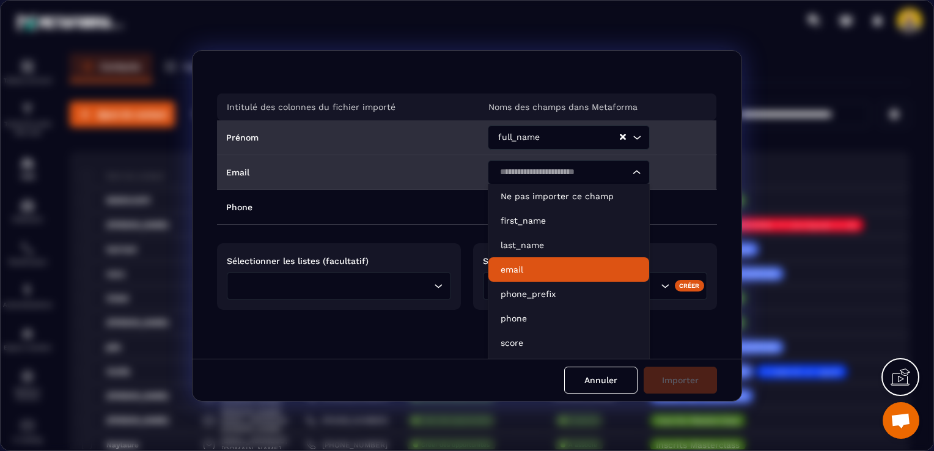
click at [529, 271] on p "email" at bounding box center [568, 269] width 136 height 12
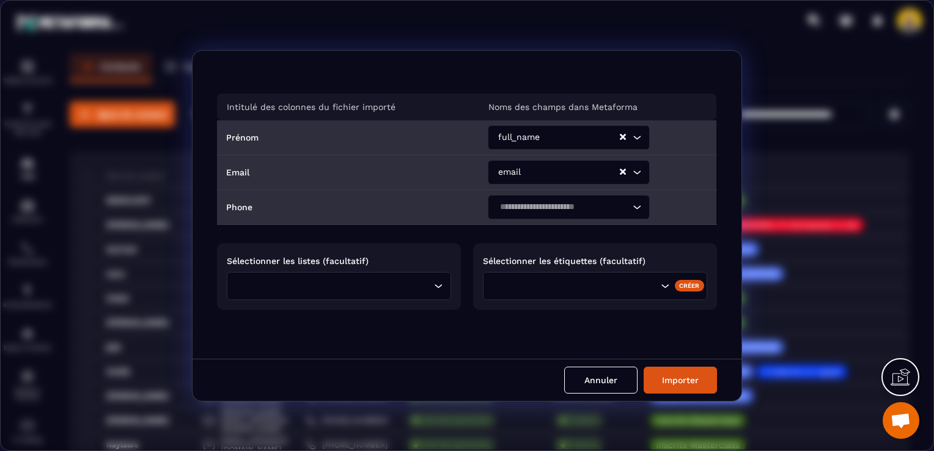
click at [533, 202] on input "Search for option" at bounding box center [562, 206] width 134 height 13
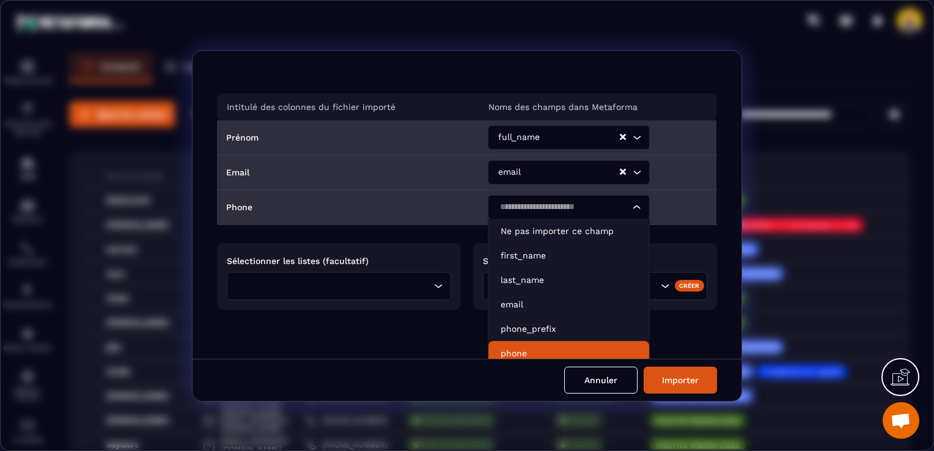
click at [536, 343] on li "phone" at bounding box center [568, 353] width 161 height 24
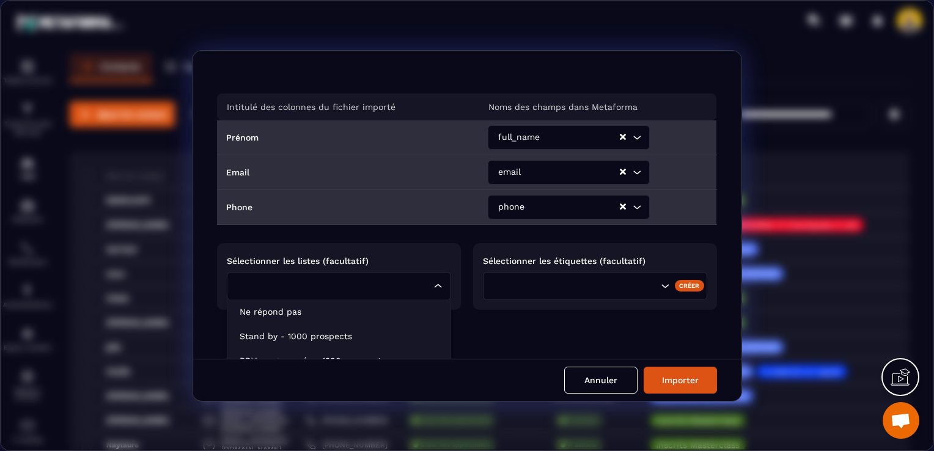
click at [420, 281] on input "Search for option" at bounding box center [333, 285] width 196 height 13
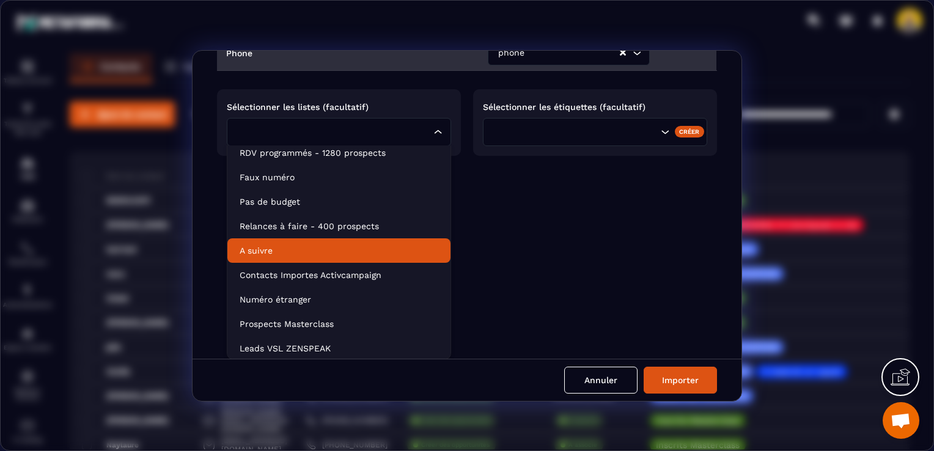
scroll to position [183, 0]
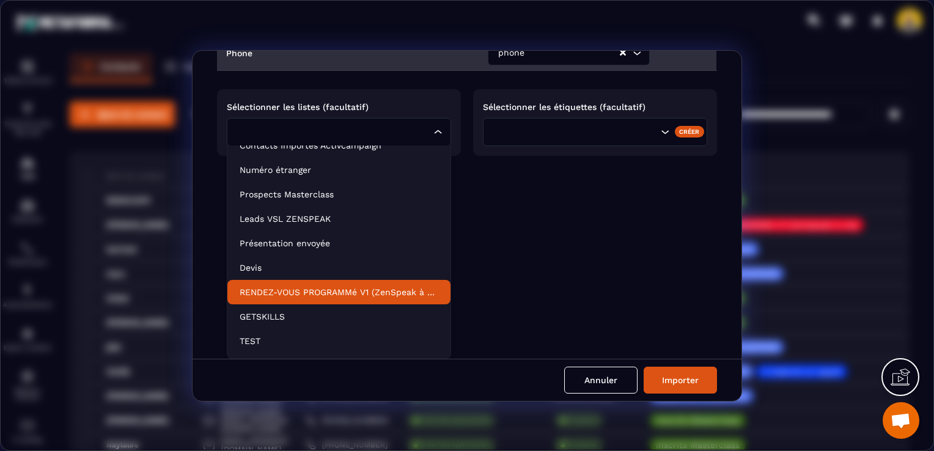
click at [411, 290] on p "RENDEZ-VOUS PROGRAMMé V1 (ZenSpeak à vie)" at bounding box center [338, 292] width 199 height 12
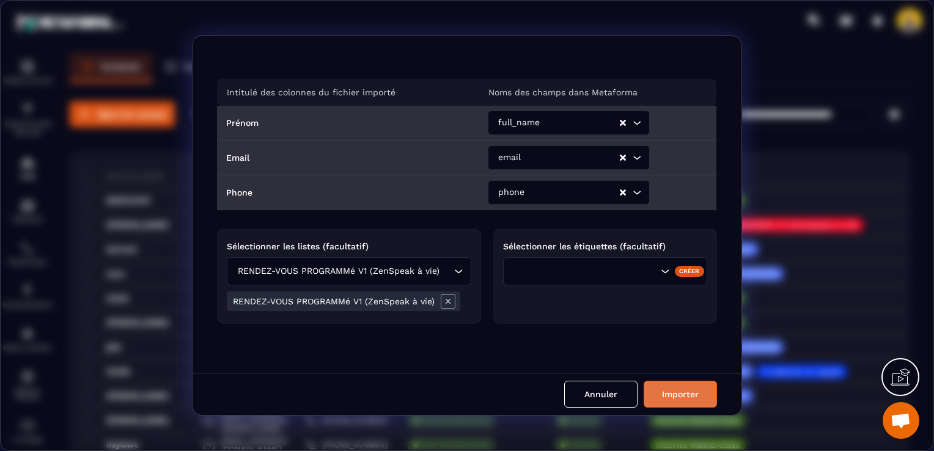
scroll to position [0, 0]
click at [698, 395] on button "Importer" at bounding box center [679, 394] width 73 height 27
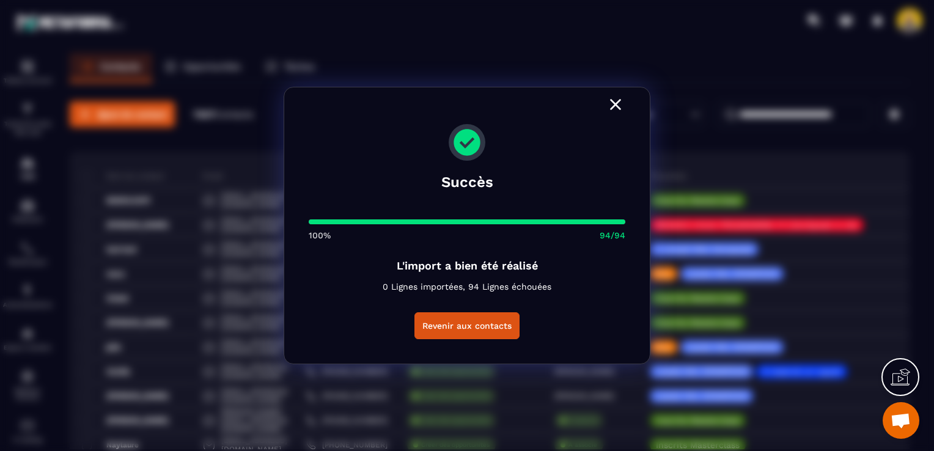
click at [618, 106] on icon "Modal window" at bounding box center [615, 105] width 20 height 20
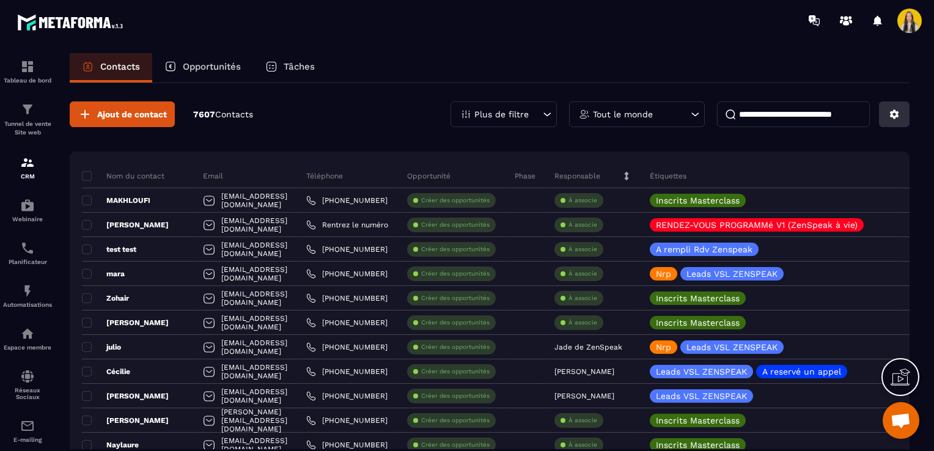
click at [902, 111] on button at bounding box center [894, 114] width 31 height 26
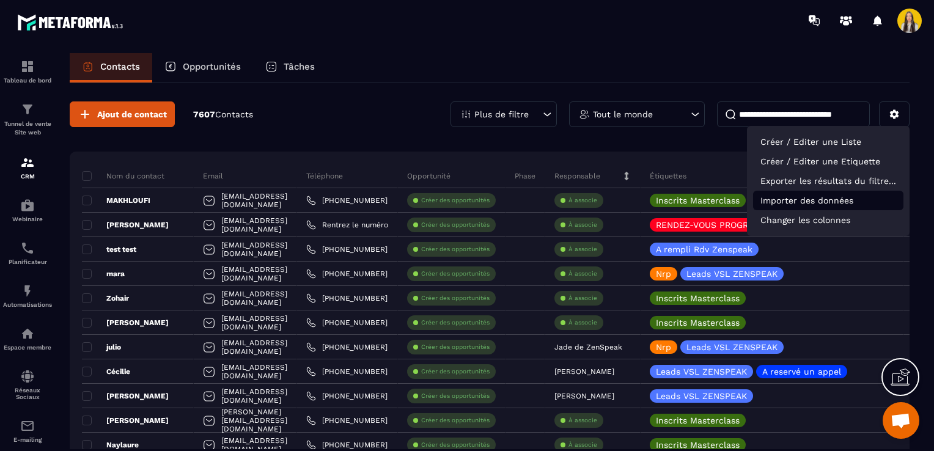
click at [771, 205] on p "Importer des données" at bounding box center [828, 201] width 150 height 20
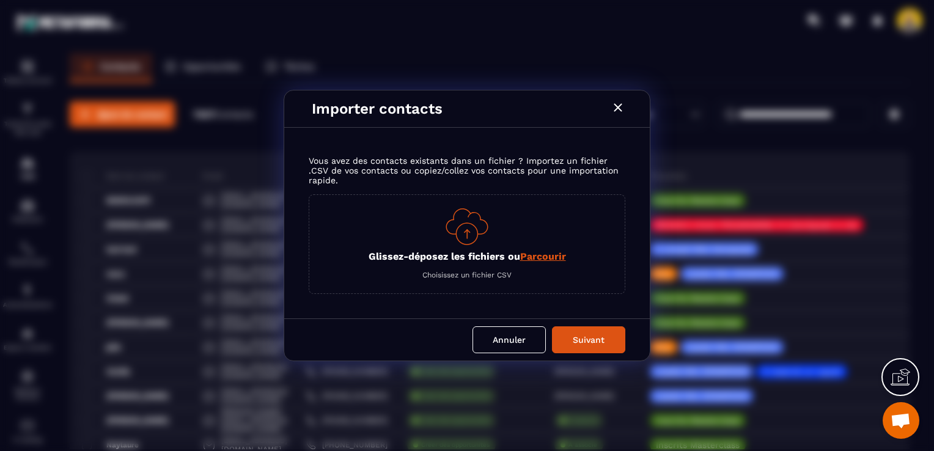
click at [546, 252] on span "Parcourir" at bounding box center [543, 256] width 46 height 12
click at [0, 0] on input "Glissez-déposez les fichiers ou Parcourir" at bounding box center [0, 0] width 0 height 0
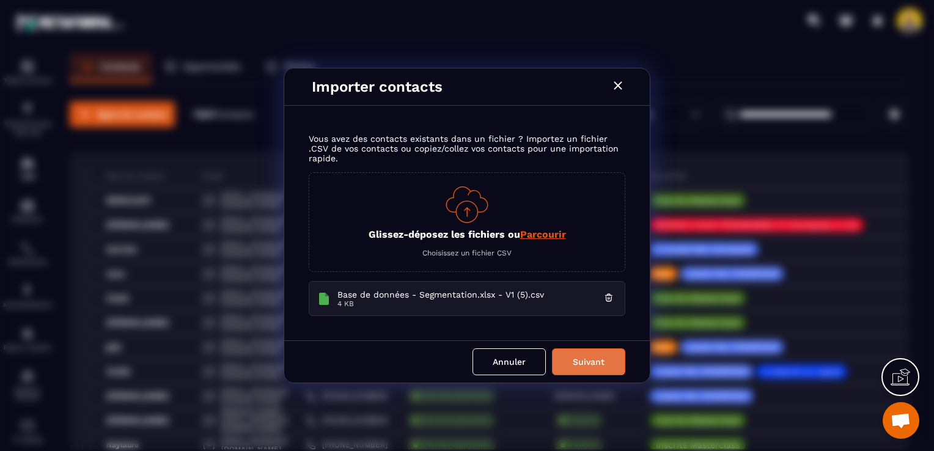
click at [591, 359] on button "Suivant" at bounding box center [588, 361] width 73 height 27
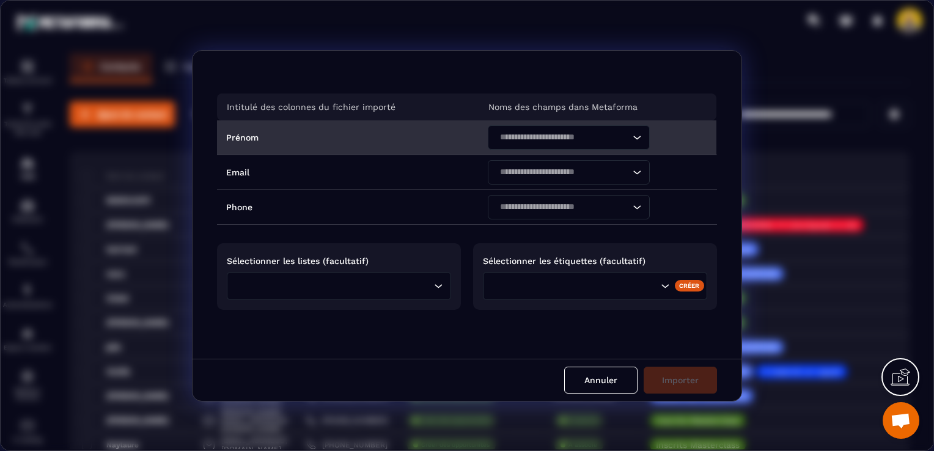
click at [530, 138] on input "Search for option" at bounding box center [562, 137] width 134 height 13
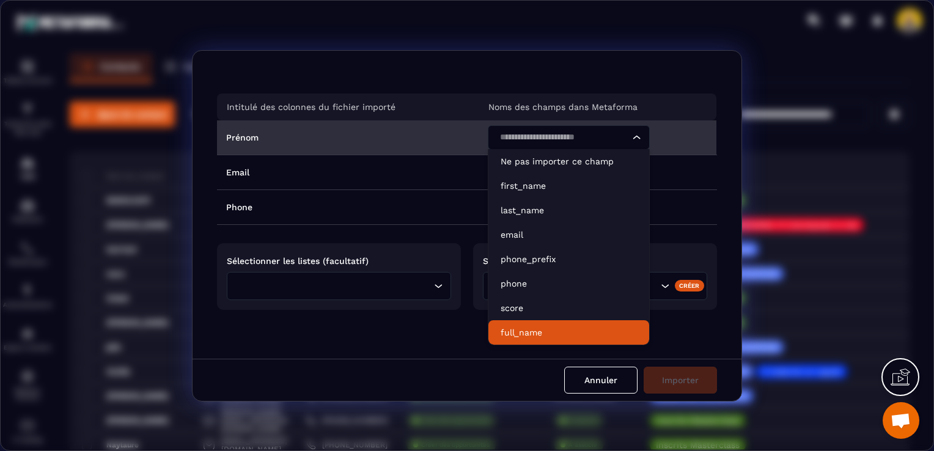
click at [554, 326] on p "full_name" at bounding box center [568, 332] width 136 height 12
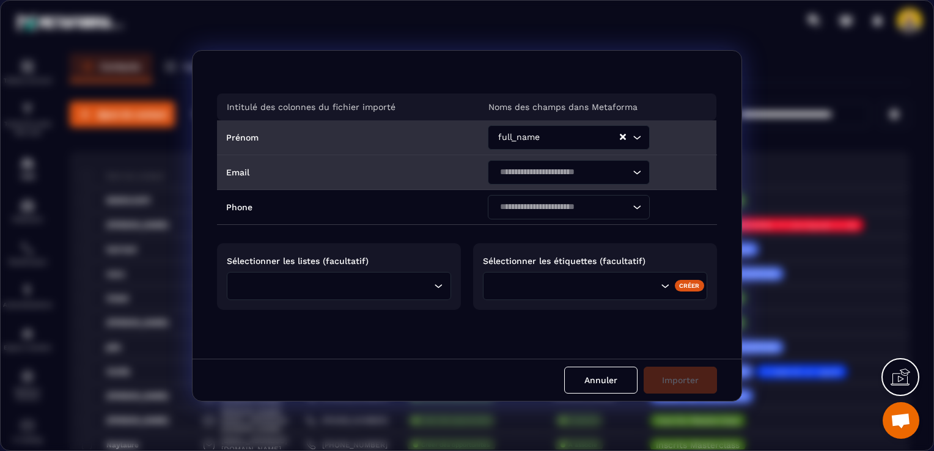
click at [535, 174] on input "Search for option" at bounding box center [562, 172] width 134 height 13
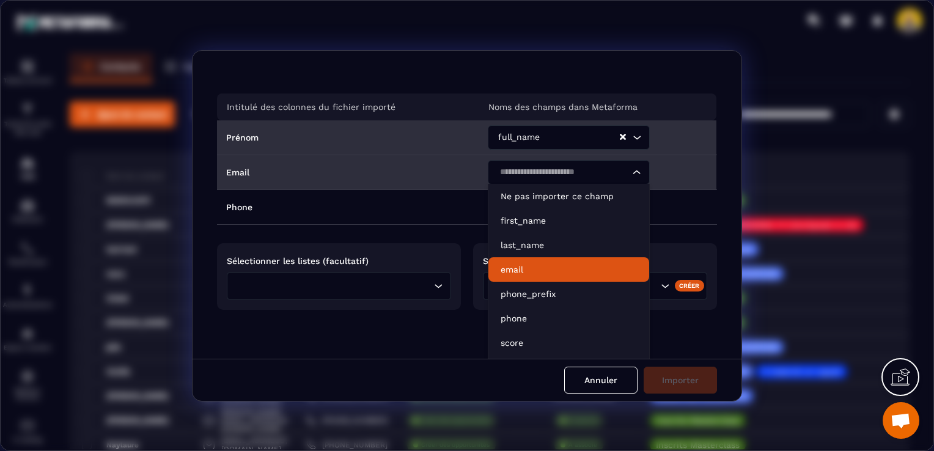
click at [557, 272] on p "email" at bounding box center [568, 269] width 136 height 12
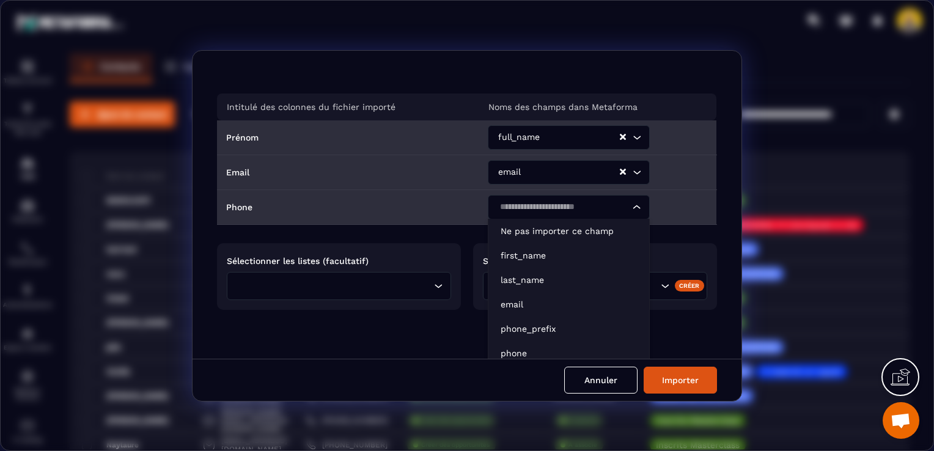
click at [521, 197] on div "Search for option" at bounding box center [562, 207] width 136 height 24
click at [541, 341] on li "phone" at bounding box center [568, 353] width 161 height 24
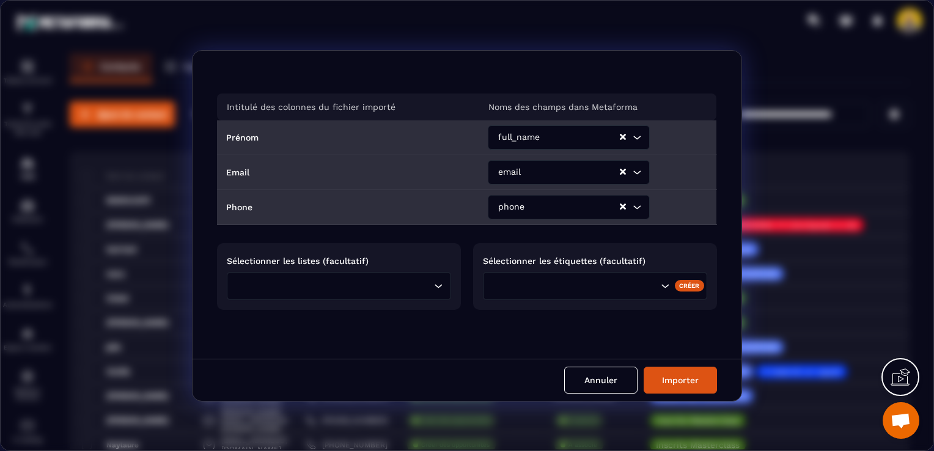
click at [381, 281] on input "Search for option" at bounding box center [335, 285] width 191 height 13
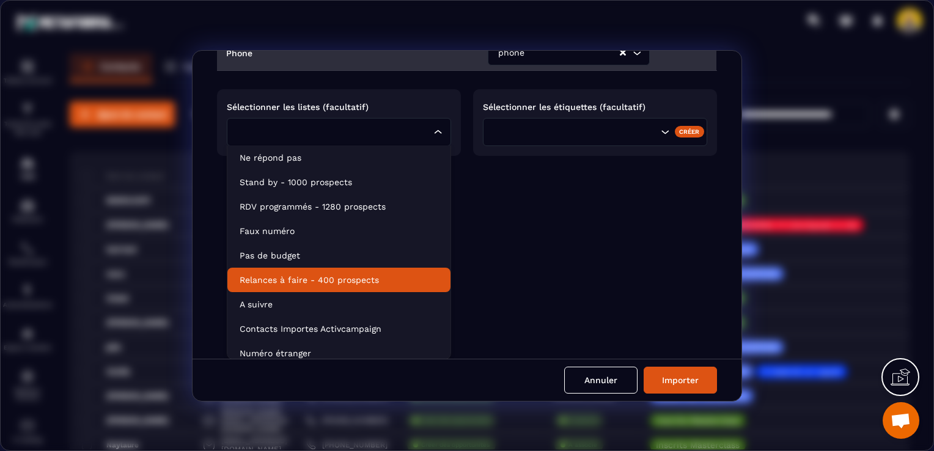
scroll to position [202, 0]
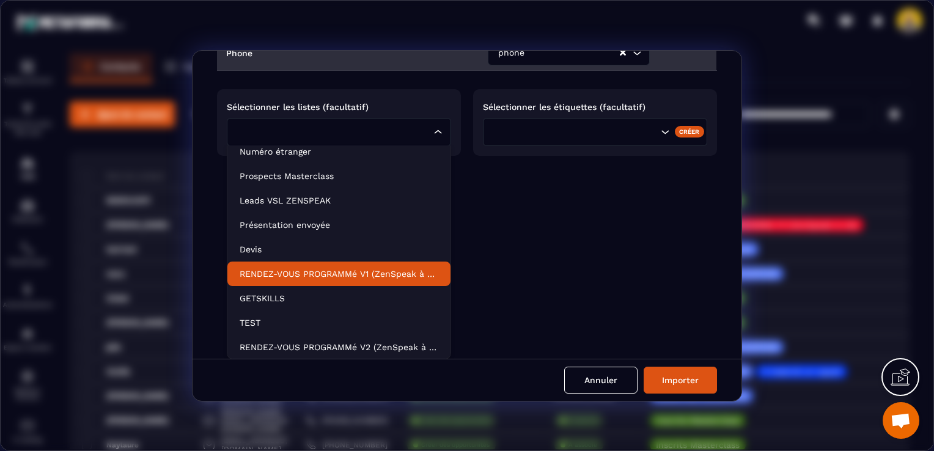
click at [327, 263] on li "RENDEZ-VOUS PROGRAMMé V1 (ZenSpeak à vie)" at bounding box center [338, 273] width 223 height 24
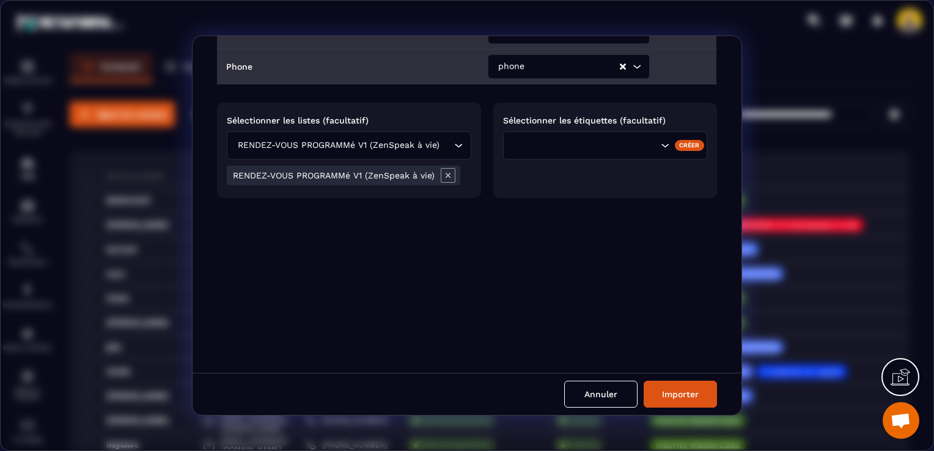
scroll to position [0, 0]
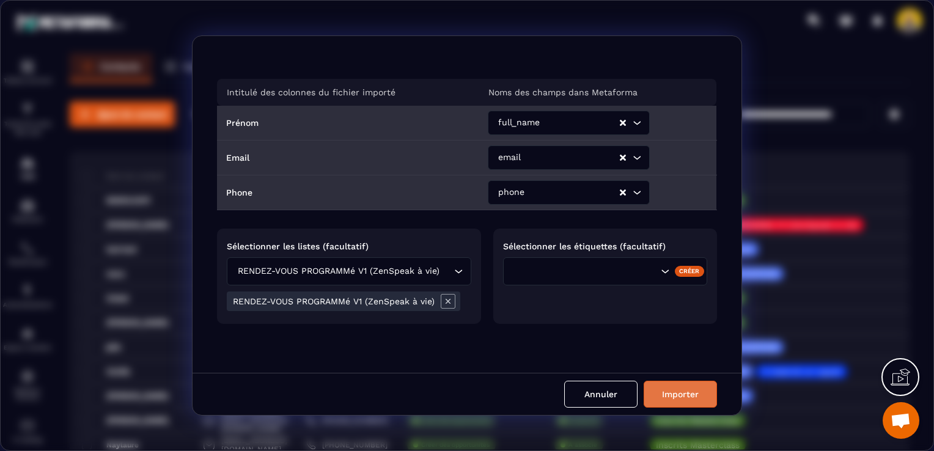
click at [667, 400] on button "Importer" at bounding box center [679, 394] width 73 height 27
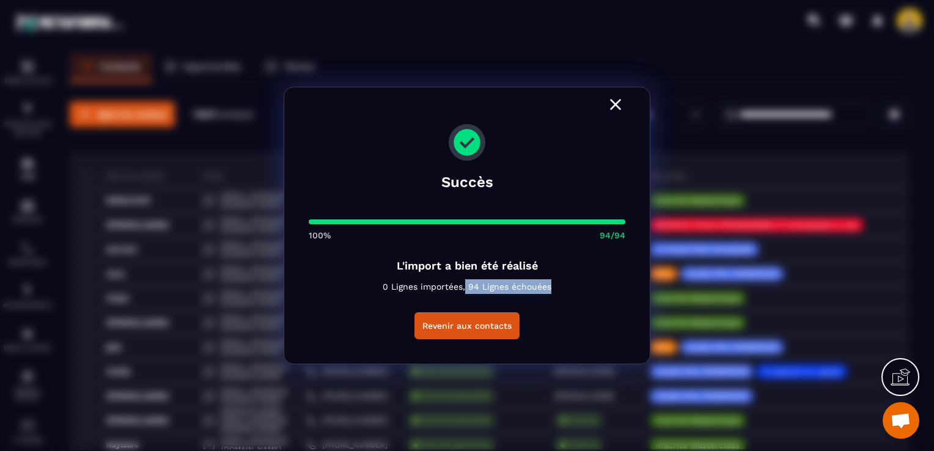
drag, startPoint x: 466, startPoint y: 284, endPoint x: 554, endPoint y: 287, distance: 88.0
click at [554, 287] on div "Succès 100% 94/94 L'import a bien été réalisé 0 Lignes importées, 94 Lignes éch…" at bounding box center [466, 243] width 365 height 239
drag, startPoint x: 554, startPoint y: 287, endPoint x: 616, endPoint y: 101, distance: 196.1
click at [616, 101] on icon "Modal window" at bounding box center [615, 105] width 20 height 20
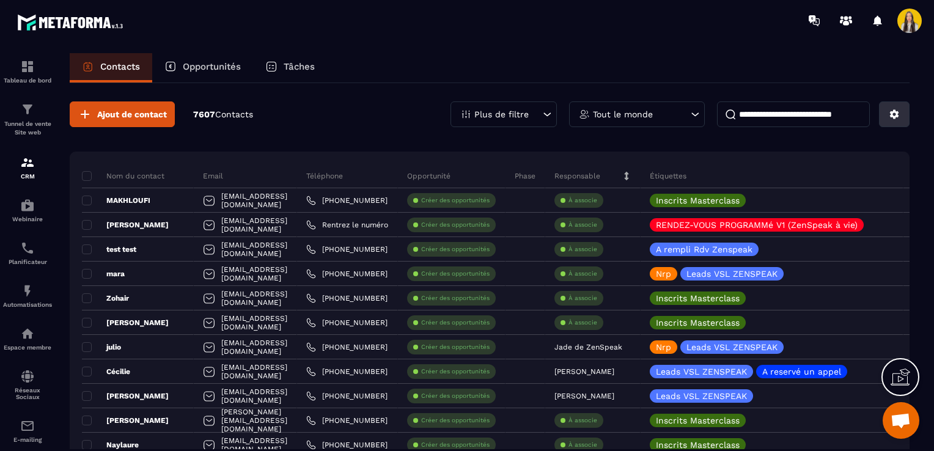
click at [905, 125] on button at bounding box center [894, 114] width 31 height 26
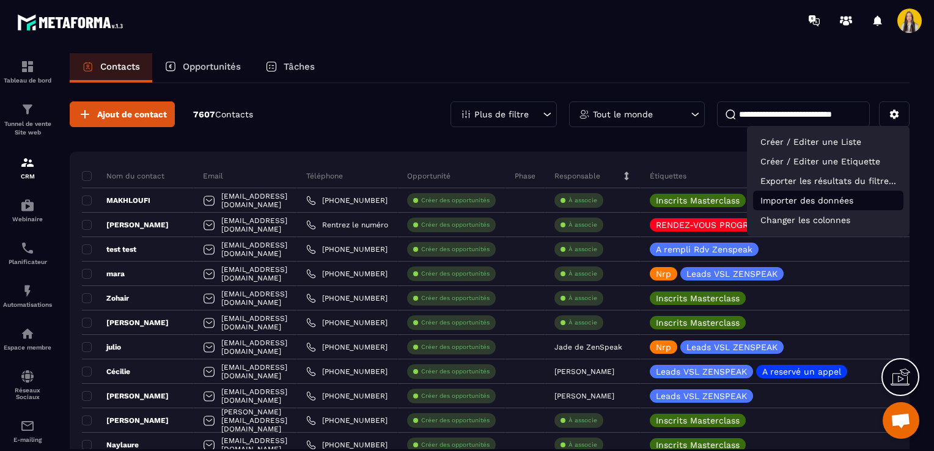
click at [861, 207] on p "Importer des données" at bounding box center [828, 201] width 150 height 20
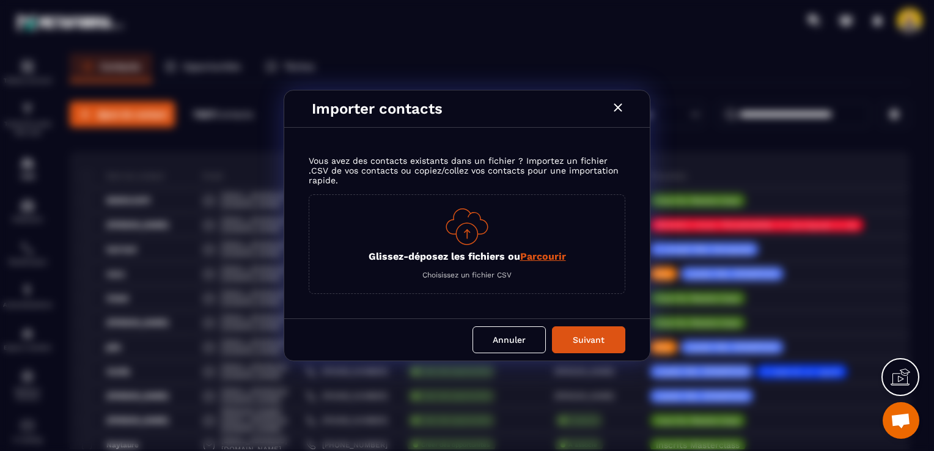
click at [616, 101] on icon "Modal window" at bounding box center [617, 107] width 15 height 15
